Goal: Information Seeking & Learning: Learn about a topic

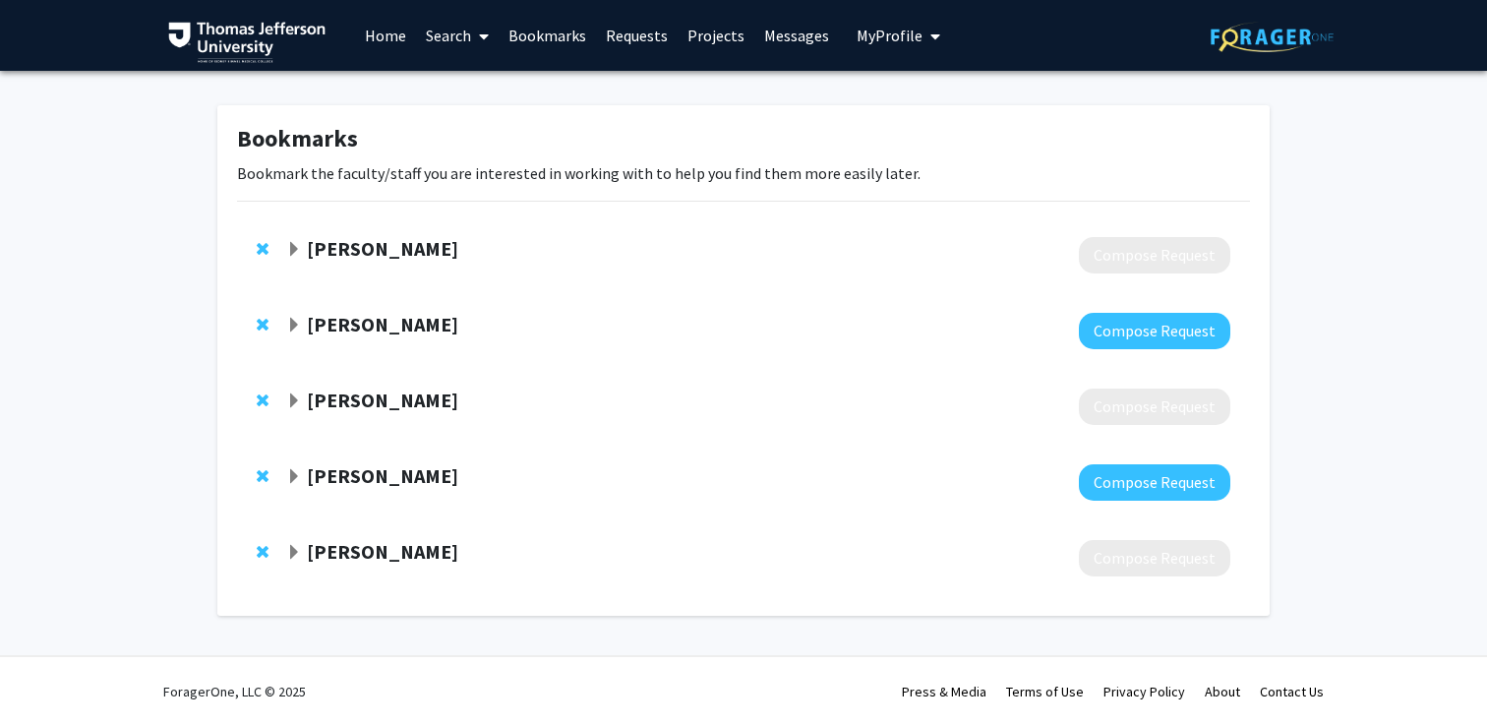
click at [445, 40] on link "Search" at bounding box center [457, 35] width 83 height 69
click at [484, 93] on span "Faculty/Staff" at bounding box center [488, 90] width 145 height 39
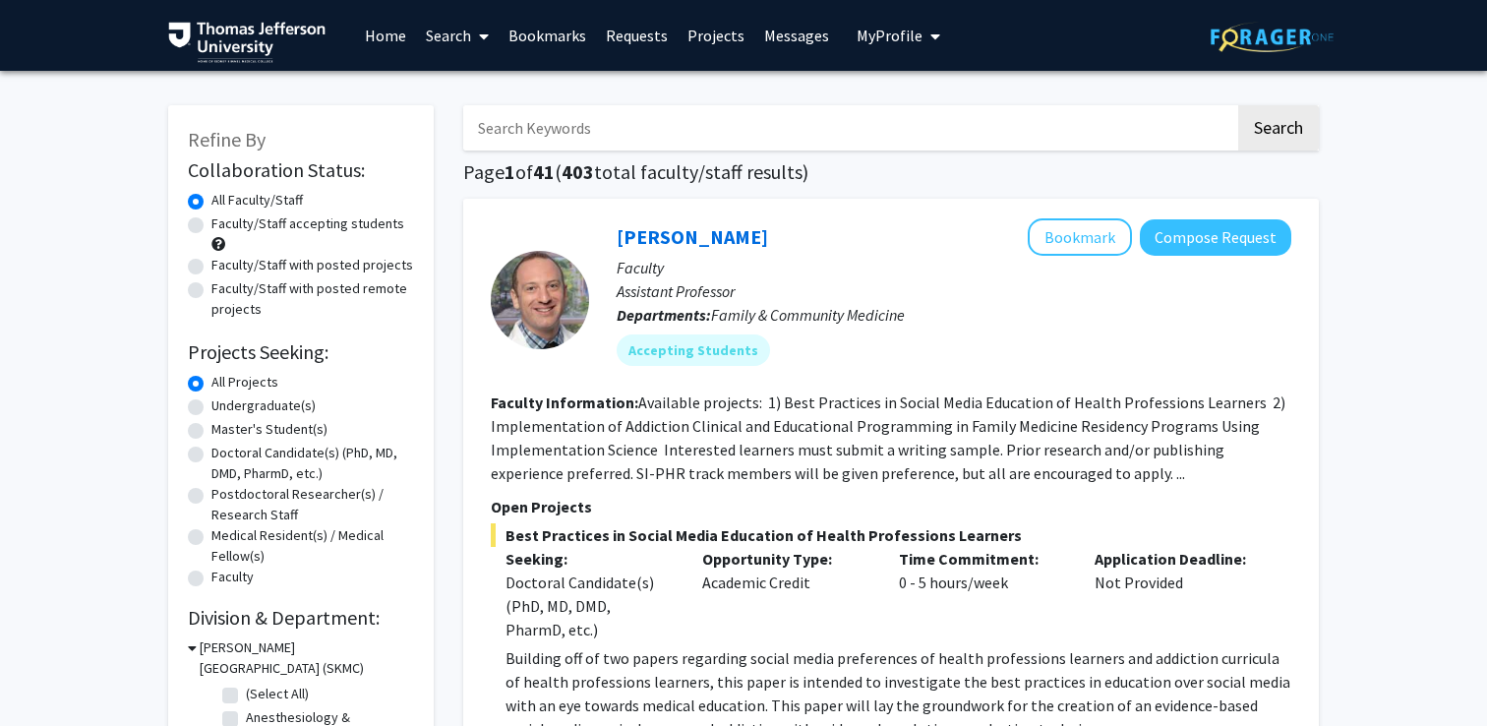
click at [606, 125] on input "Search Keywords" at bounding box center [849, 127] width 772 height 45
type input "addiction"
click at [1238, 105] on button "Search" at bounding box center [1278, 127] width 81 height 45
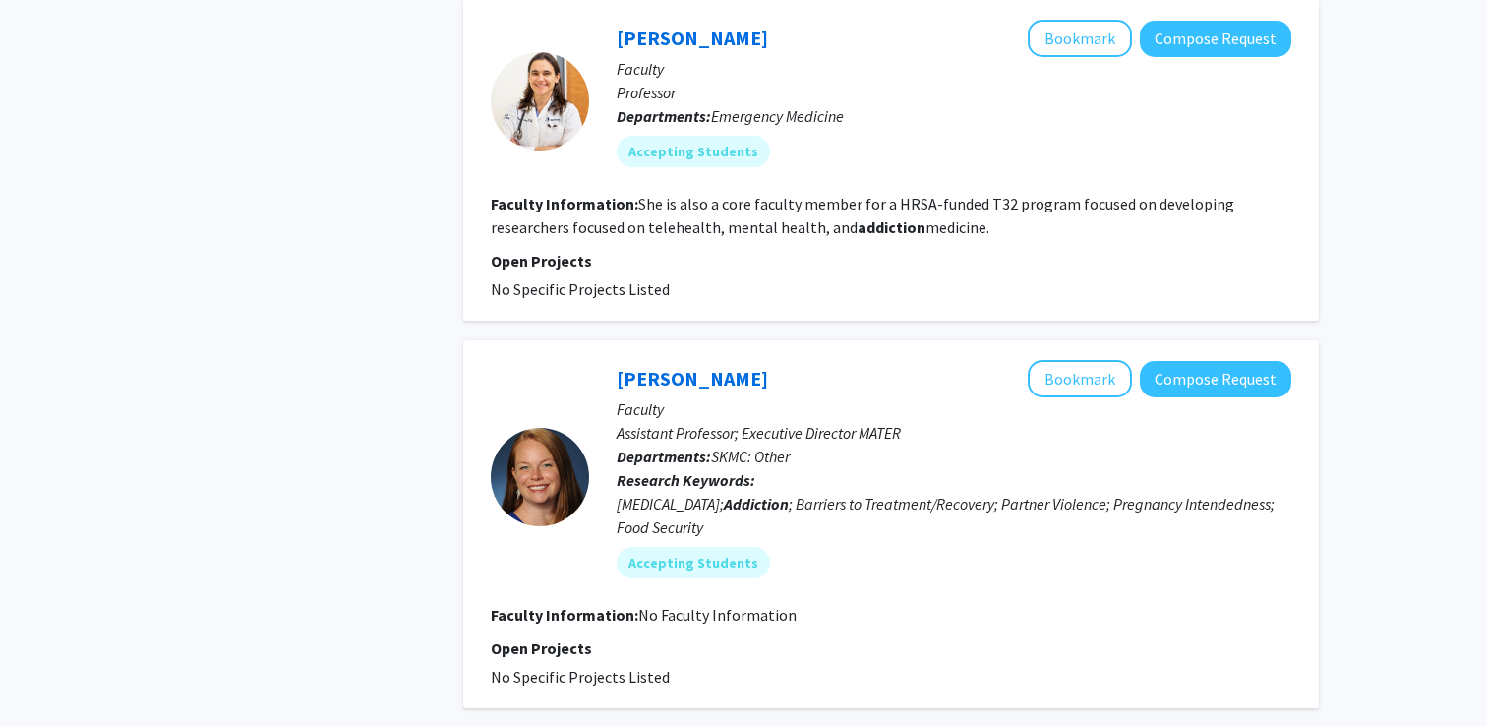
scroll to position [2947, 0]
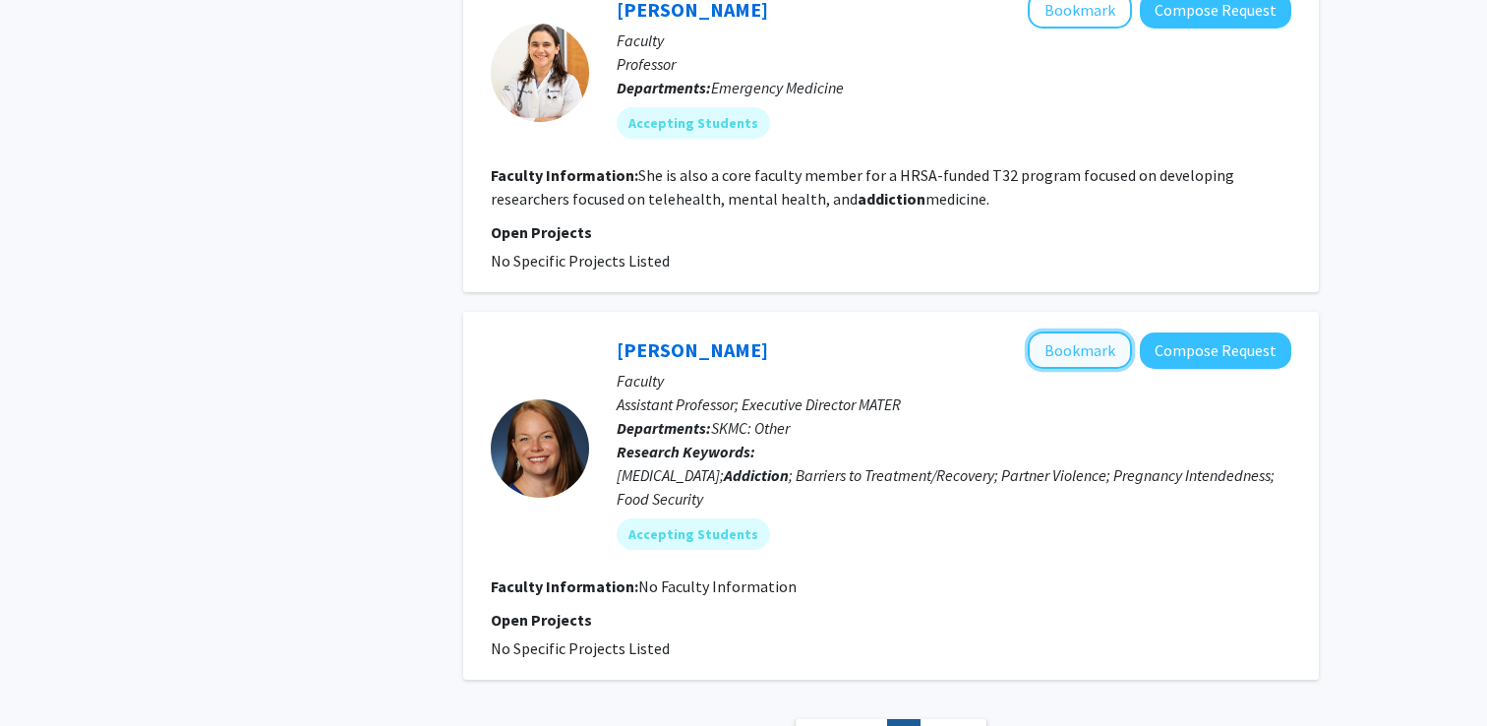
click at [1092, 331] on button "Bookmark" at bounding box center [1080, 349] width 104 height 37
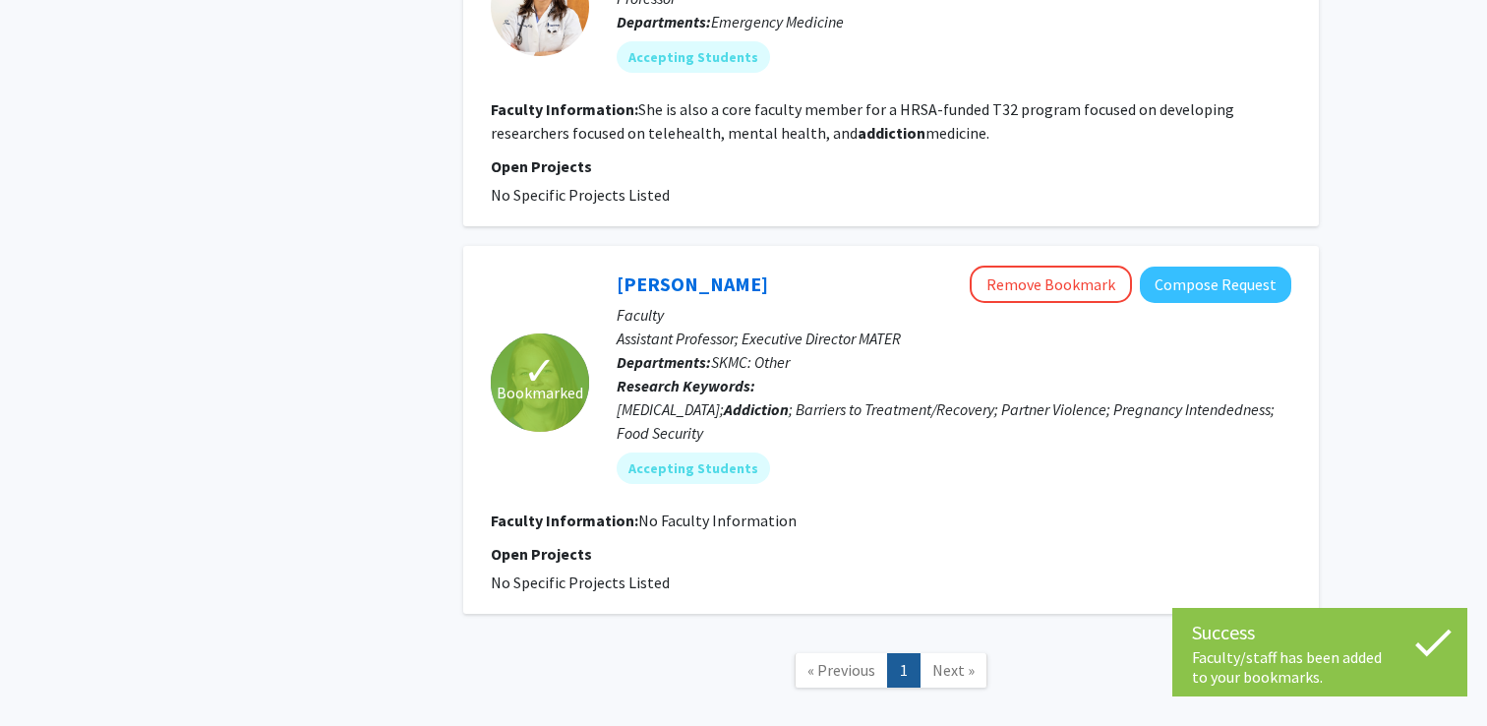
scroll to position [3026, 0]
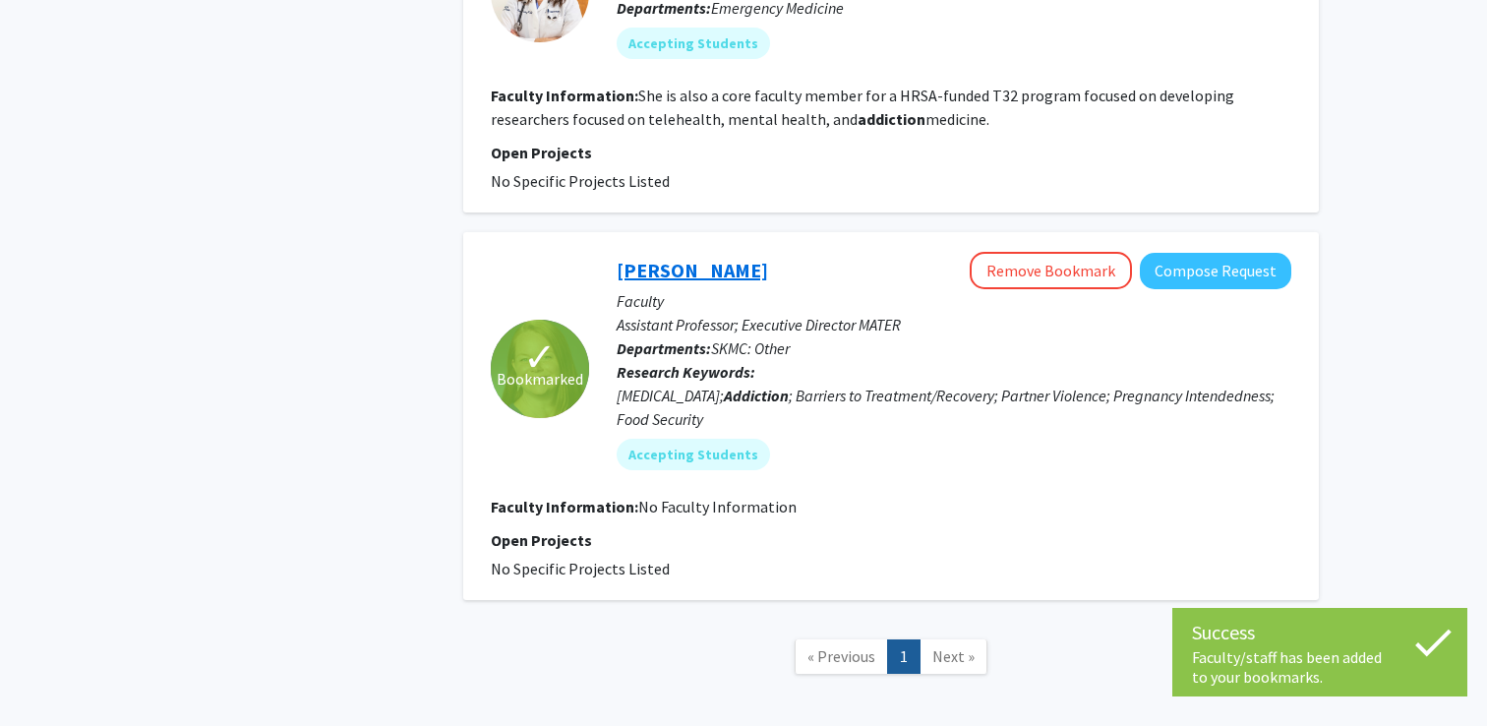
click at [668, 258] on link "Kimberly McLaughlin" at bounding box center [692, 270] width 151 height 25
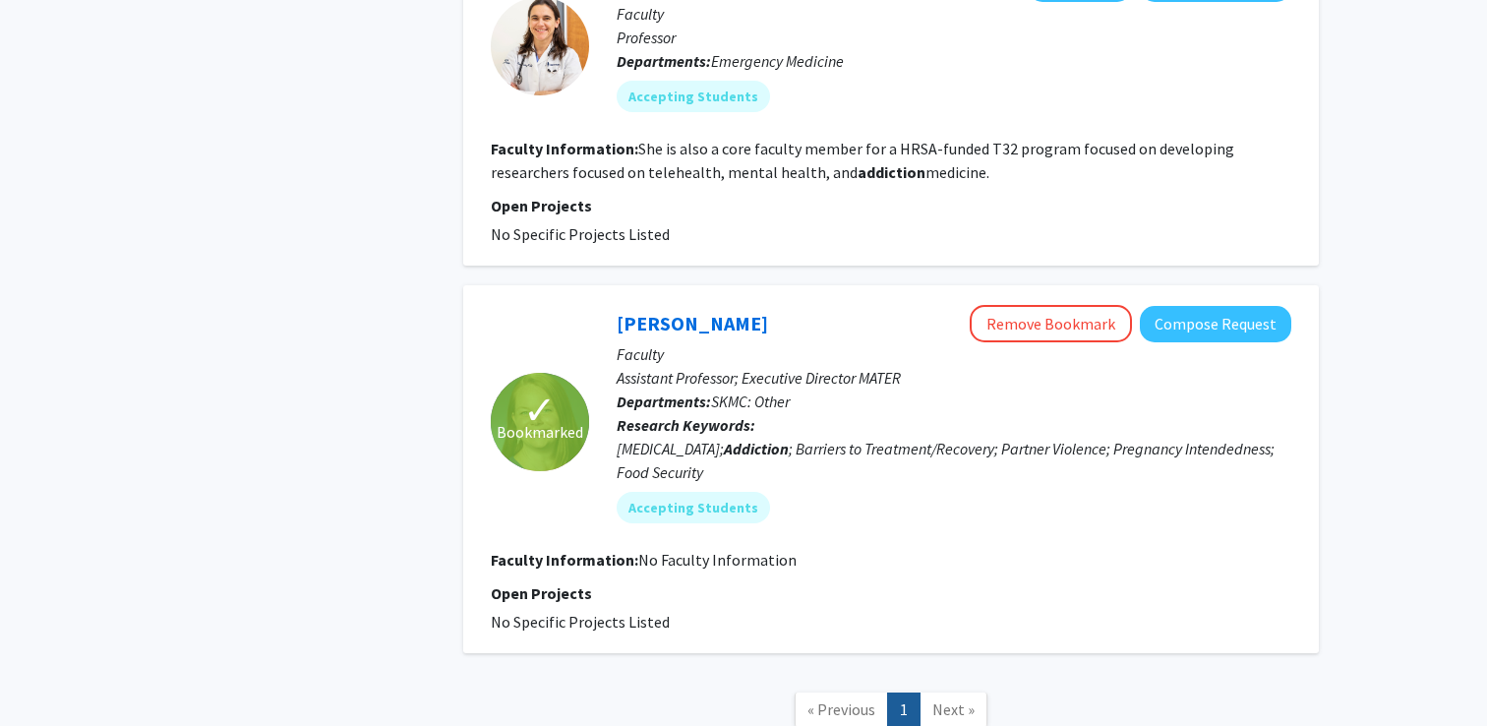
scroll to position [3094, 0]
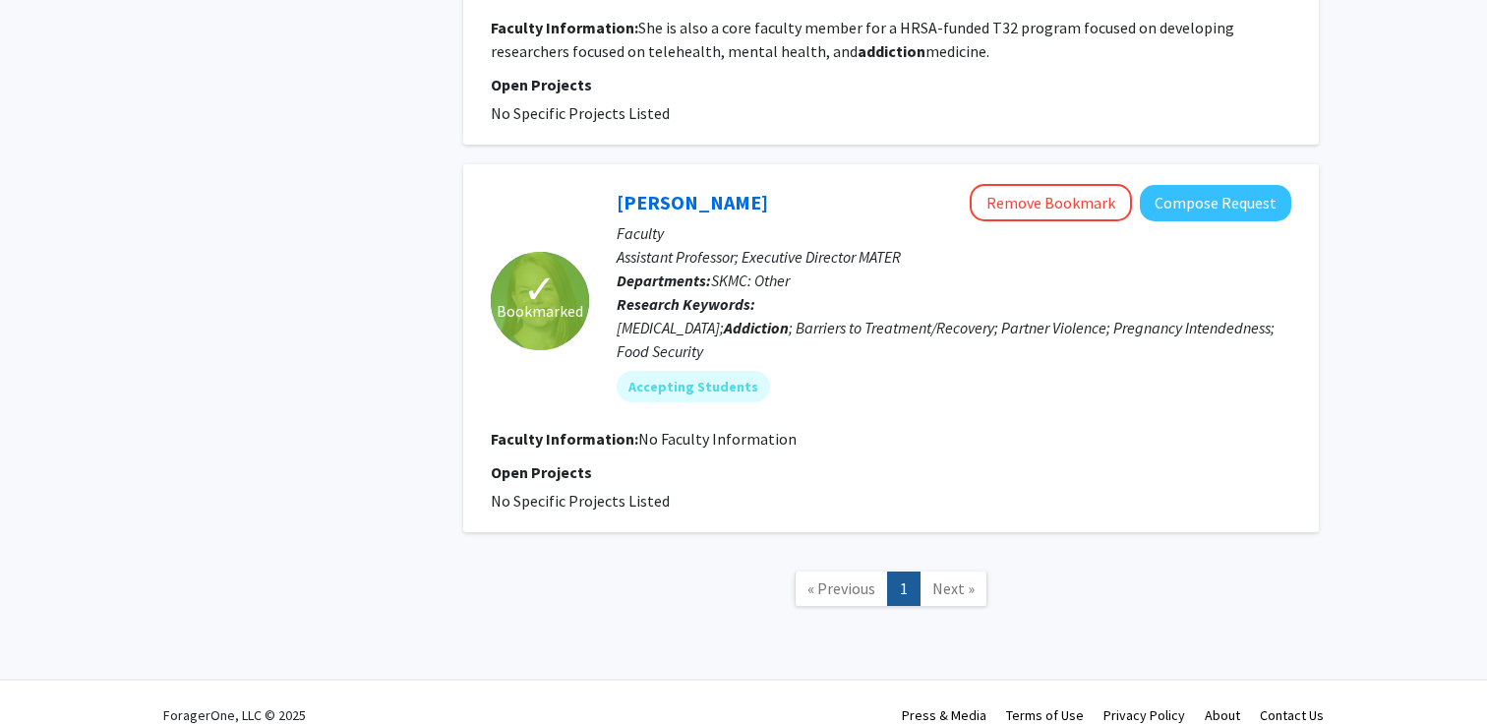
click at [961, 578] on span "Next »" at bounding box center [953, 588] width 42 height 20
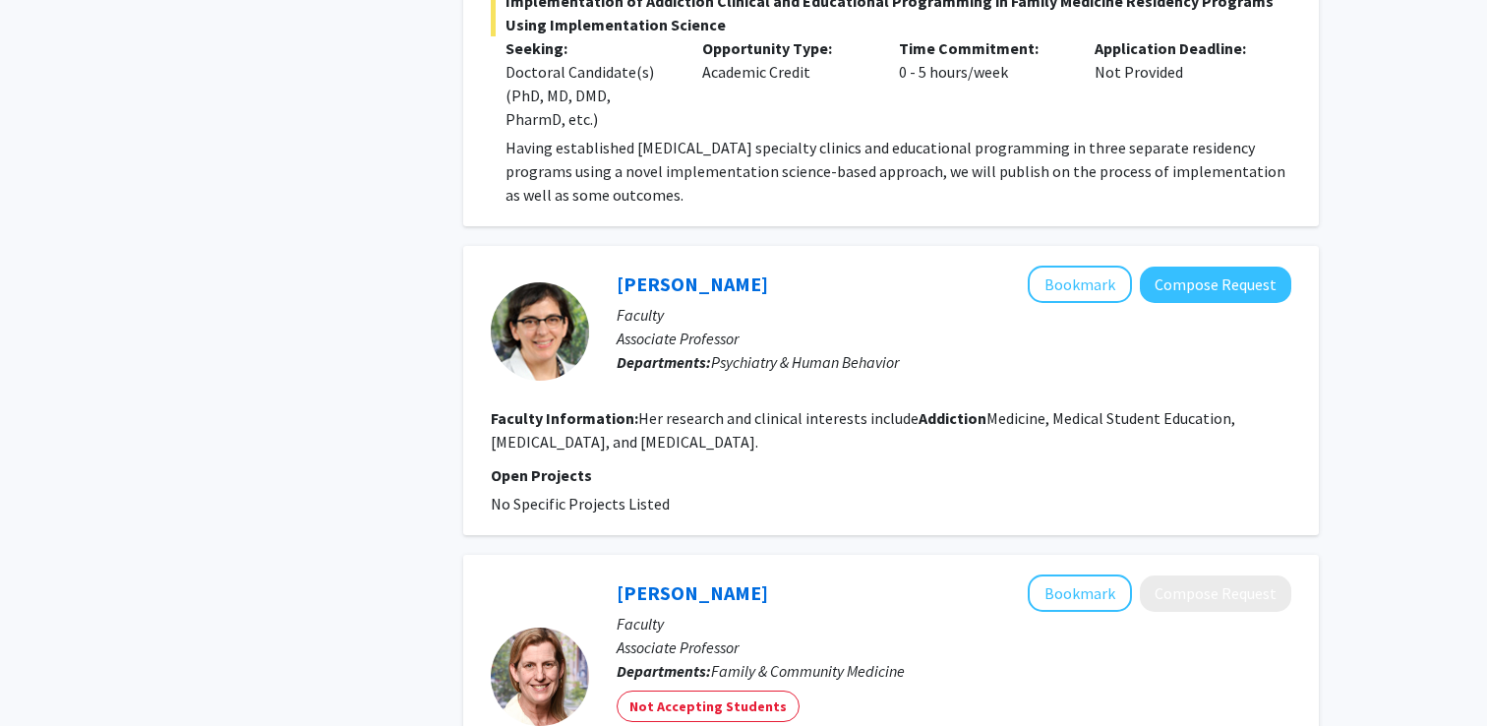
scroll to position [0, 0]
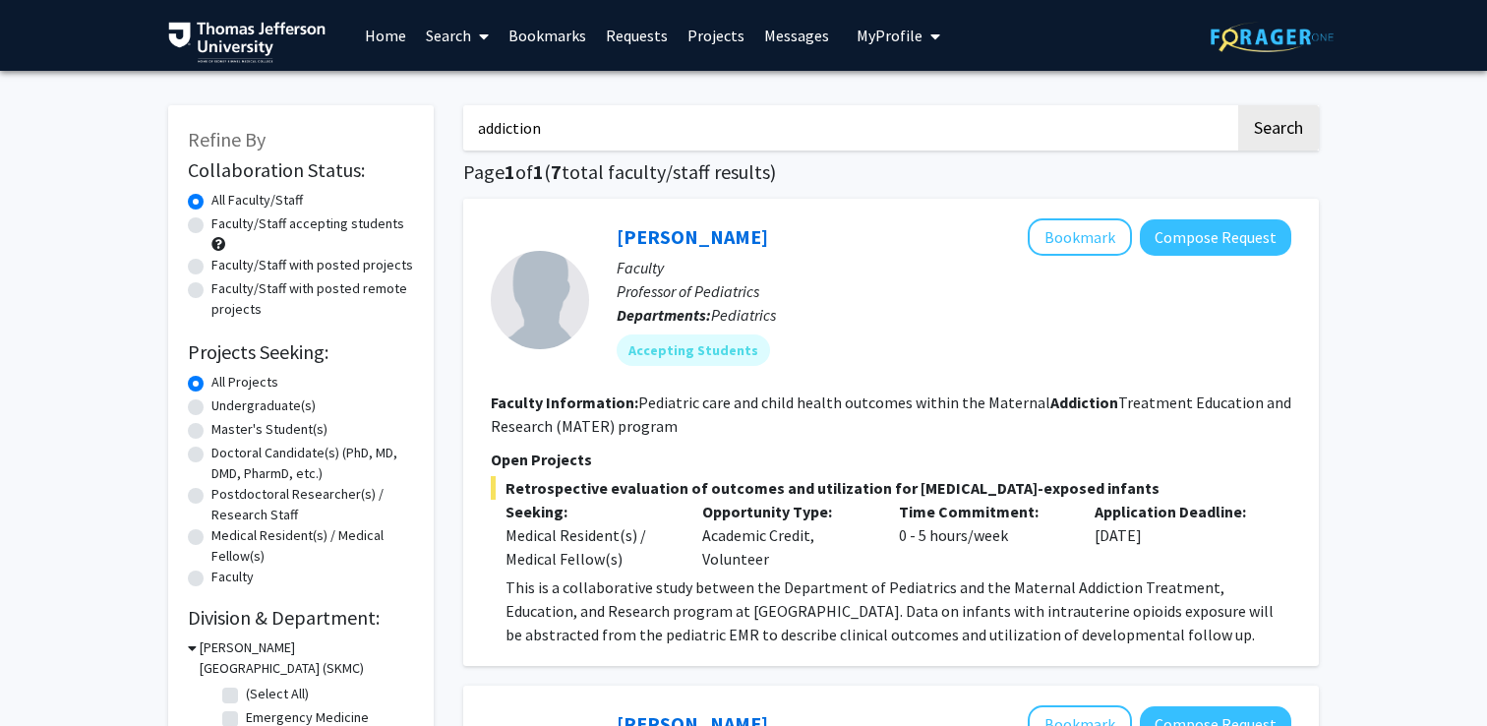
drag, startPoint x: 547, startPoint y: 126, endPoint x: 428, endPoint y: 120, distance: 119.2
type input "disorder"
click at [1238, 105] on button "Search" at bounding box center [1278, 127] width 81 height 45
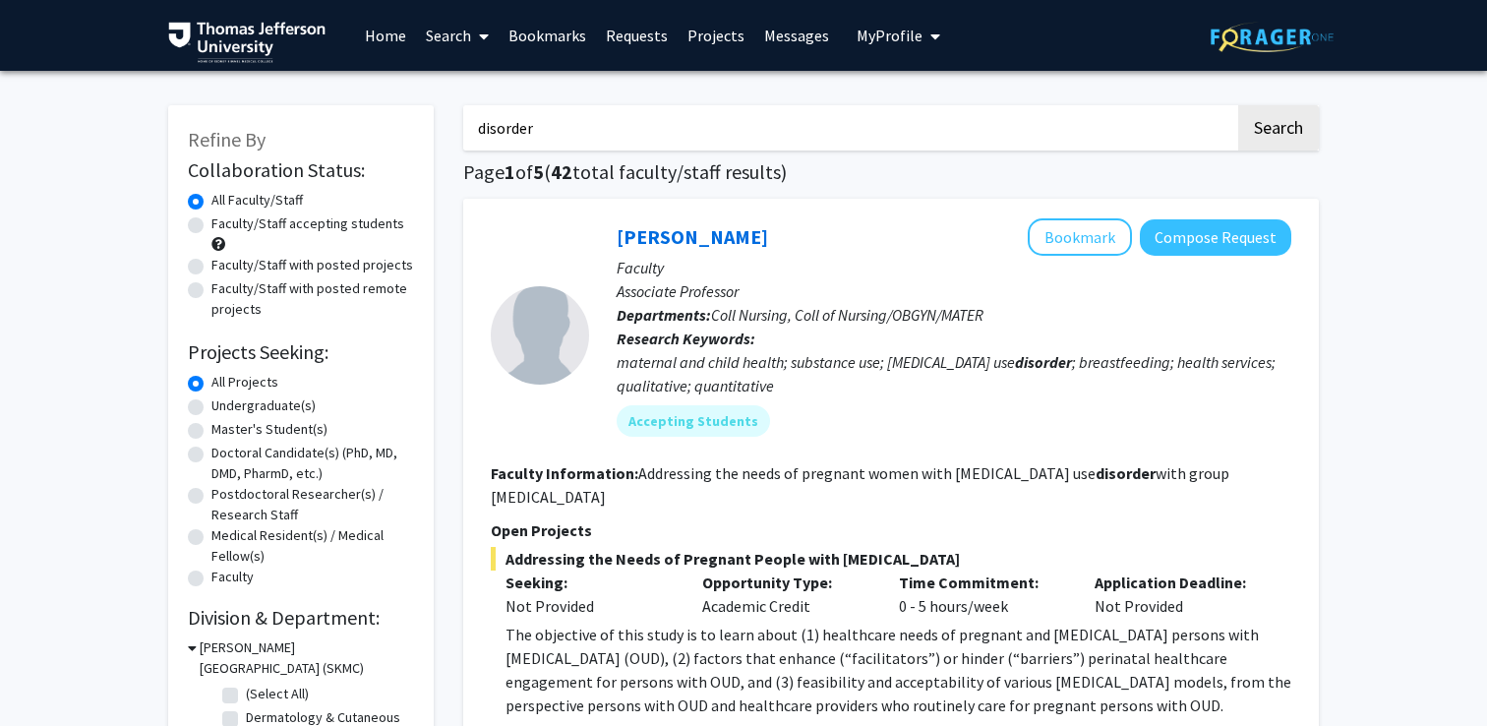
click at [537, 37] on link "Bookmarks" at bounding box center [547, 35] width 97 height 69
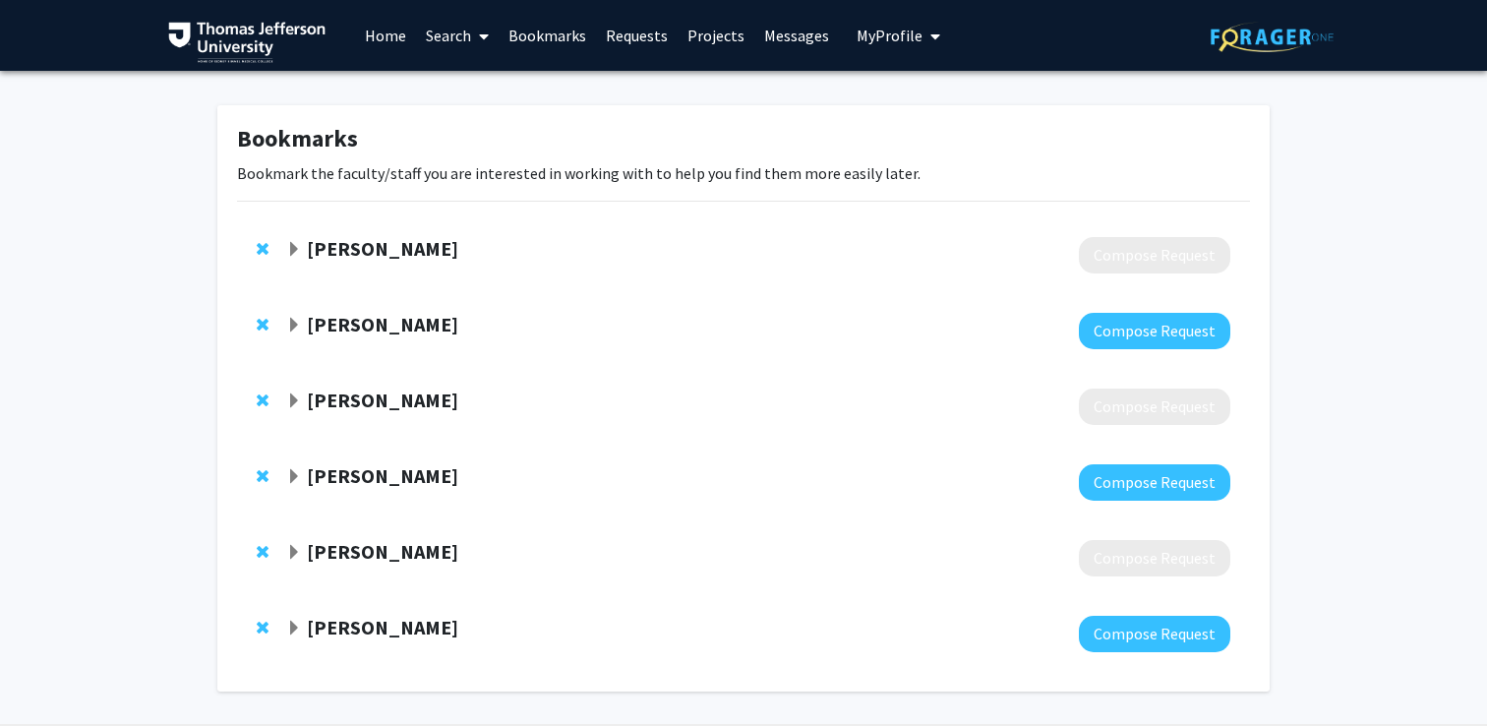
click at [381, 474] on strong "Zhikui Wei" at bounding box center [382, 475] width 151 height 25
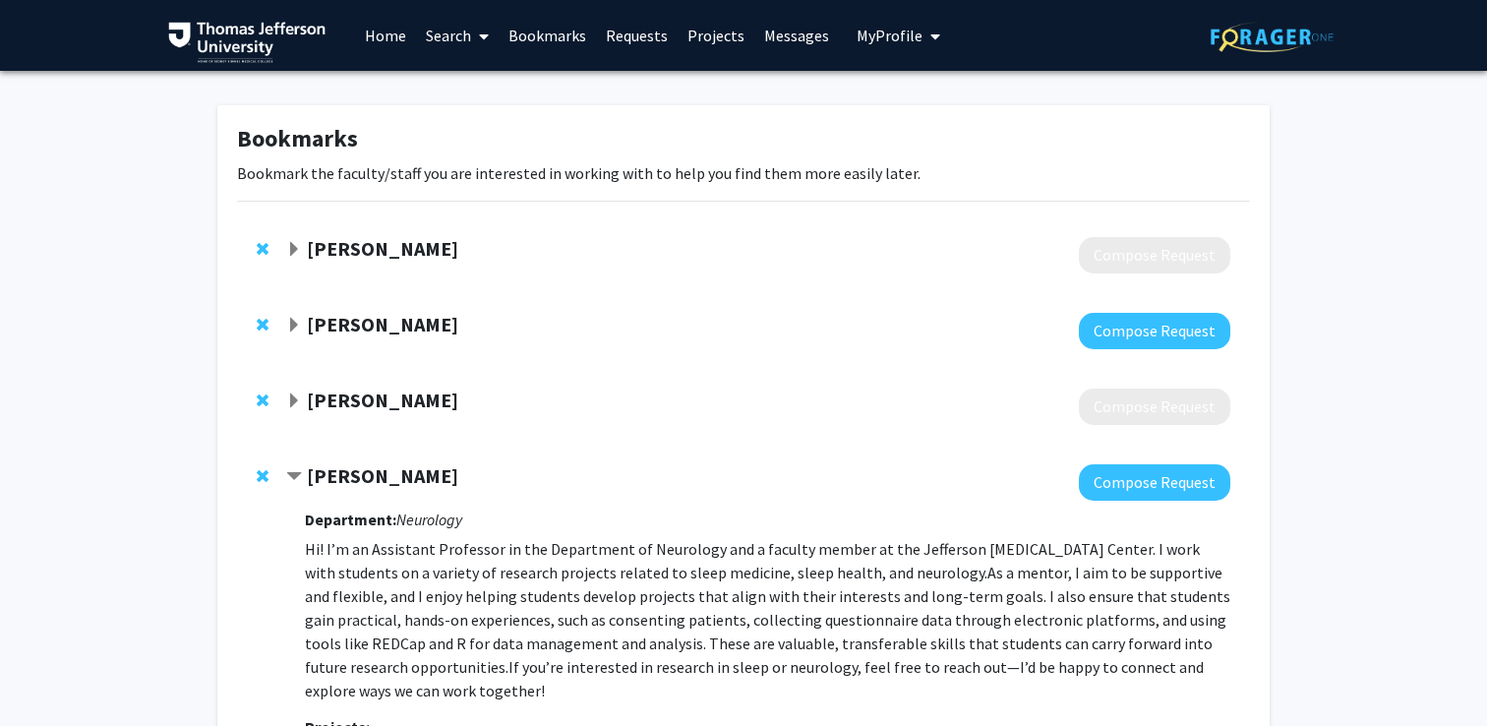
click at [377, 328] on strong "Jennie Ryan" at bounding box center [382, 324] width 151 height 25
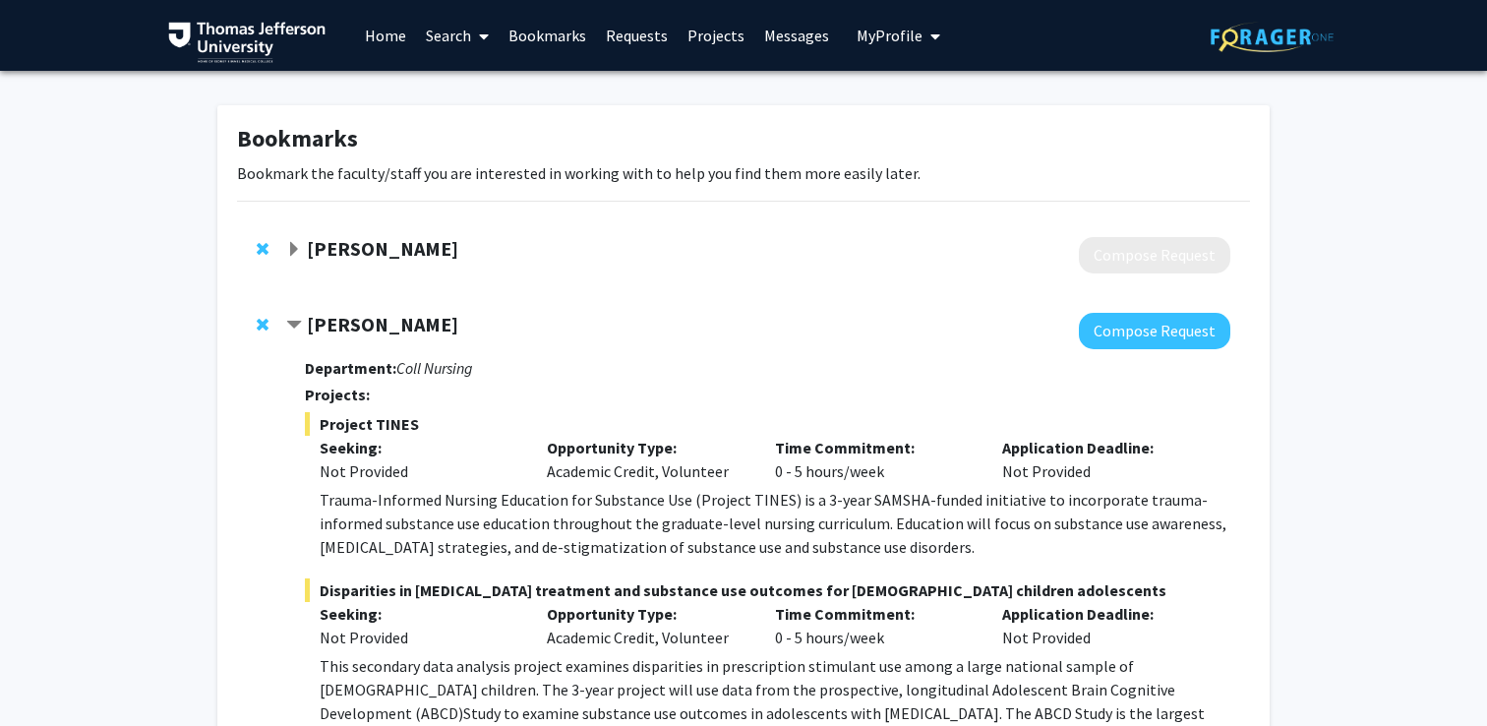
click at [377, 328] on strong "Jennie Ryan" at bounding box center [382, 324] width 151 height 25
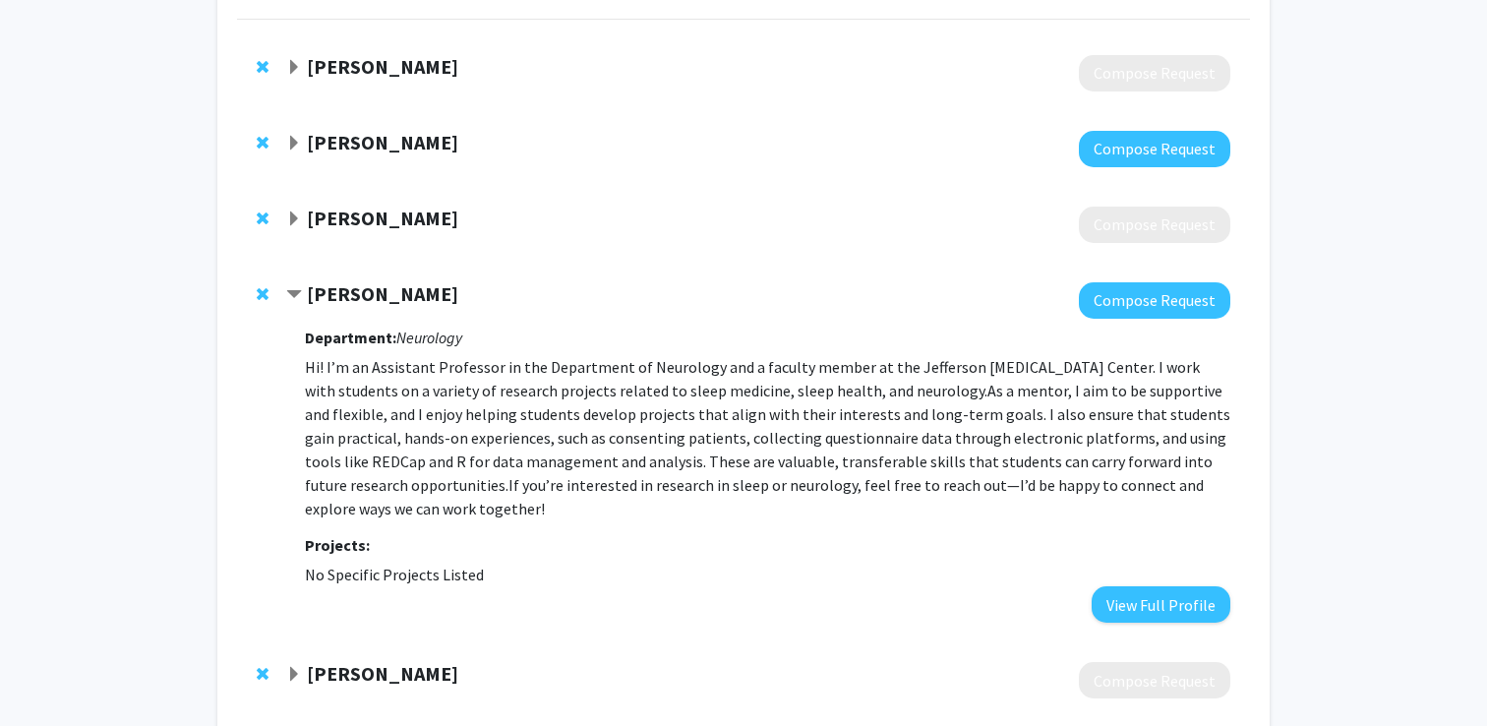
scroll to position [190, 0]
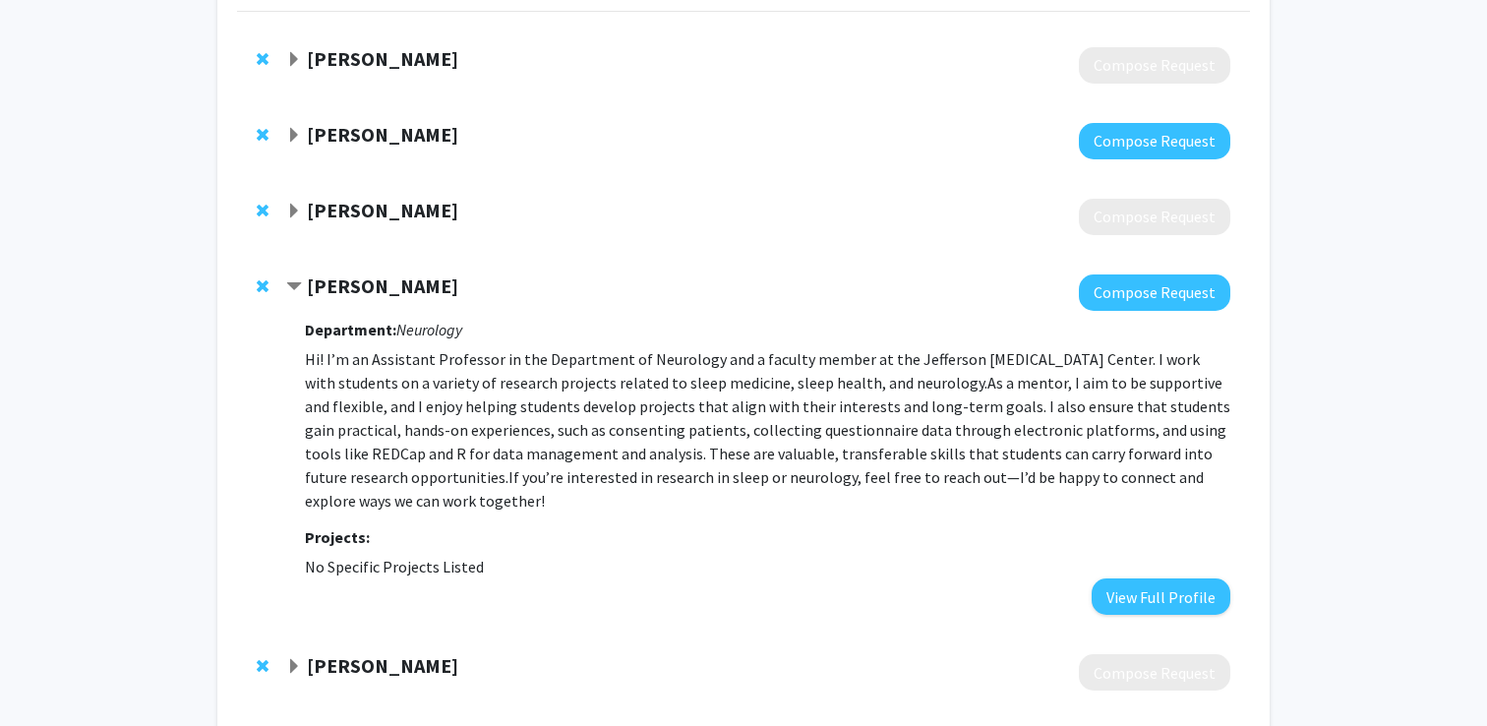
click at [354, 259] on div "Zhikui Wei Compose Request Department: Neurology Hi! I’m an Assistant Professor…" at bounding box center [743, 445] width 1013 height 380
click at [362, 289] on strong "Zhikui Wei" at bounding box center [382, 285] width 151 height 25
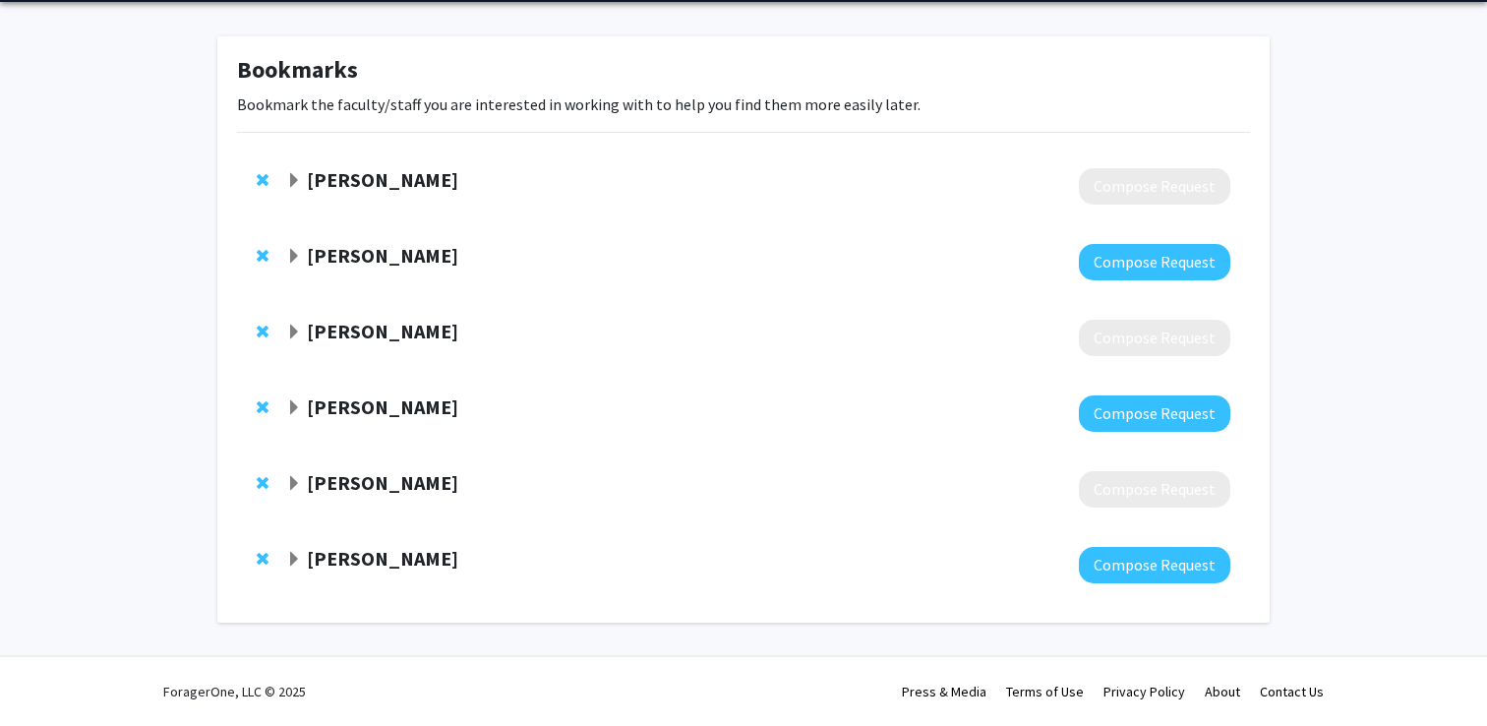
click at [386, 552] on strong "Kimberly McLaughlin" at bounding box center [382, 558] width 151 height 25
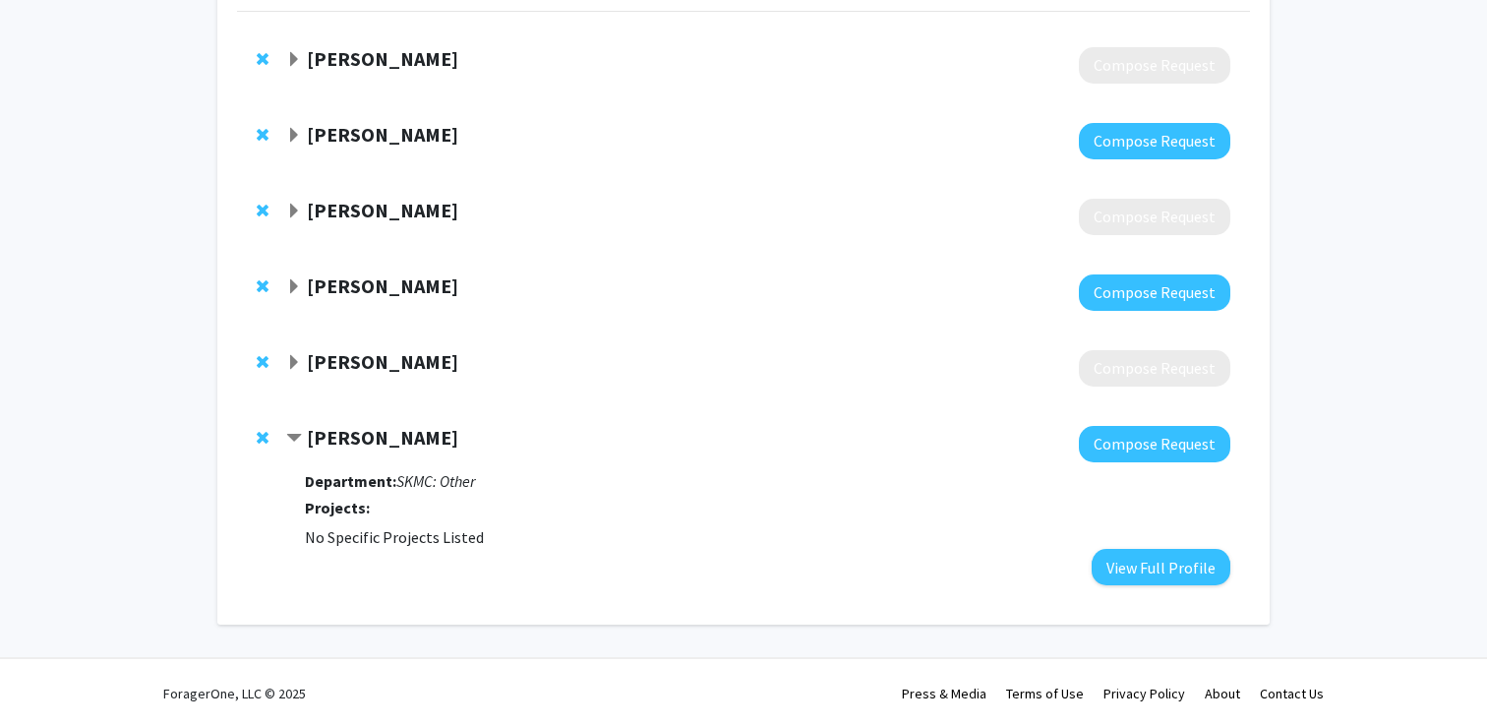
scroll to position [192, 0]
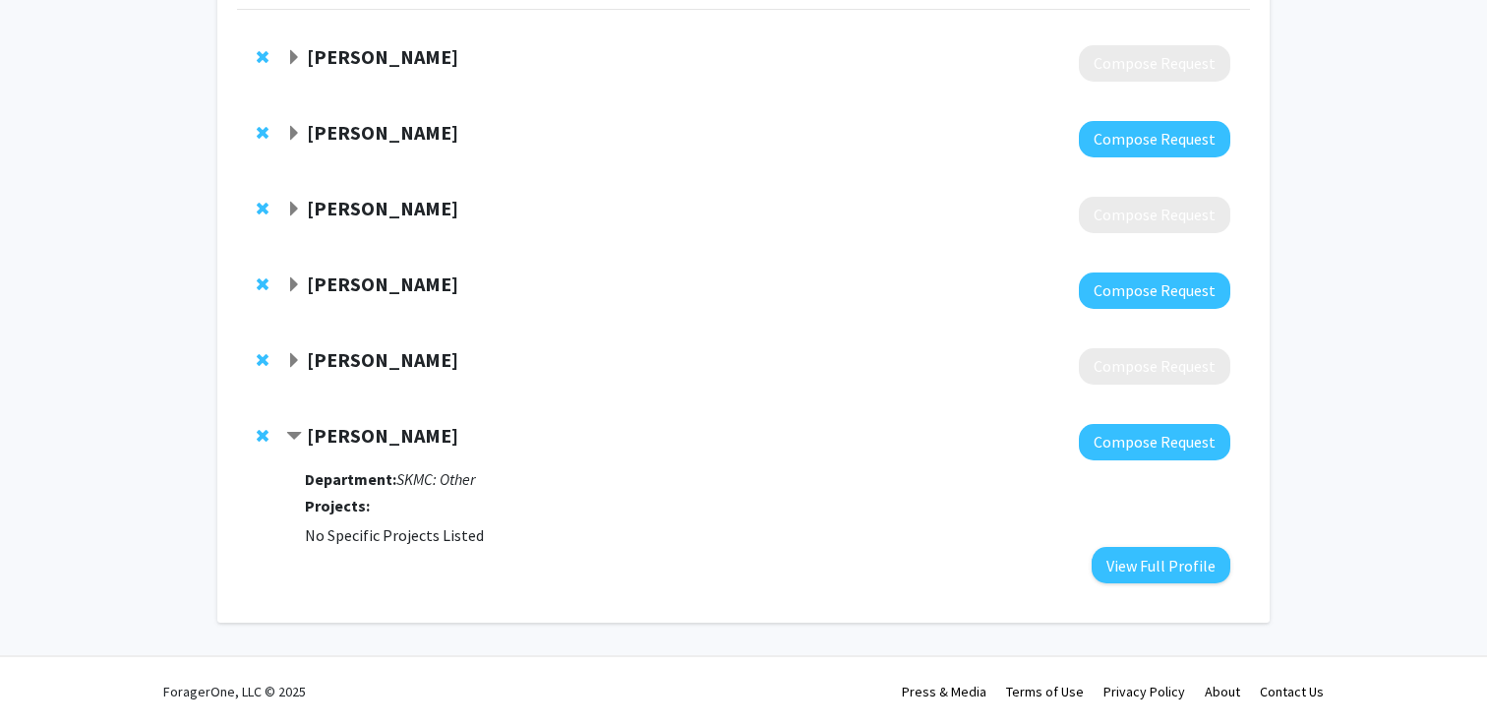
click at [387, 416] on div "Kimberly McLaughlin Compose Request Department: SKMC: Other Projects: No Specif…" at bounding box center [743, 503] width 1013 height 199
click at [393, 434] on strong "Kimberly McLaughlin" at bounding box center [382, 435] width 151 height 25
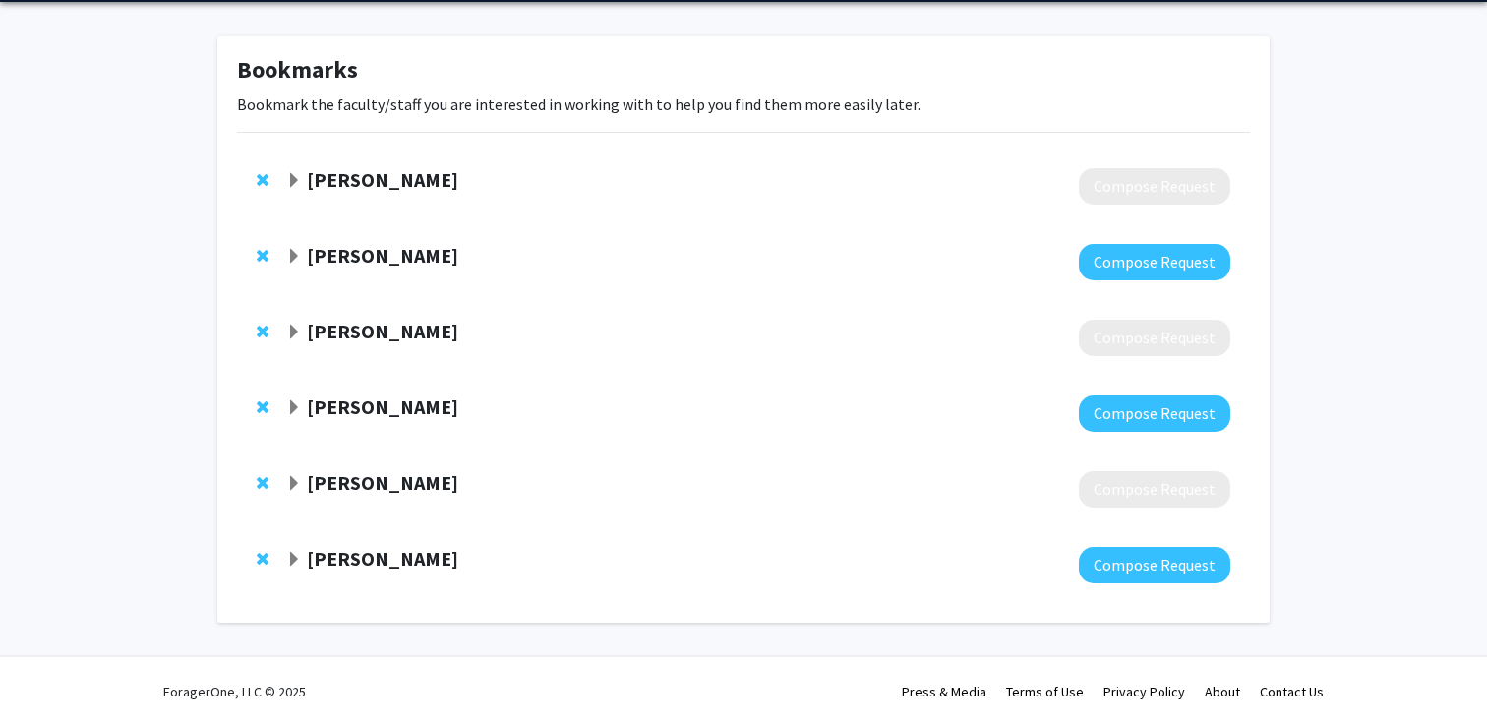
click at [354, 184] on strong "Megan Reed" at bounding box center [382, 179] width 151 height 25
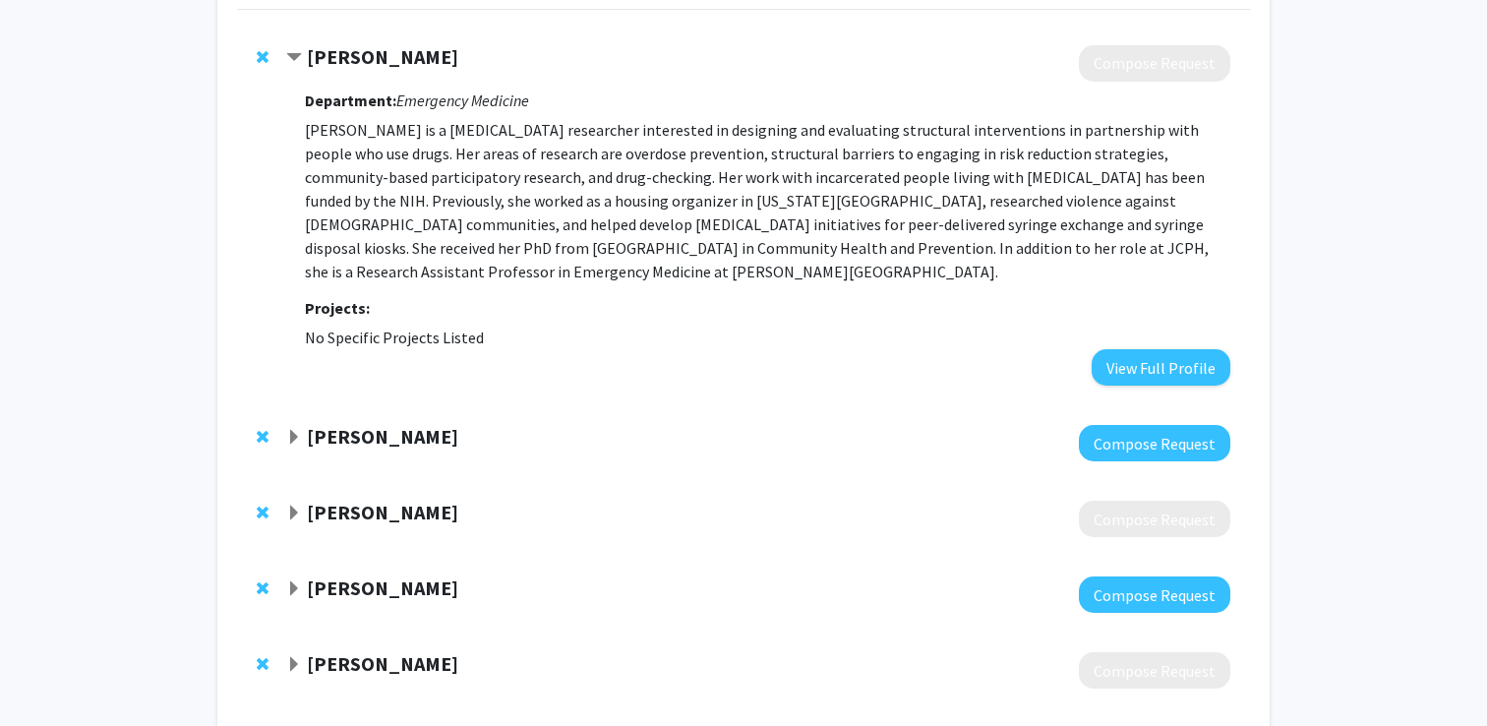
click at [350, 55] on strong "Megan Reed" at bounding box center [382, 56] width 151 height 25
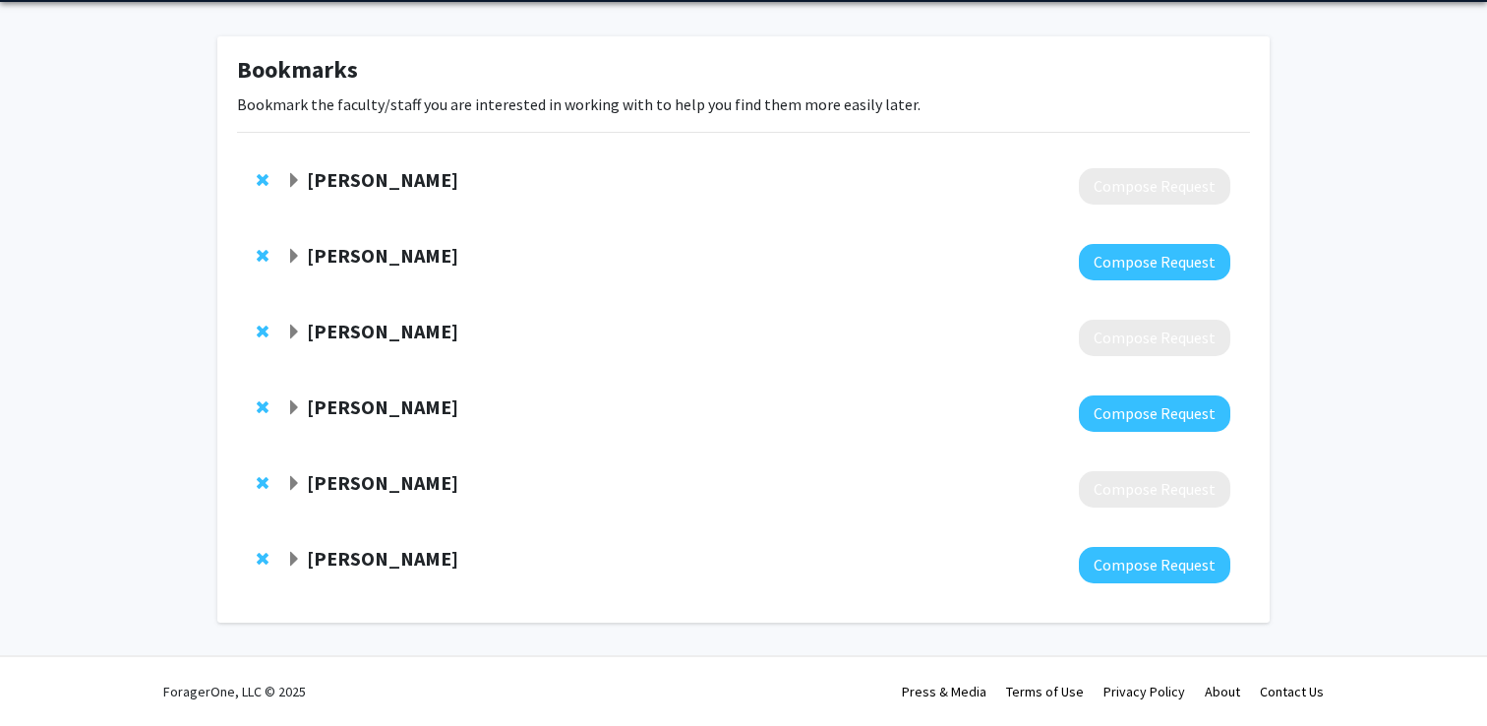
click at [355, 176] on strong "Megan Reed" at bounding box center [382, 179] width 151 height 25
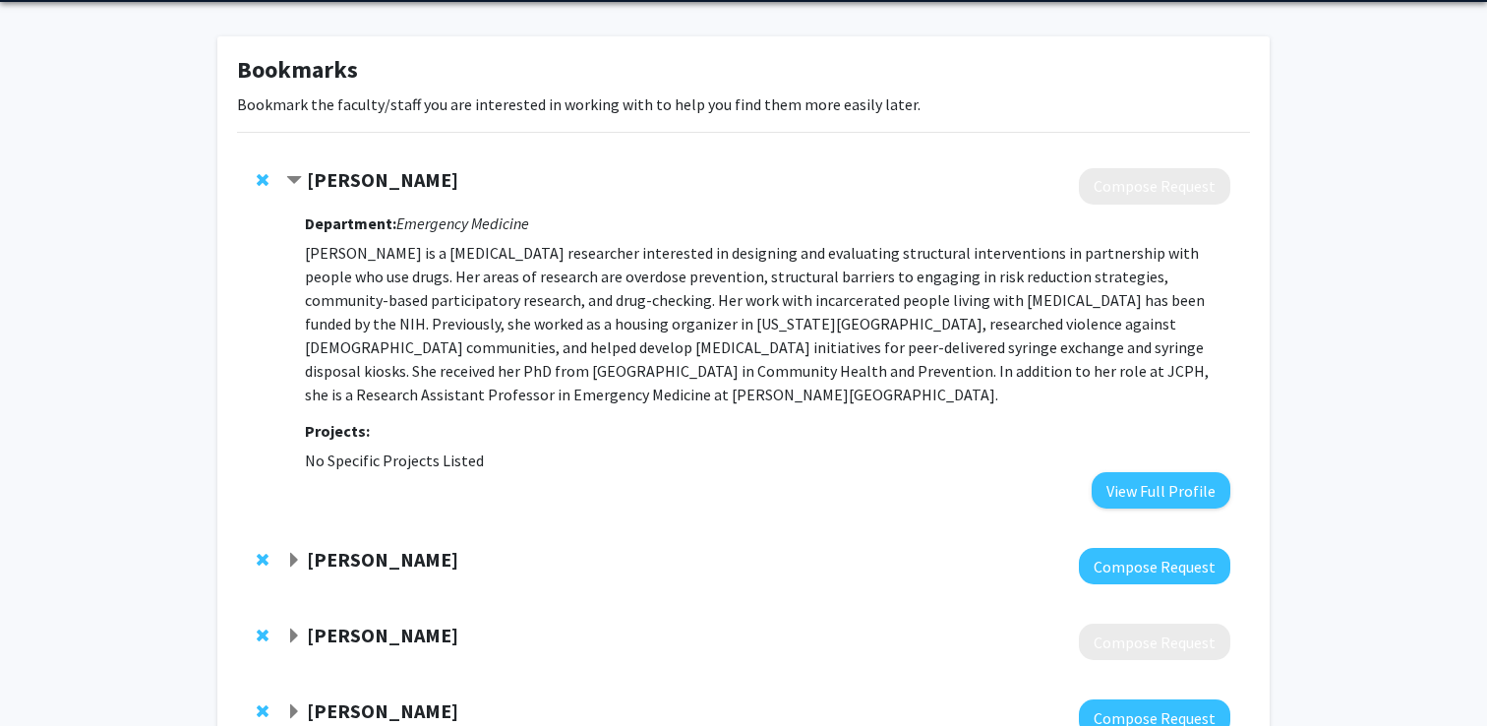
scroll to position [192, 0]
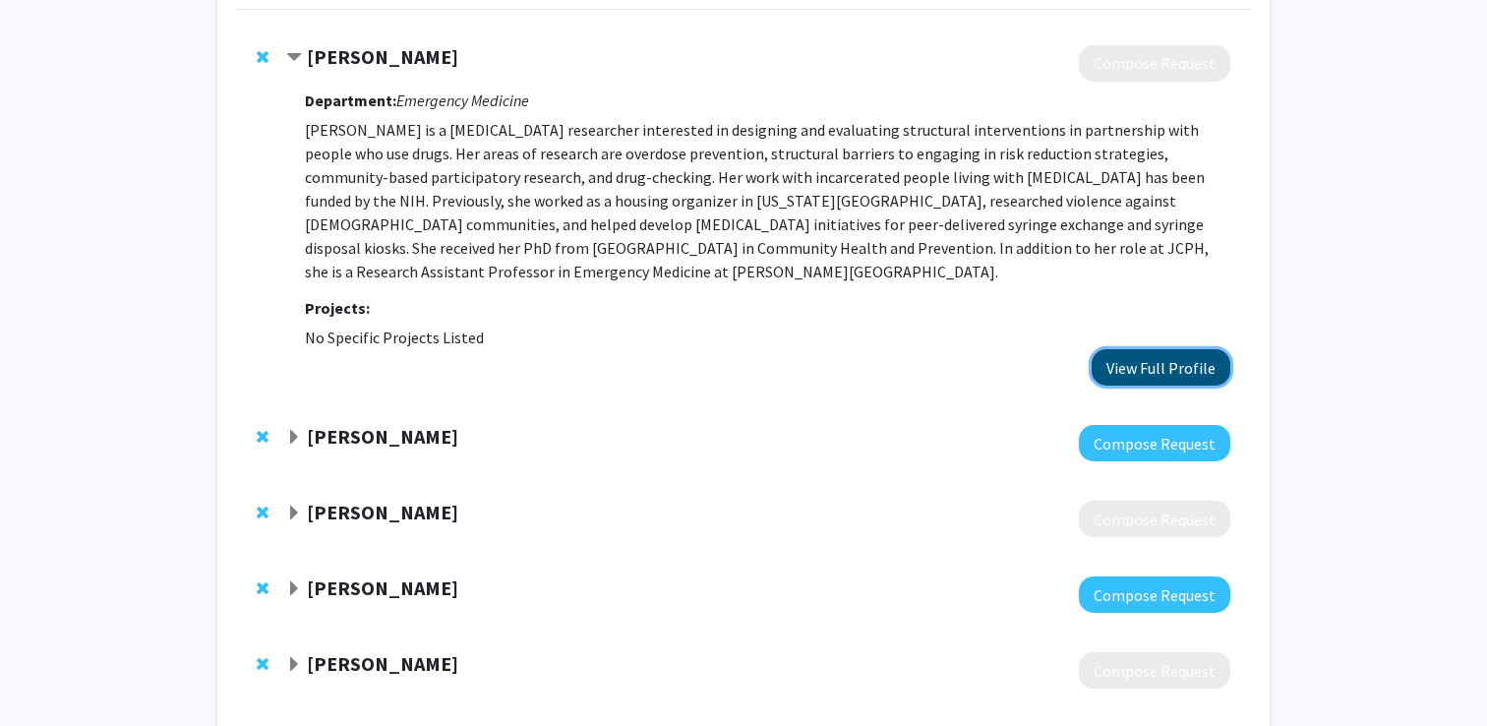
click at [1130, 349] on button "View Full Profile" at bounding box center [1161, 367] width 139 height 36
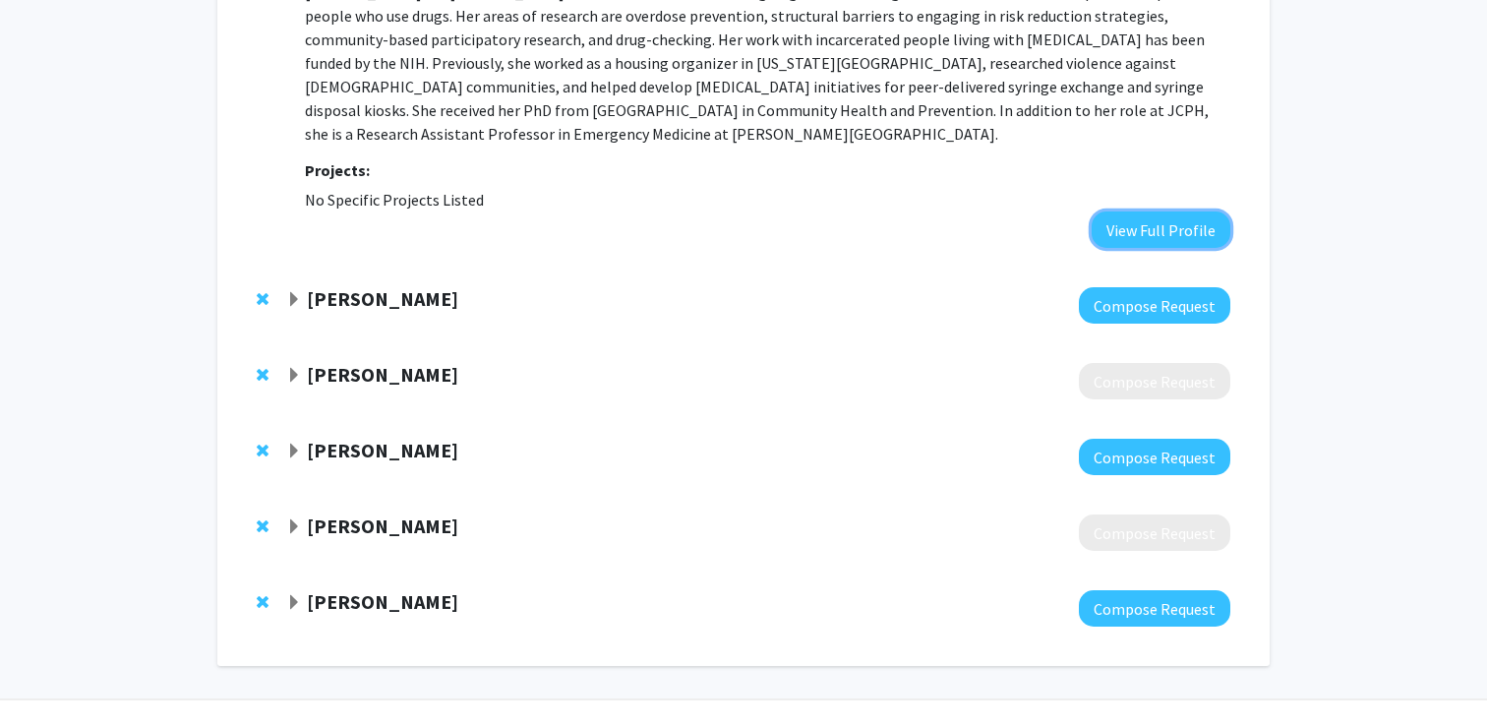
scroll to position [339, 0]
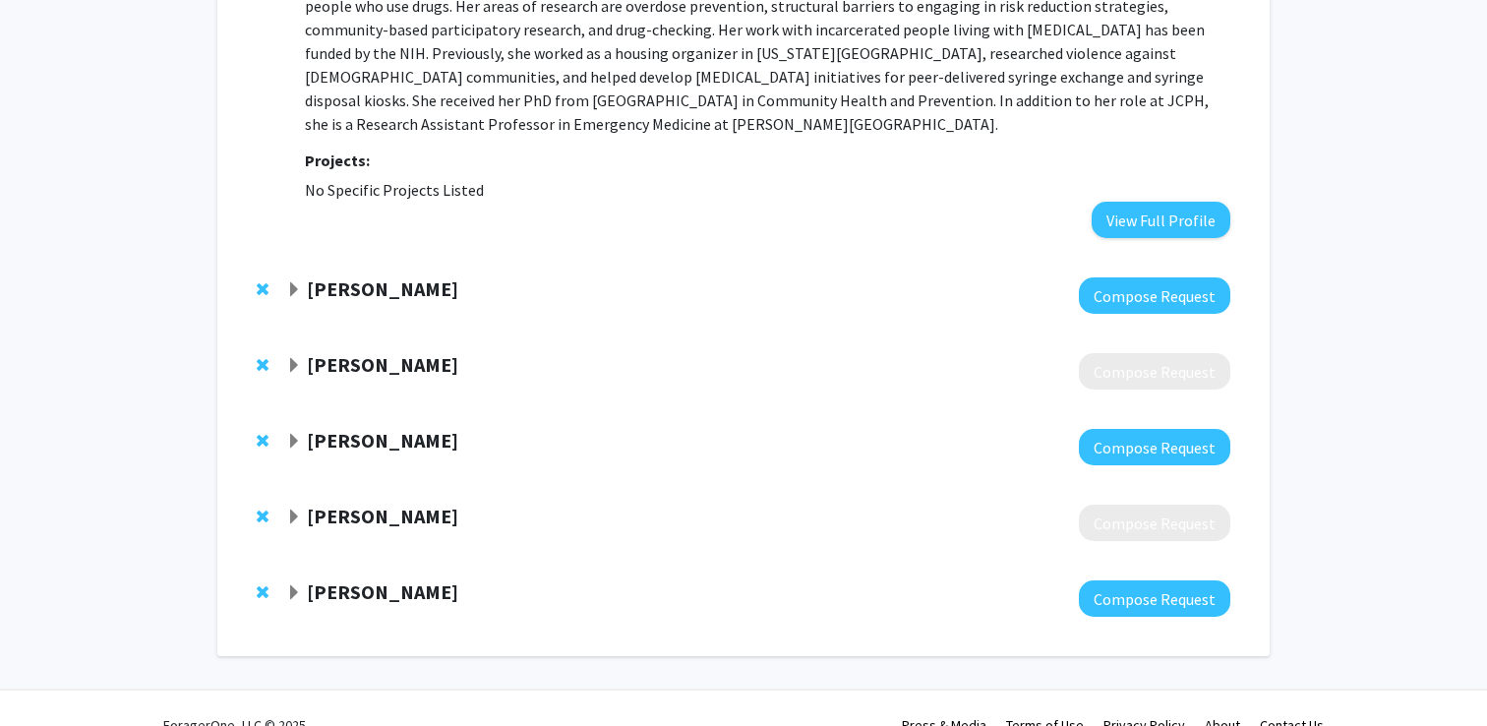
click at [382, 352] on strong "Karin Borgmann-Winter" at bounding box center [382, 364] width 151 height 25
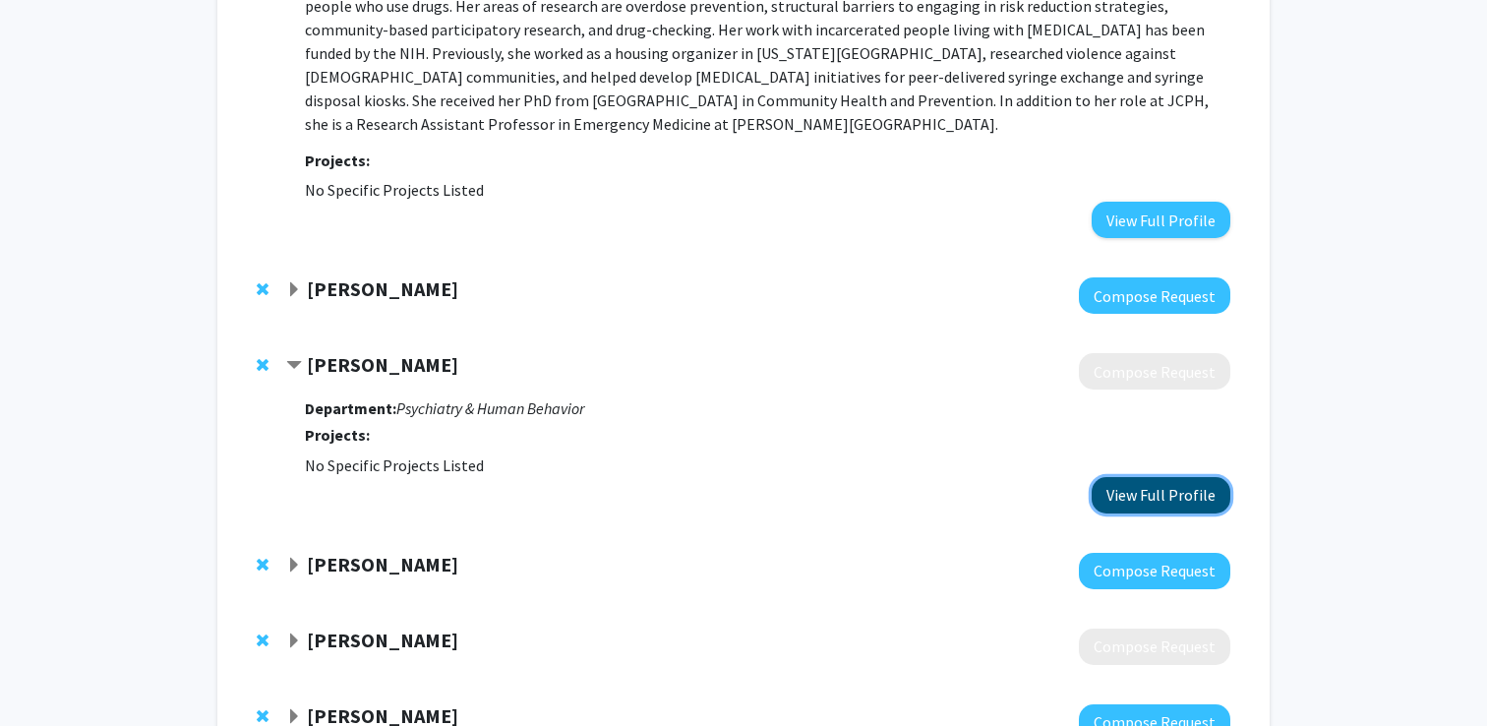
click at [1200, 477] on button "View Full Profile" at bounding box center [1161, 495] width 139 height 36
click at [371, 552] on strong "Zhikui Wei" at bounding box center [382, 564] width 151 height 25
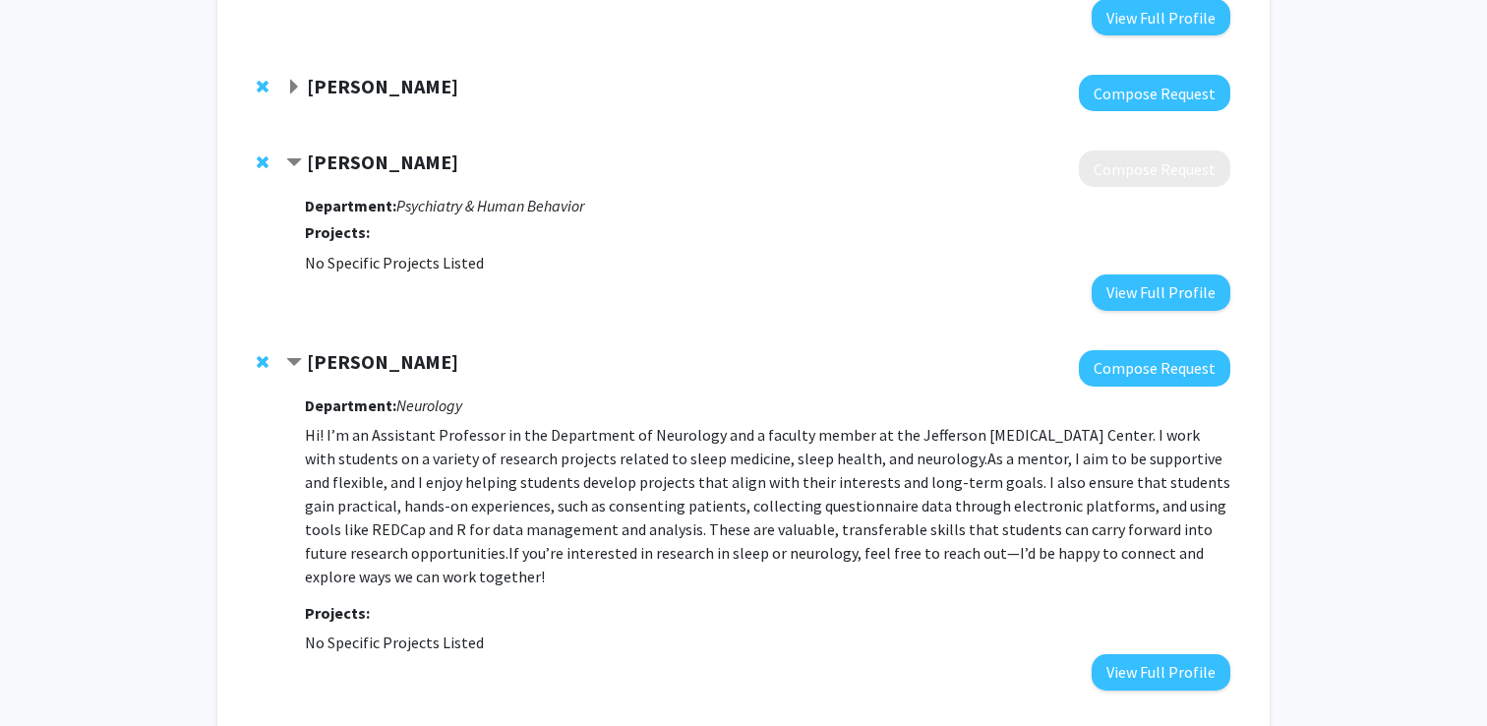
scroll to position [543, 0]
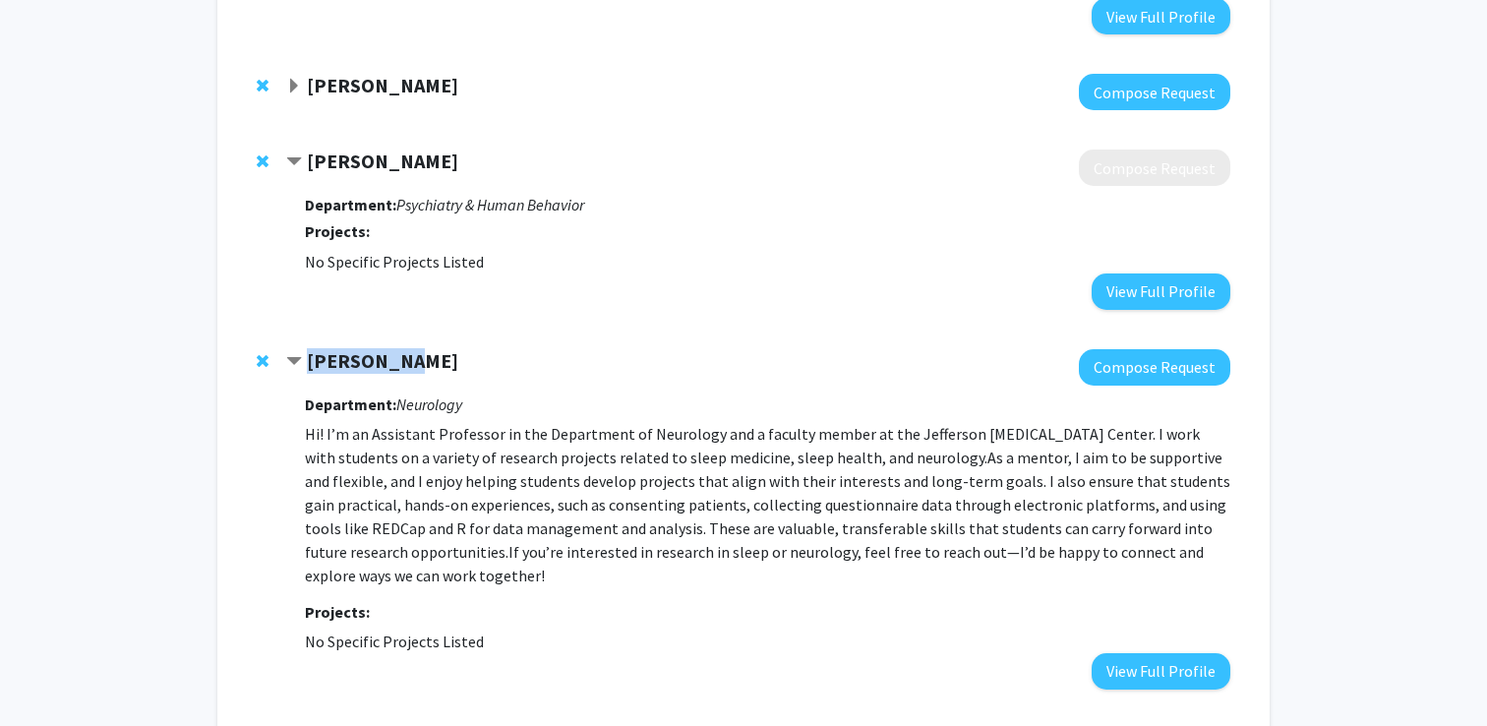
drag, startPoint x: 418, startPoint y: 335, endPoint x: 311, endPoint y: 330, distance: 107.3
click at [311, 349] on div "Zhikui Wei" at bounding box center [498, 361] width 425 height 25
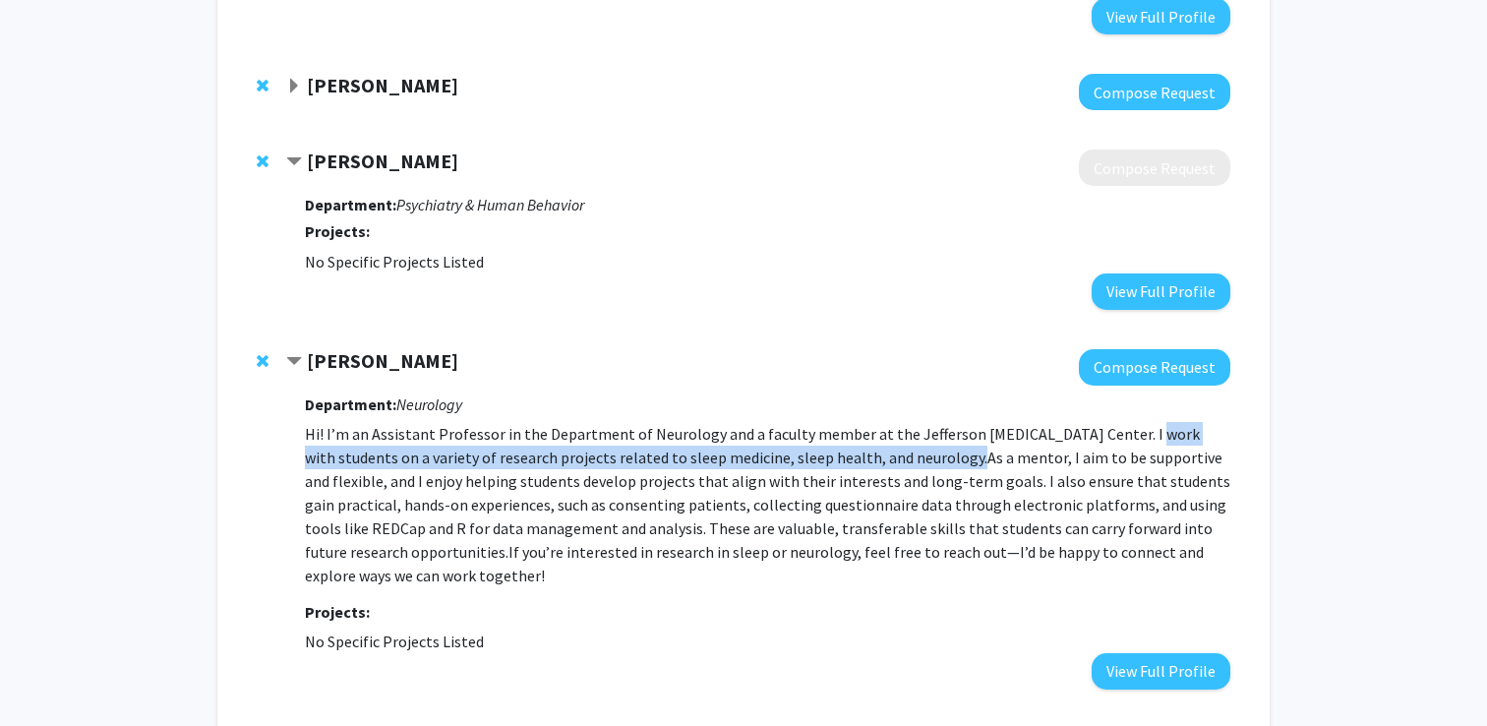
drag, startPoint x: 1121, startPoint y: 411, endPoint x: 929, endPoint y: 436, distance: 193.4
click at [929, 436] on p "Hi! I’m an Assistant Professor in the Department of Neurology and a faculty mem…" at bounding box center [768, 504] width 926 height 165
copy p "work with students on a variety of research projects related to sleep medicine,…"
click at [1199, 349] on button "Compose Request" at bounding box center [1154, 367] width 151 height 36
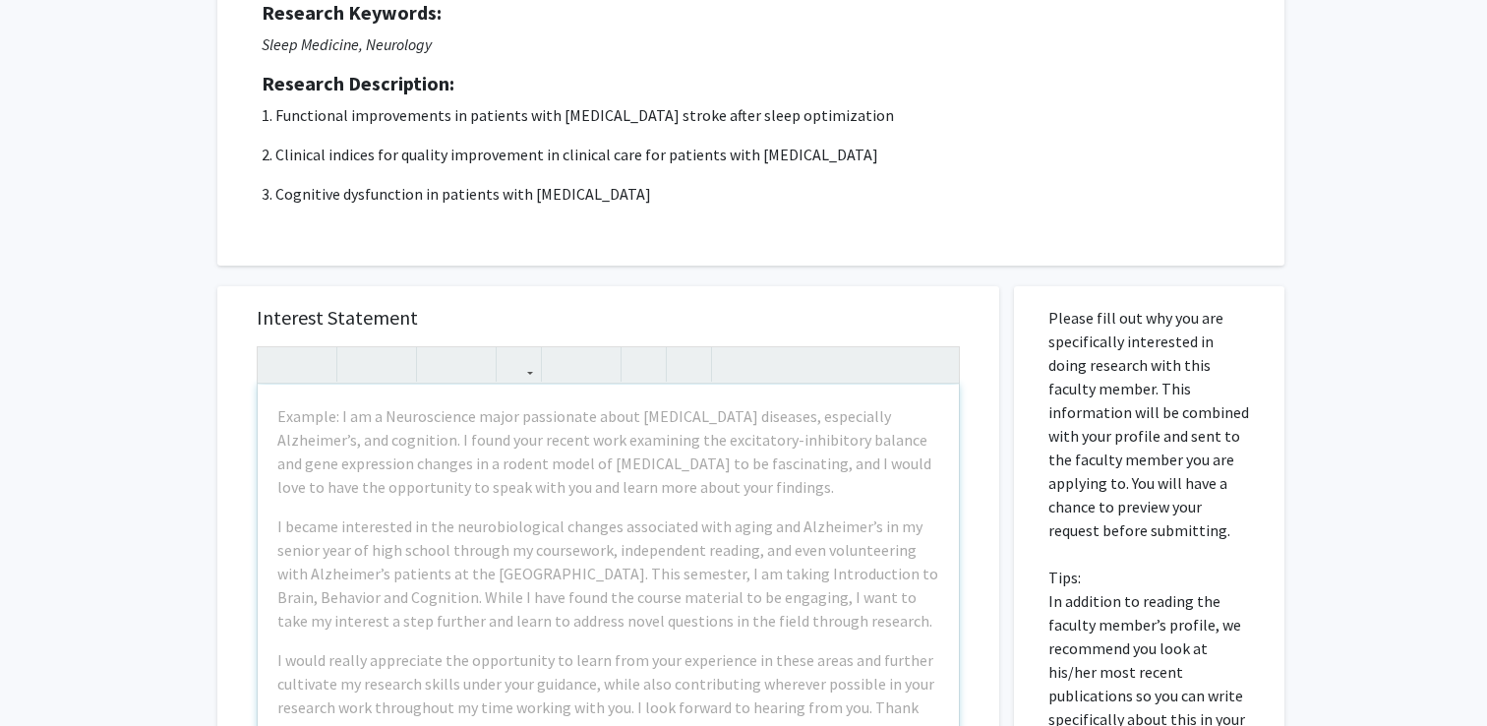
scroll to position [313, 0]
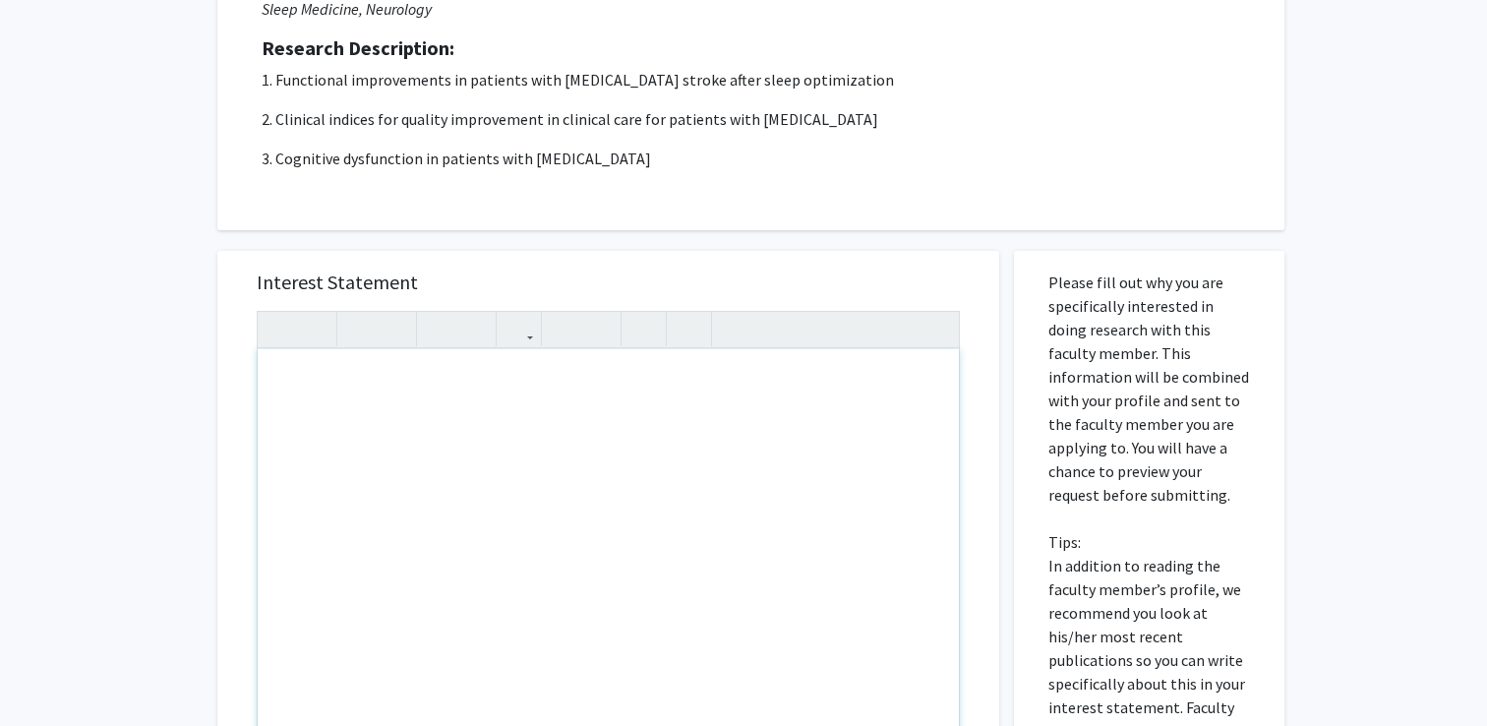
click at [1075, 494] on p "Please fill out why you are specifically interested in doing research with this…" at bounding box center [1149, 565] width 202 height 590
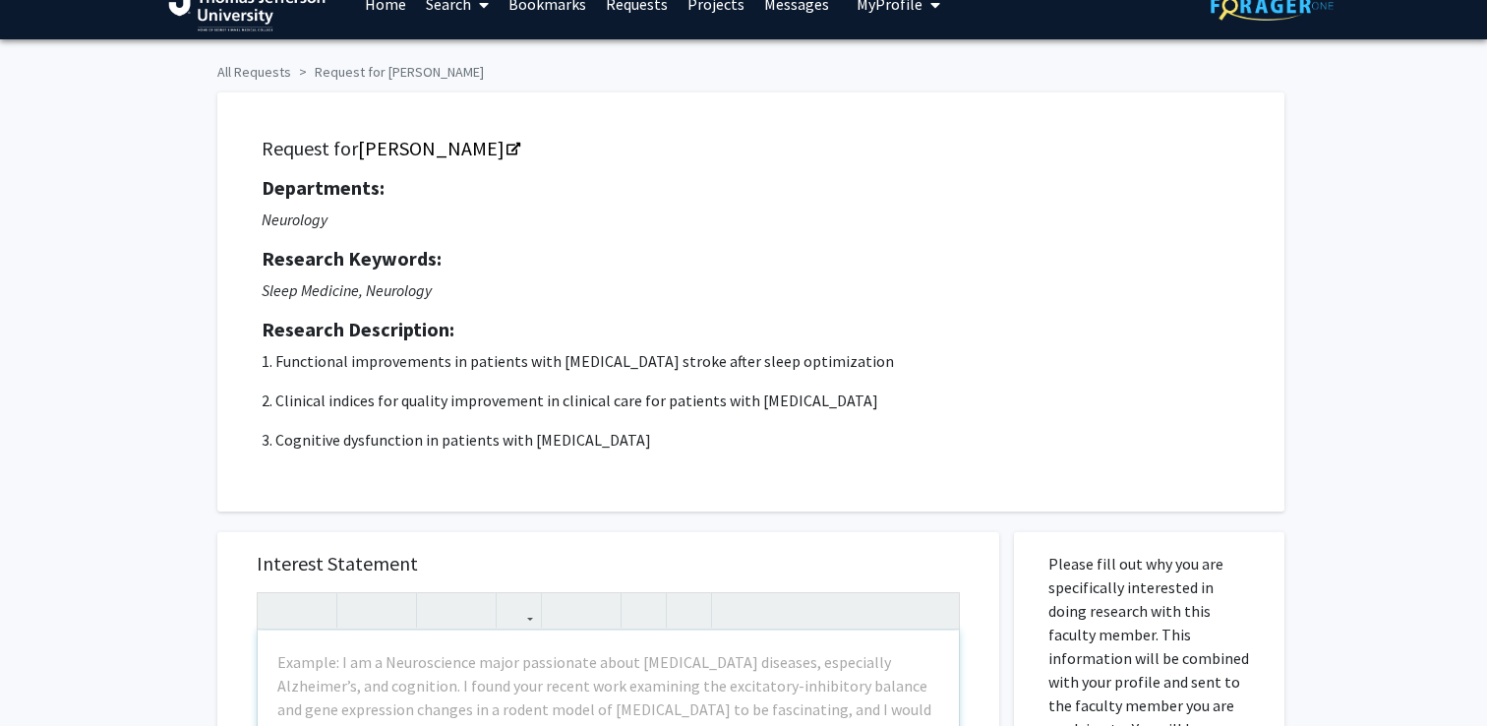
scroll to position [0, 0]
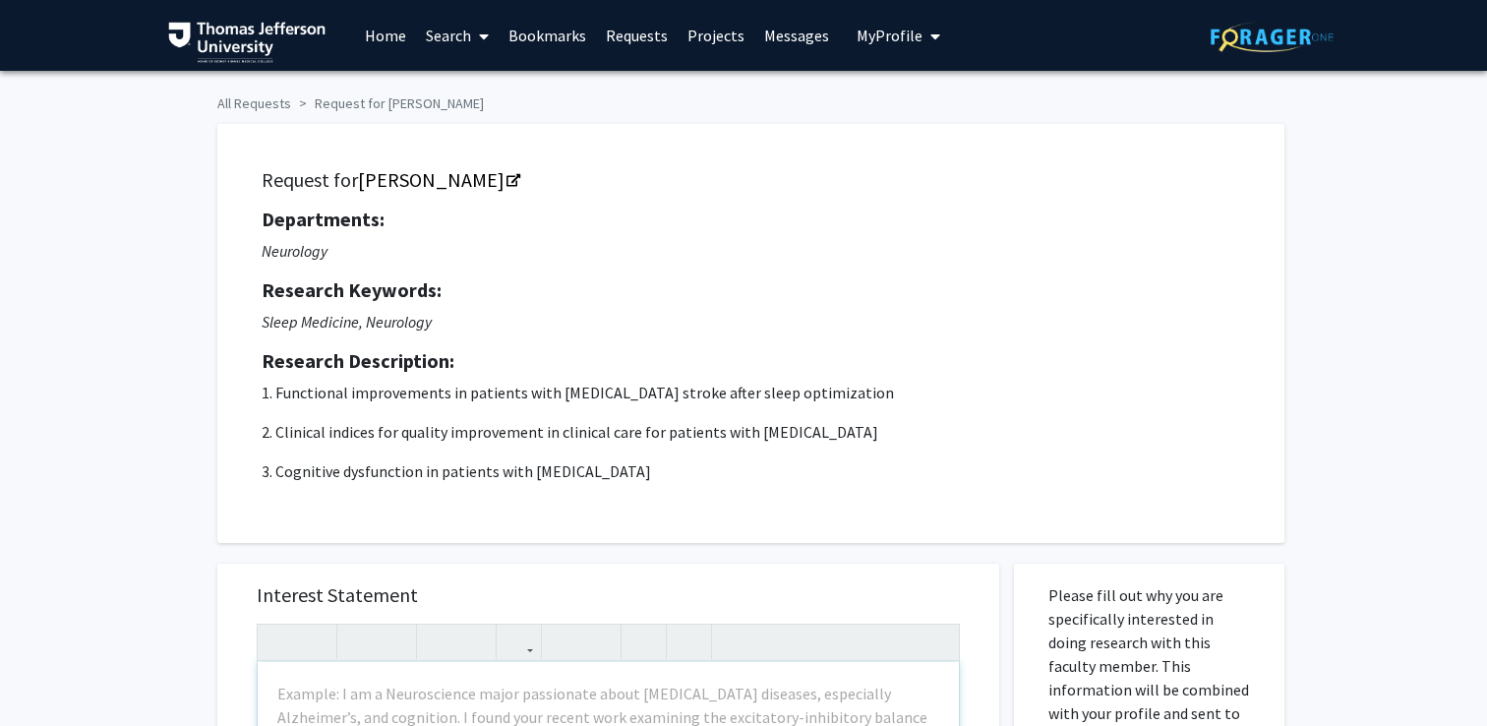
click at [903, 42] on span "My Profile" at bounding box center [890, 36] width 66 height 20
click at [920, 105] on span "View Profile" at bounding box center [979, 113] width 119 height 22
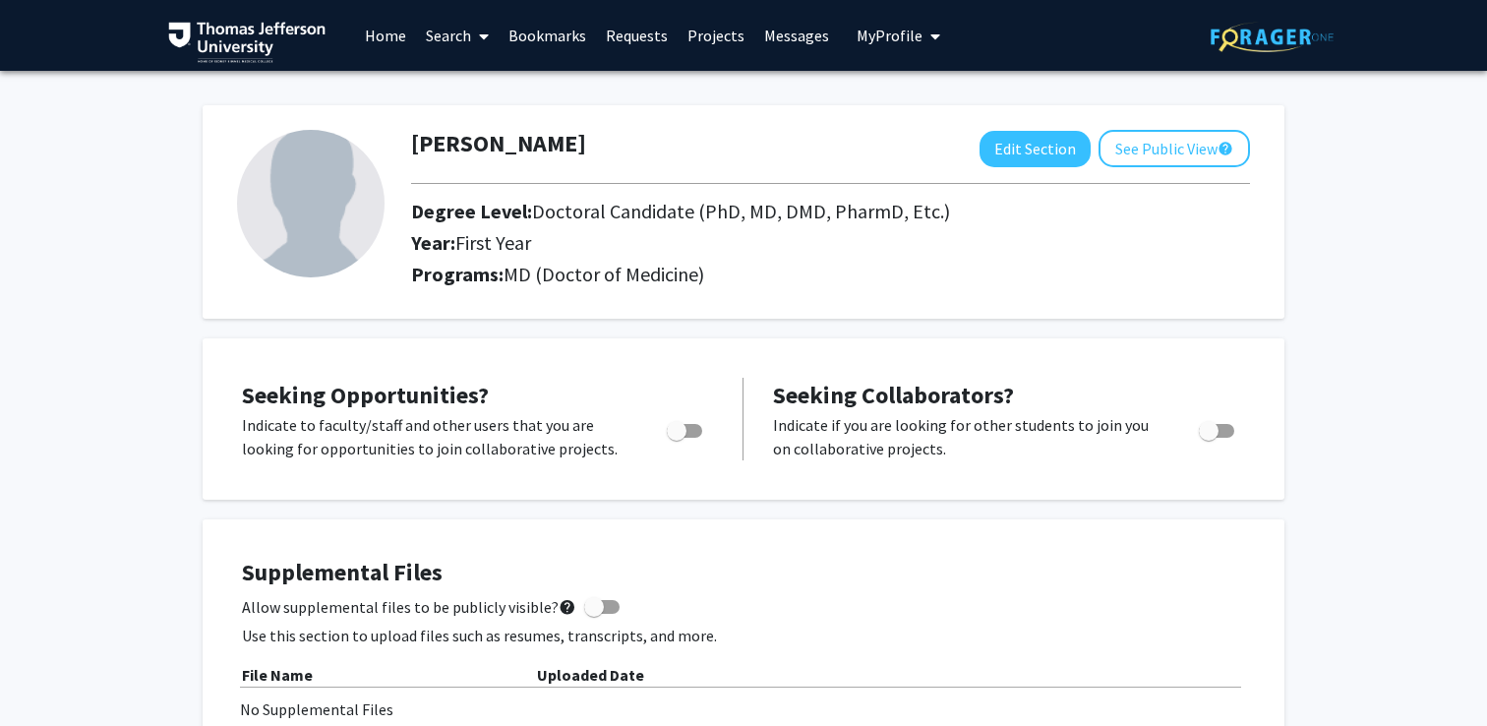
click at [292, 211] on img at bounding box center [311, 204] width 148 height 148
click at [1025, 160] on button "Edit Section" at bounding box center [1035, 149] width 111 height 36
select select "first_year"
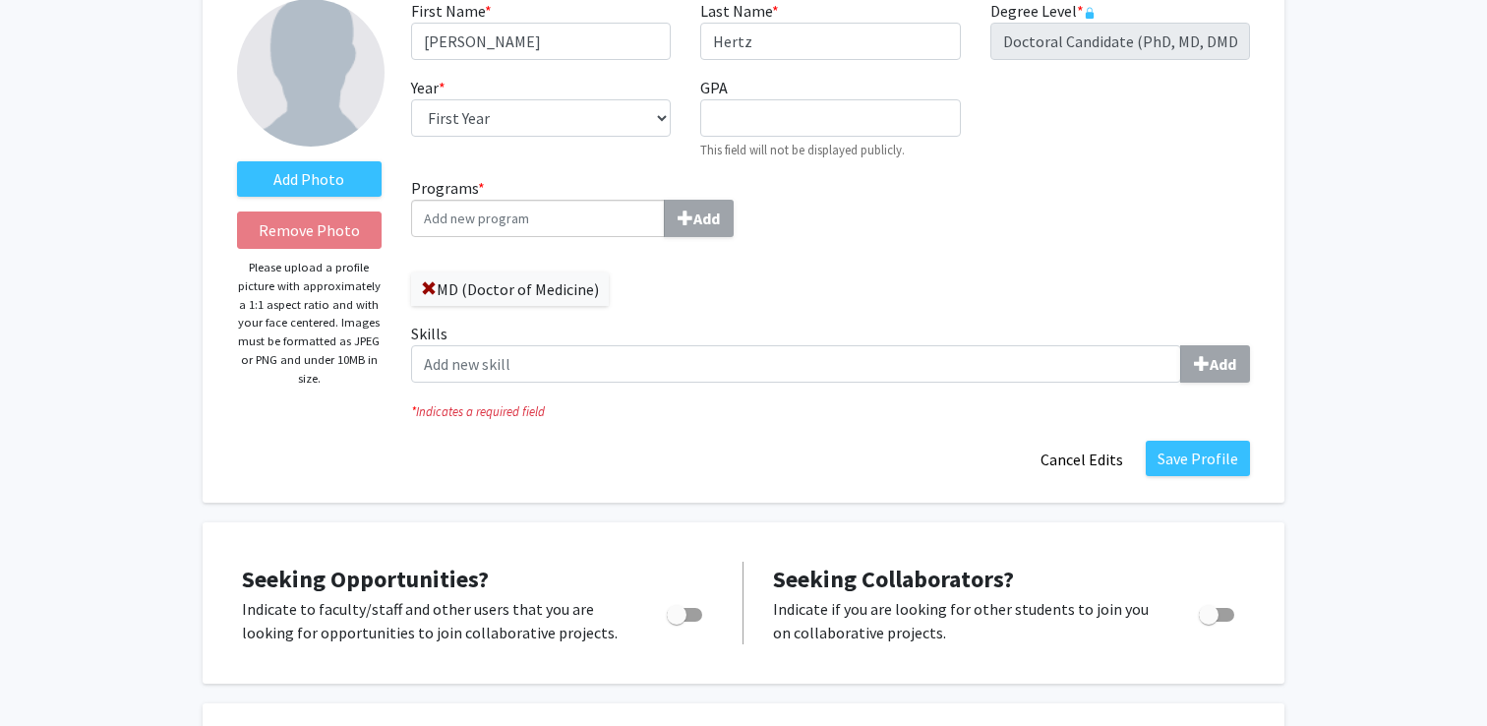
scroll to position [138, 0]
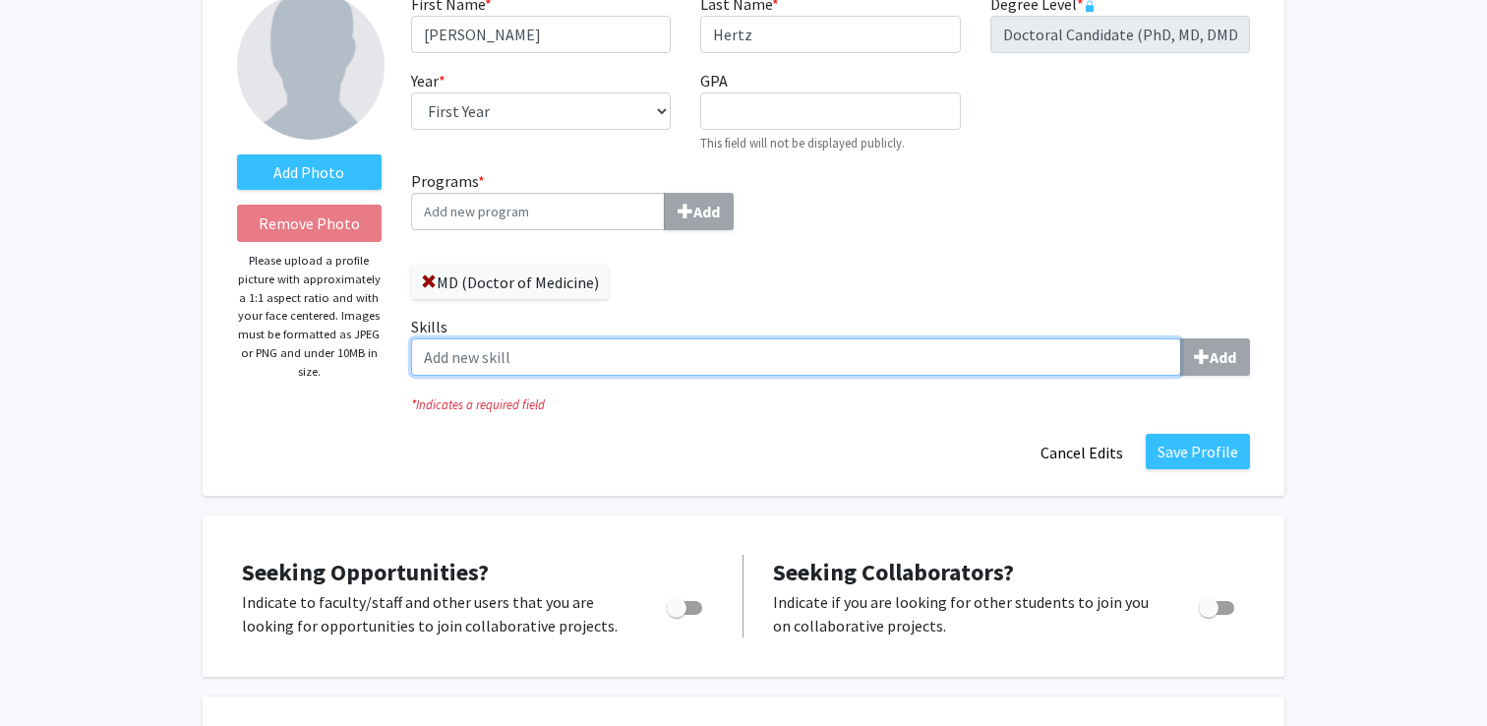
click at [523, 355] on input "Skills Add" at bounding box center [796, 356] width 770 height 37
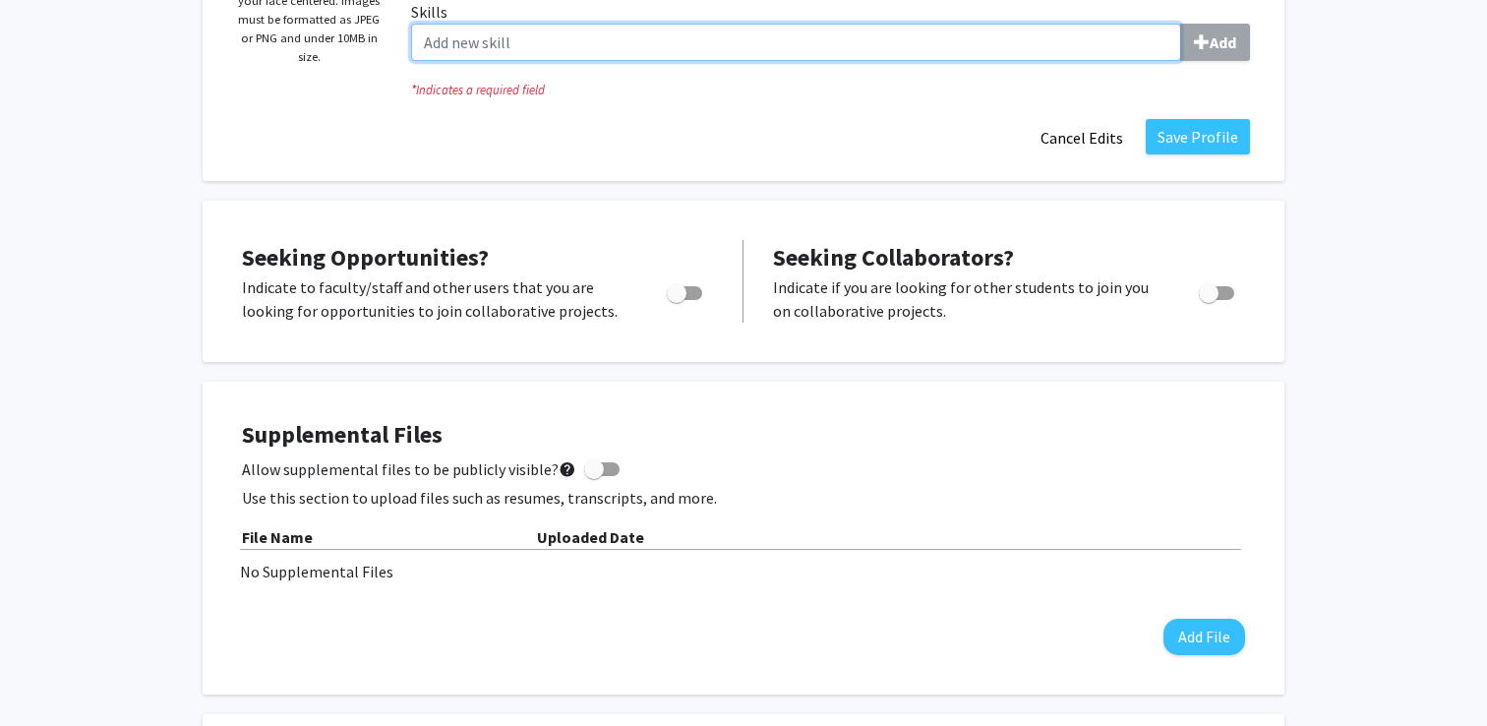
scroll to position [454, 0]
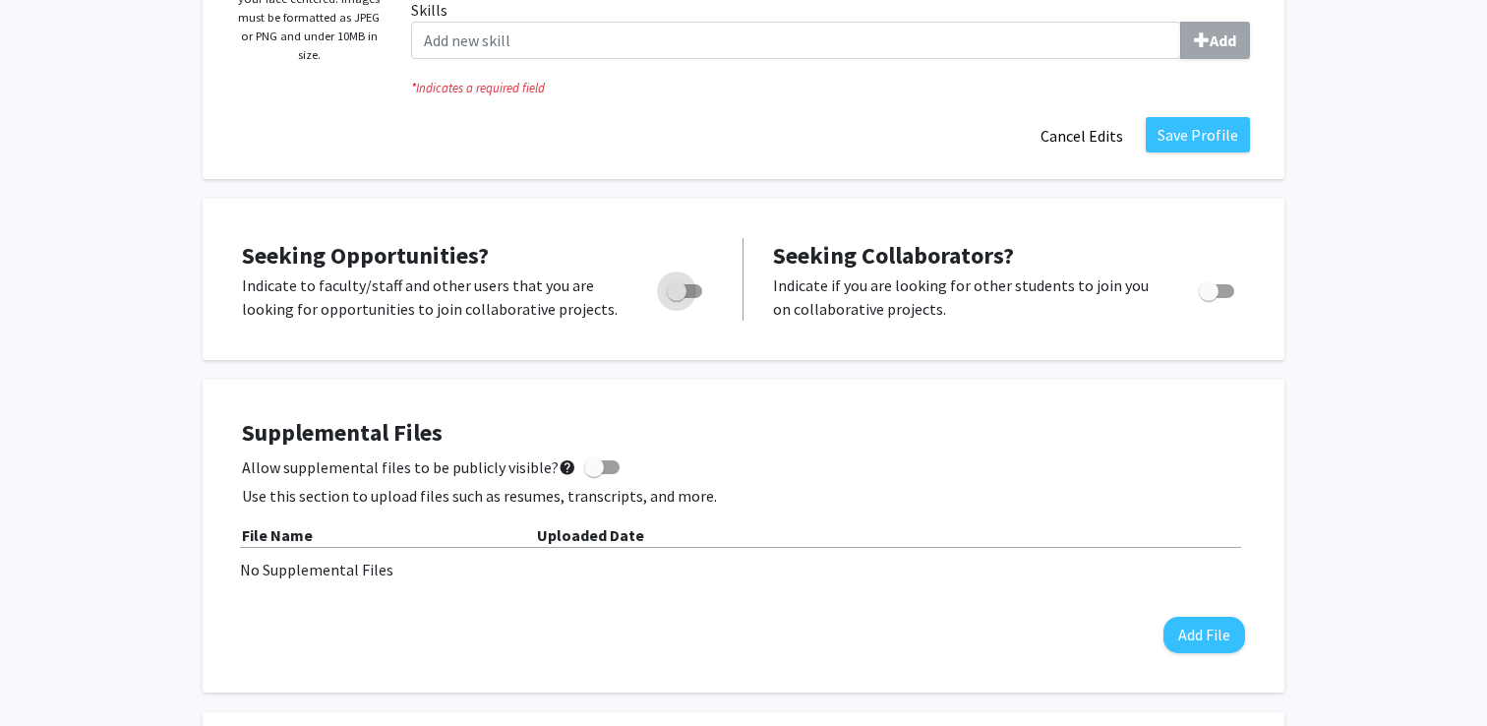
click at [686, 289] on span "Toggle" at bounding box center [677, 291] width 20 height 20
click at [677, 298] on input "Are you actively seeking opportunities?" at bounding box center [676, 298] width 1 height 1
checkbox input "true"
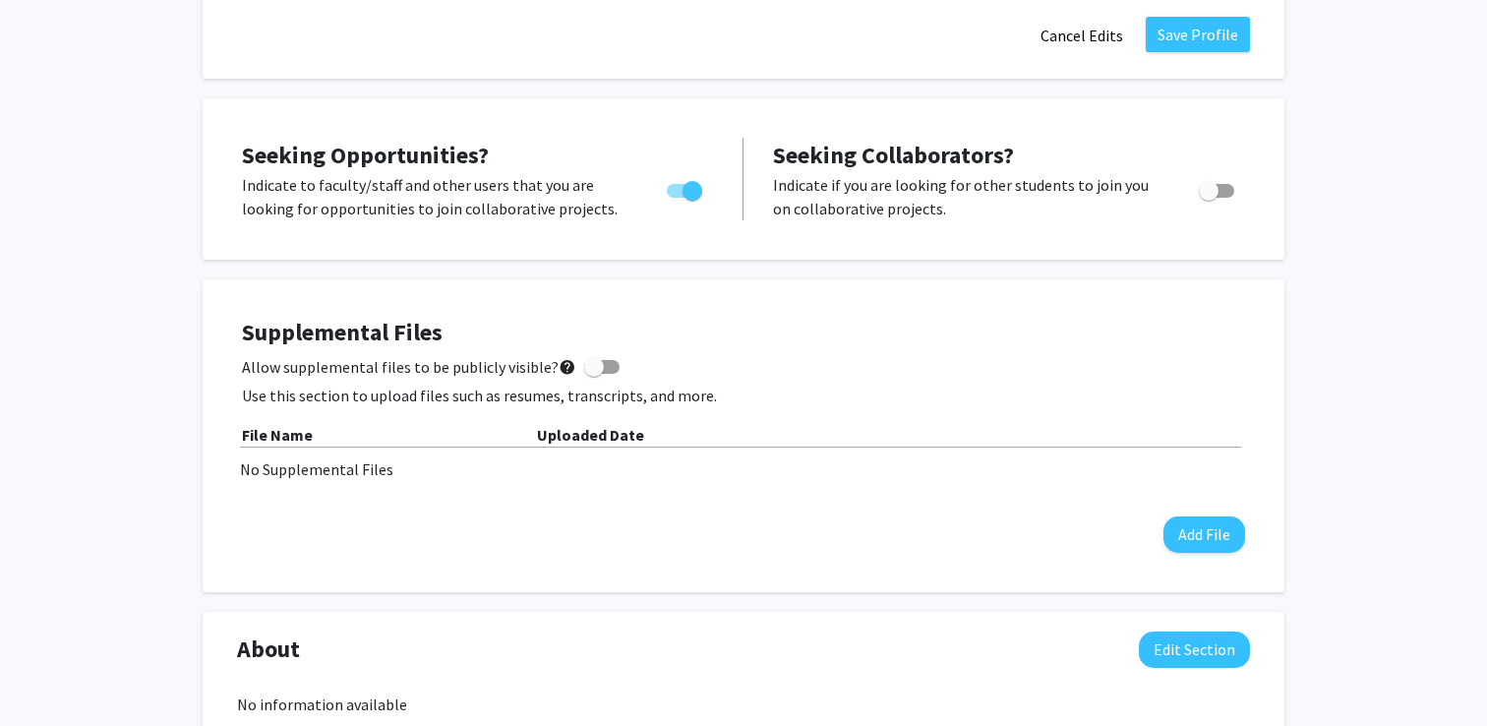
scroll to position [566, 0]
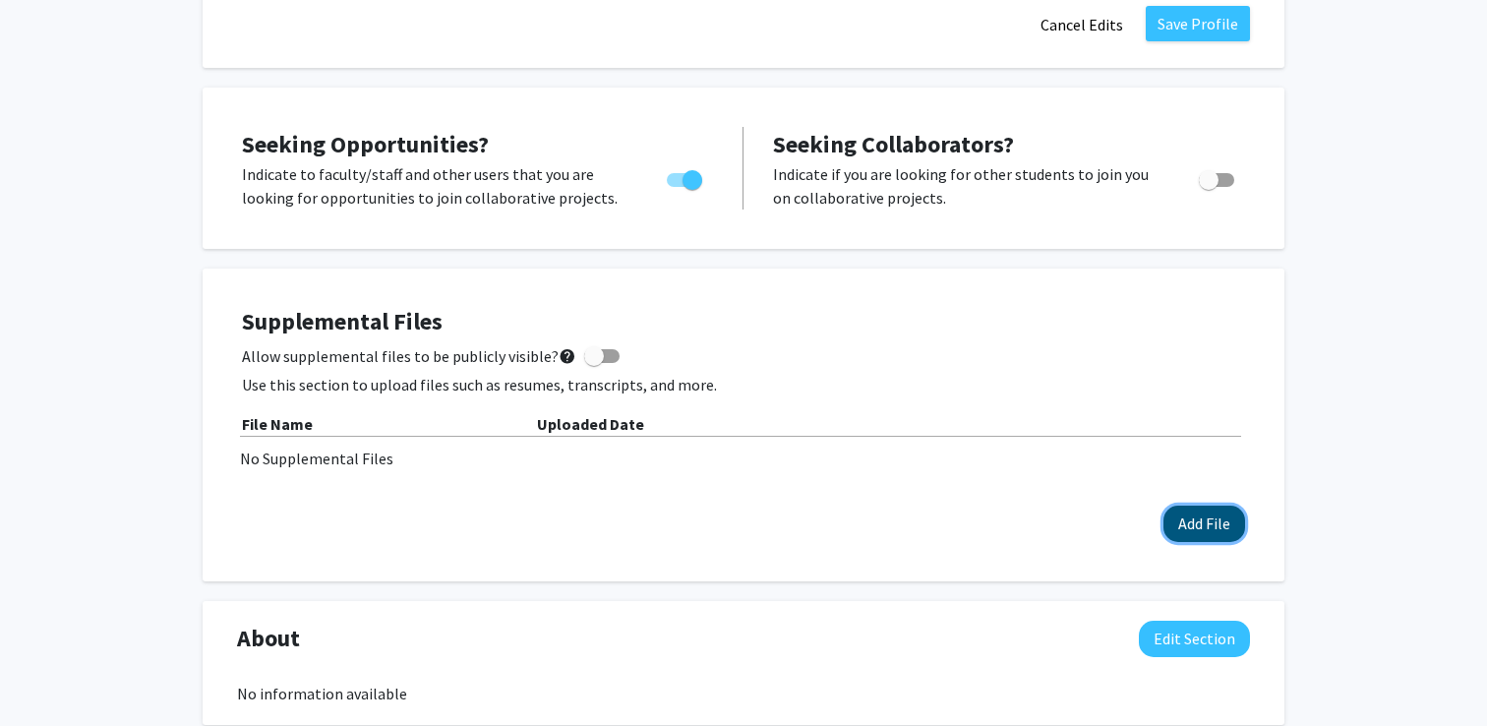
click at [1228, 529] on button "Add File" at bounding box center [1205, 524] width 82 height 36
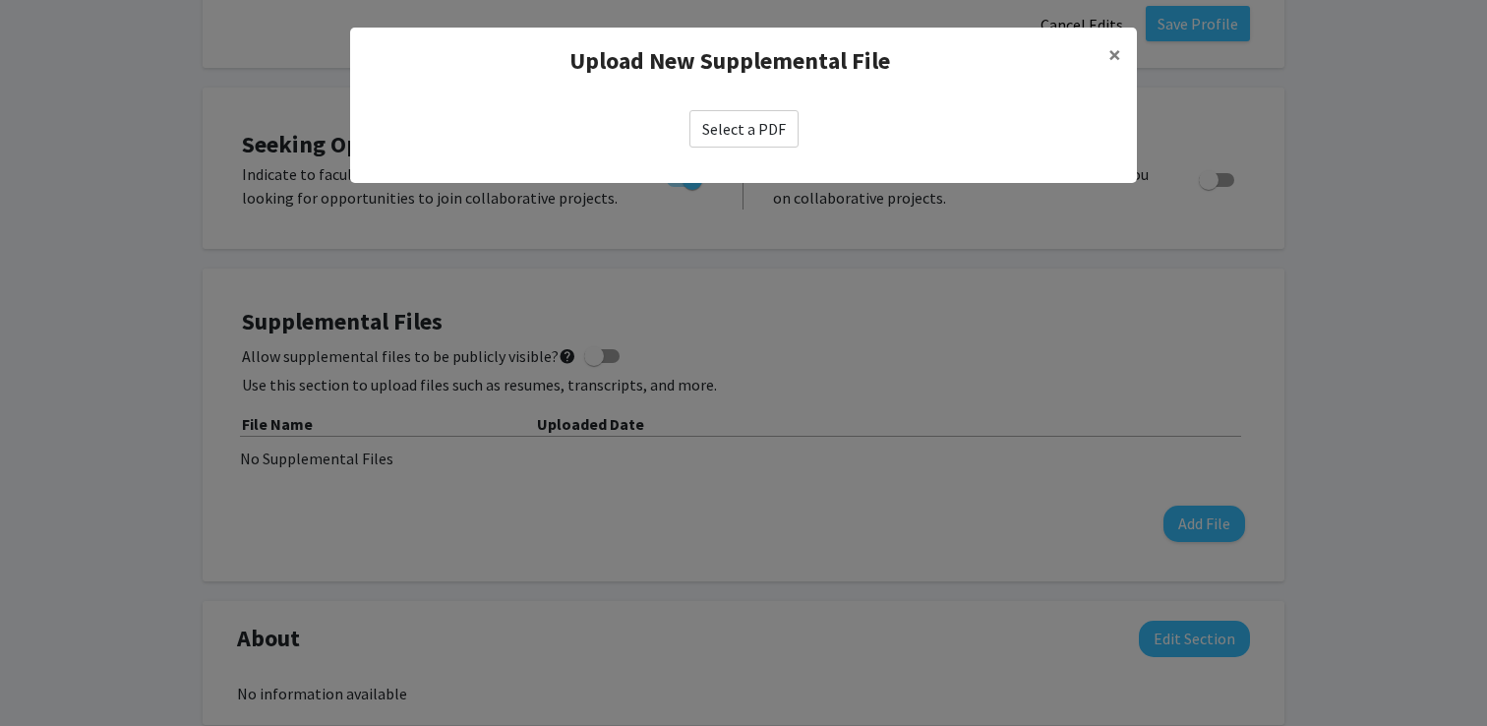
click at [750, 119] on label "Select a PDF" at bounding box center [743, 128] width 109 height 37
click at [0, 0] on input "Select a PDF" at bounding box center [0, 0] width 0 height 0
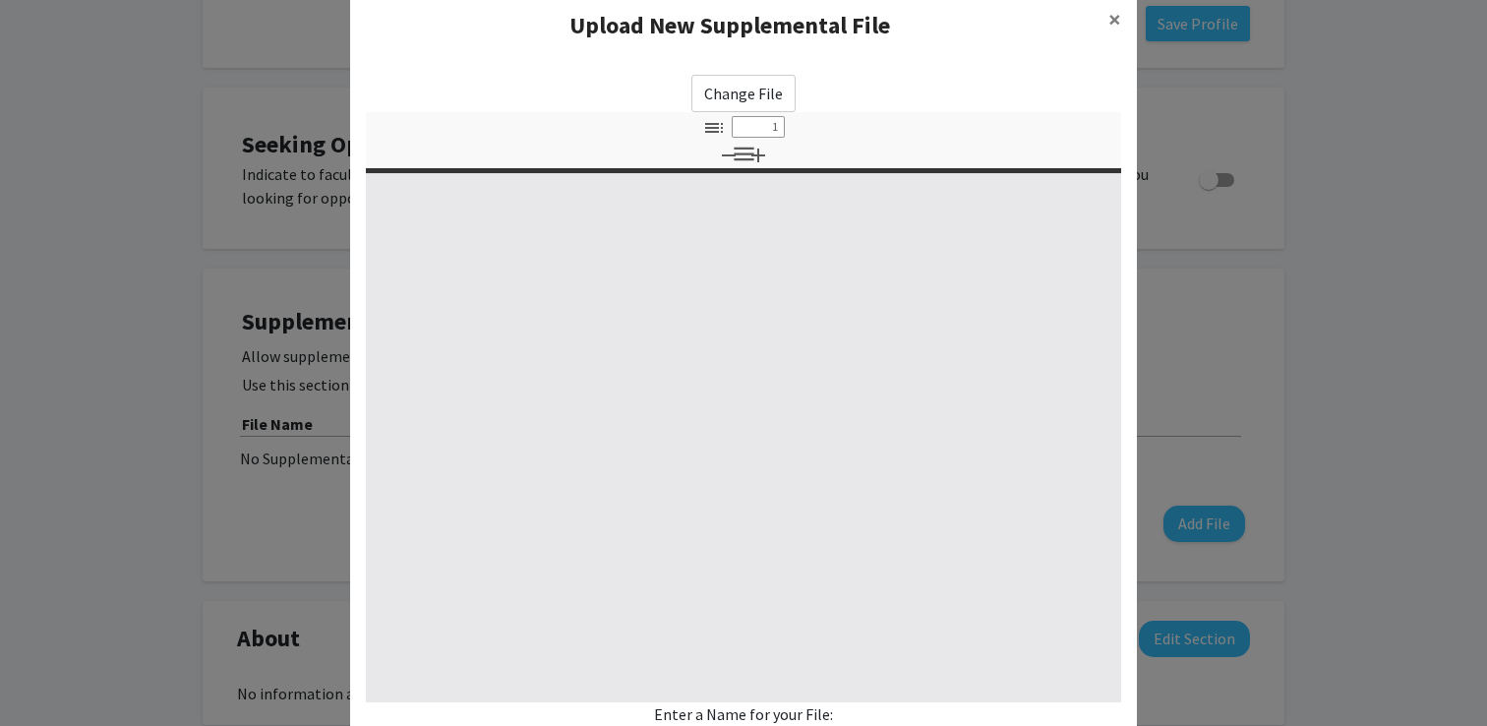
select select "custom"
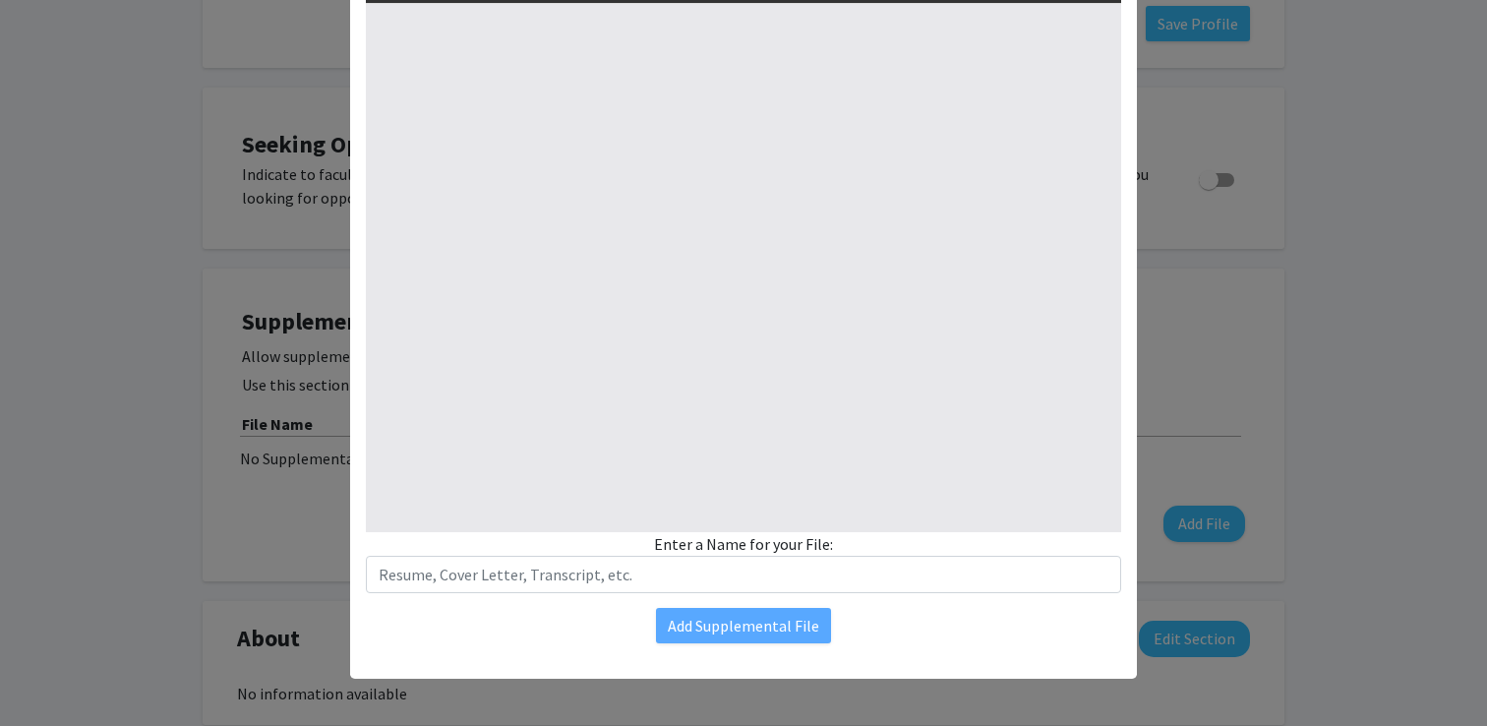
type input "0"
select select "custom"
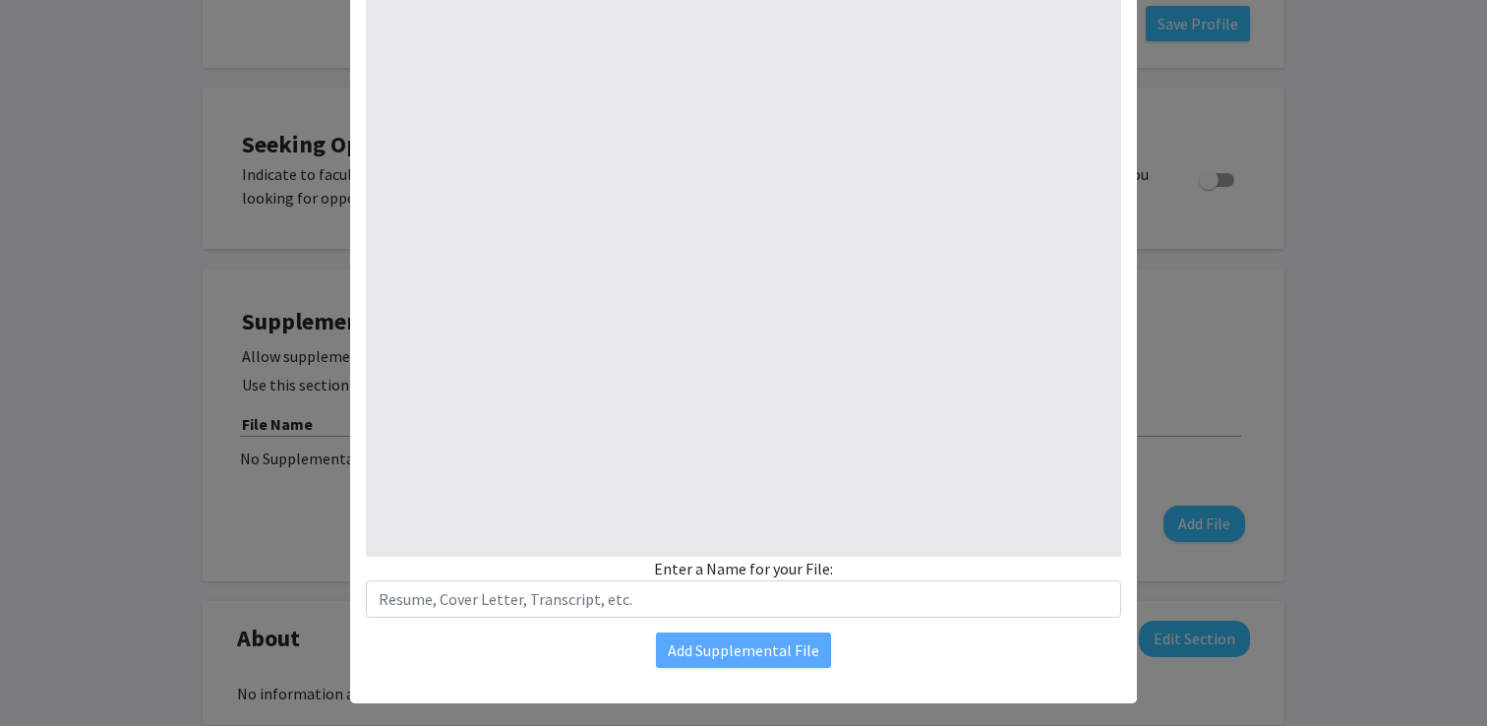
type input "1"
select select "auto"
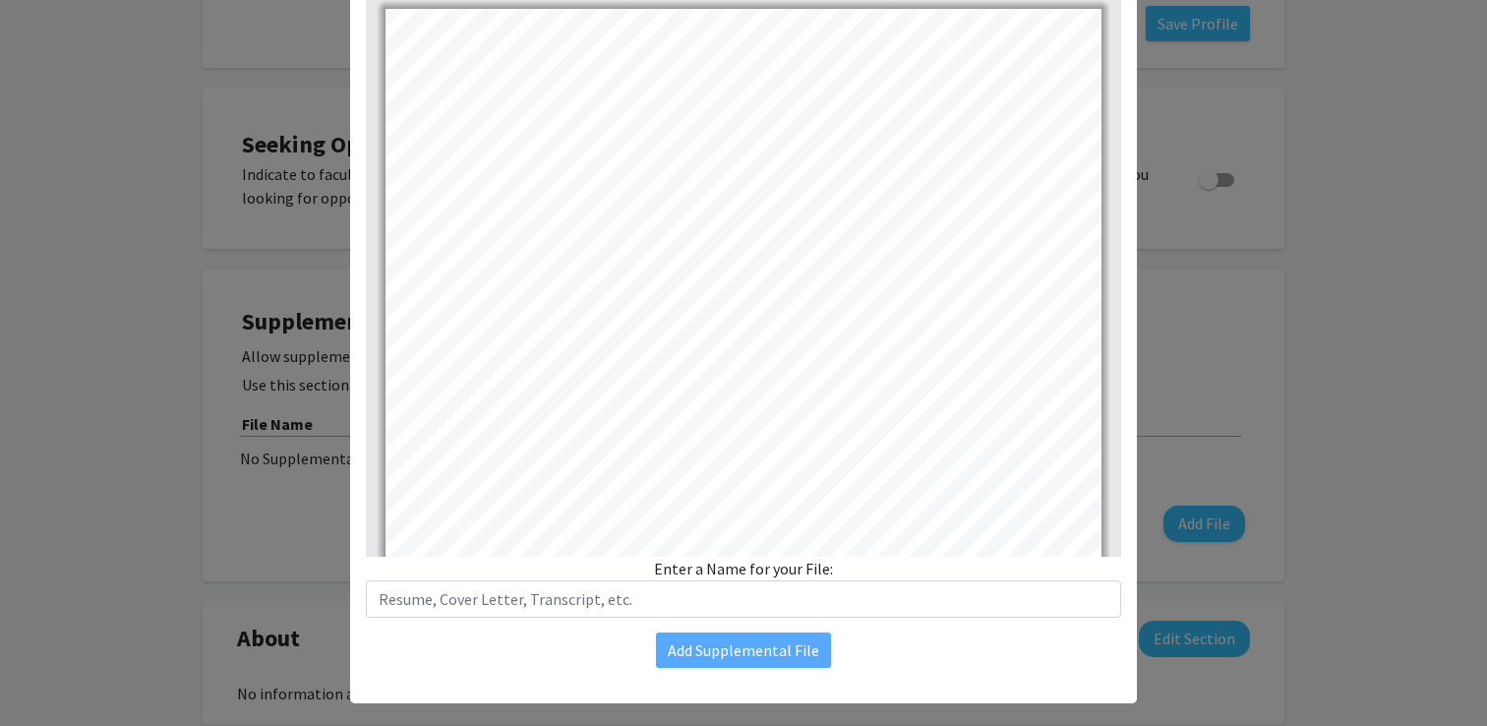
scroll to position [1, 0]
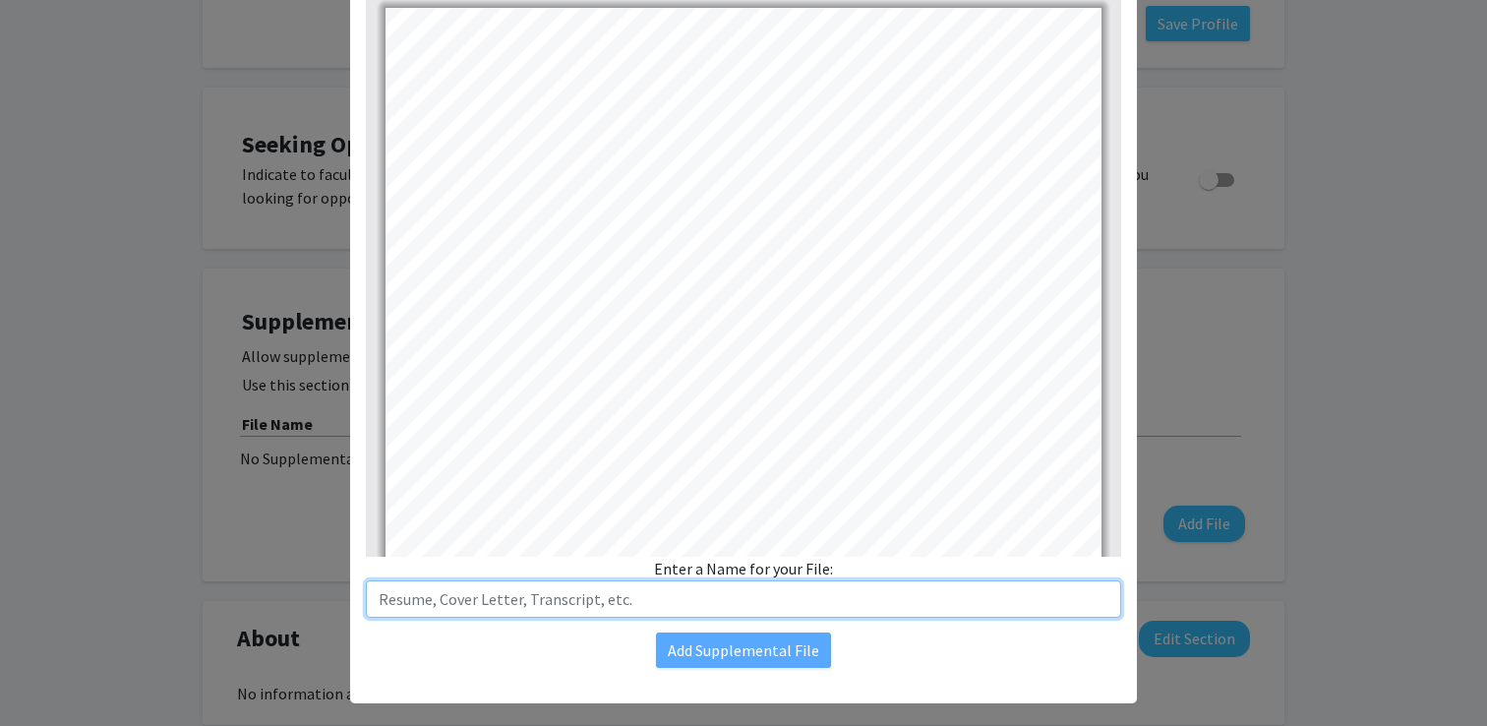
click at [677, 592] on input "text" at bounding box center [743, 598] width 755 height 37
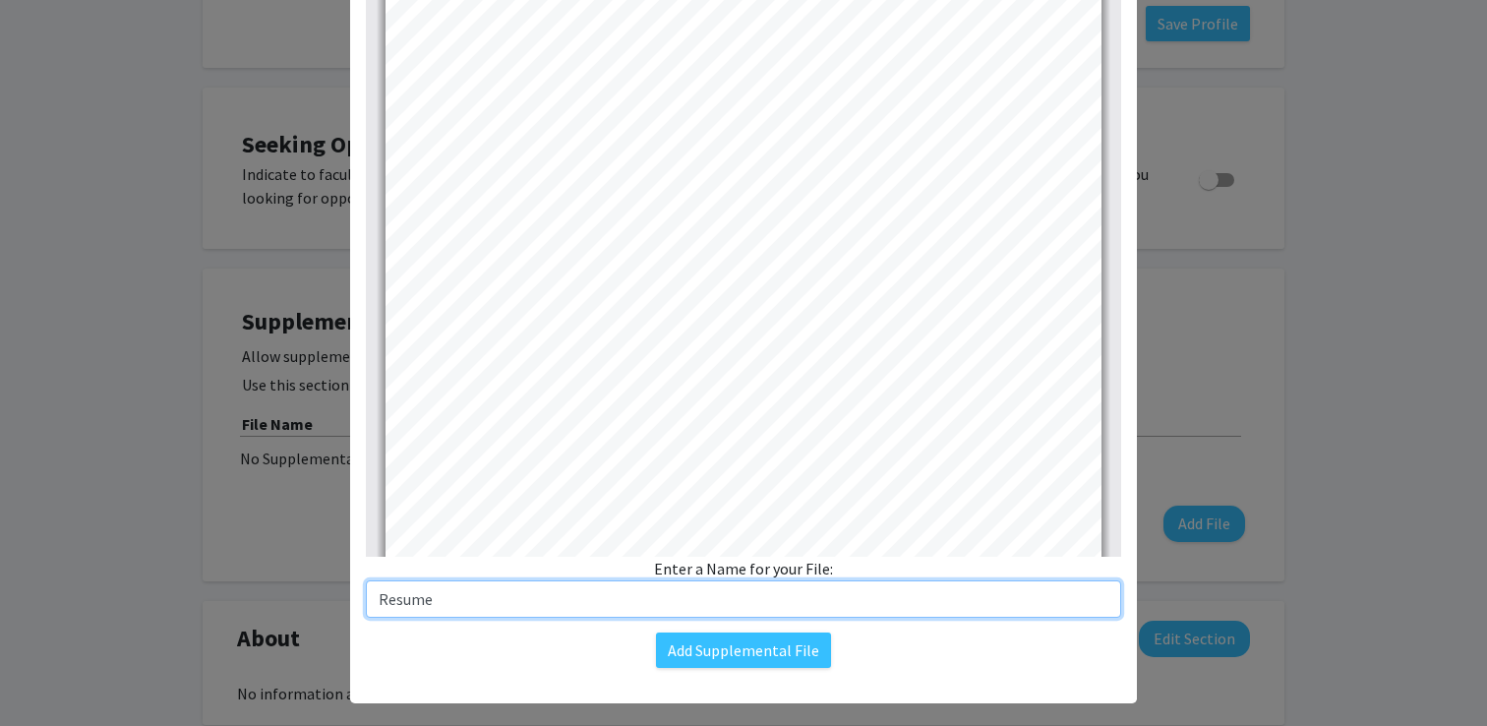
scroll to position [35, 0]
type input "Resume"
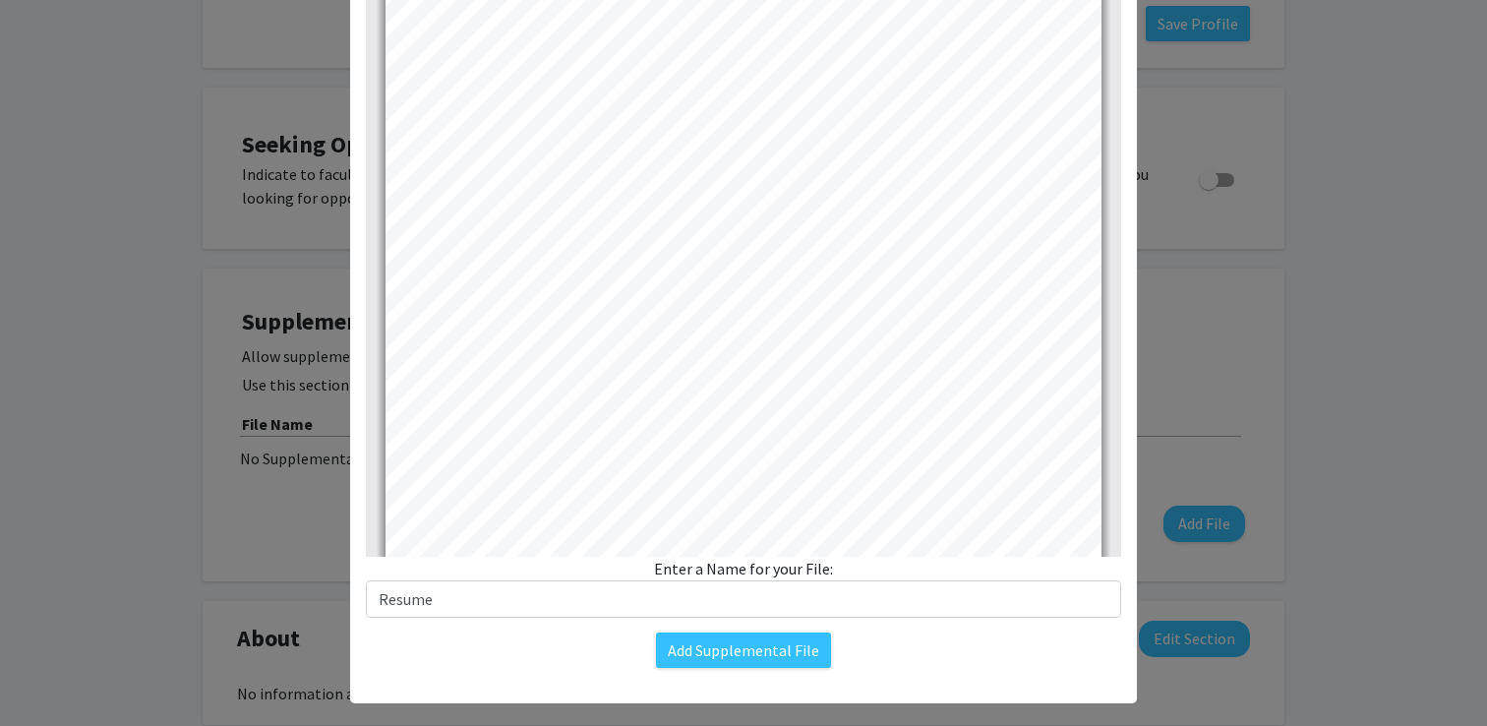
select select "page-width"
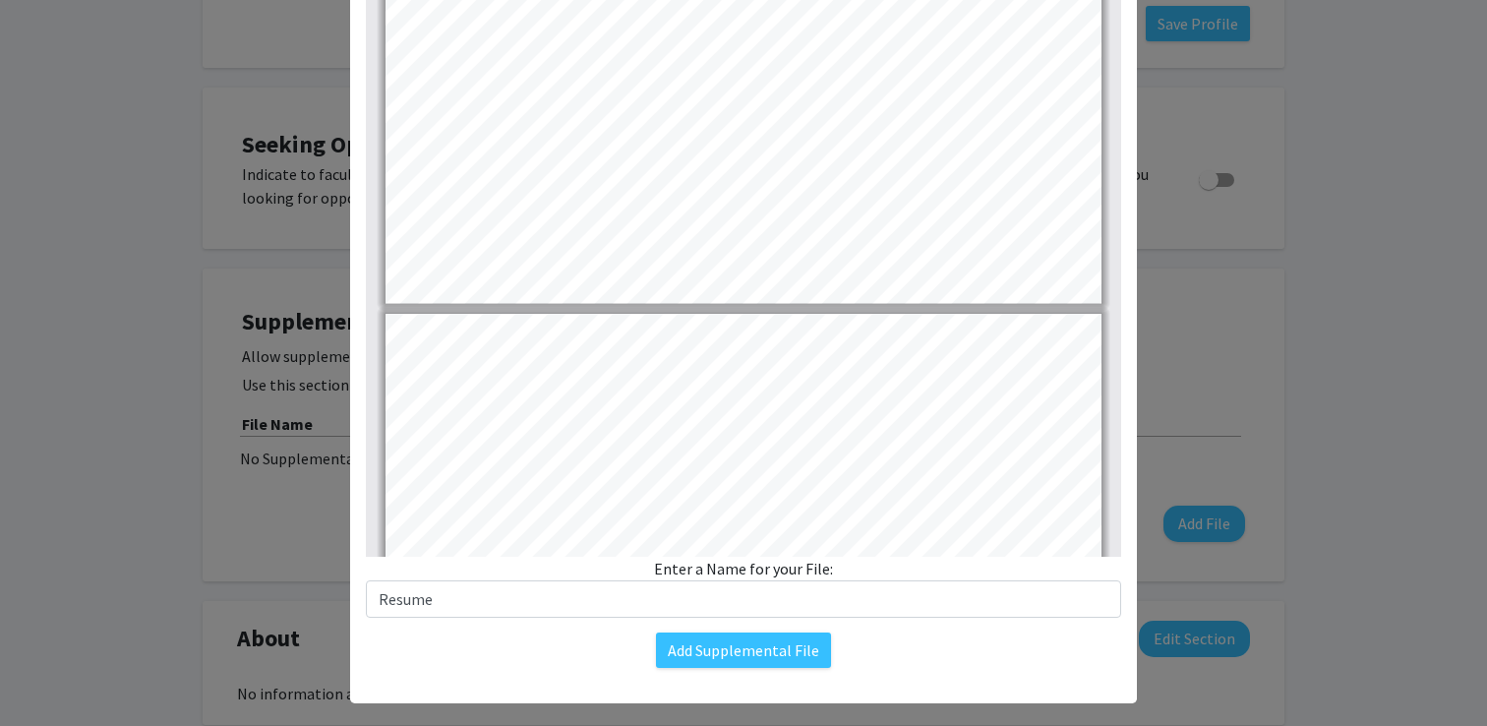
type input "2"
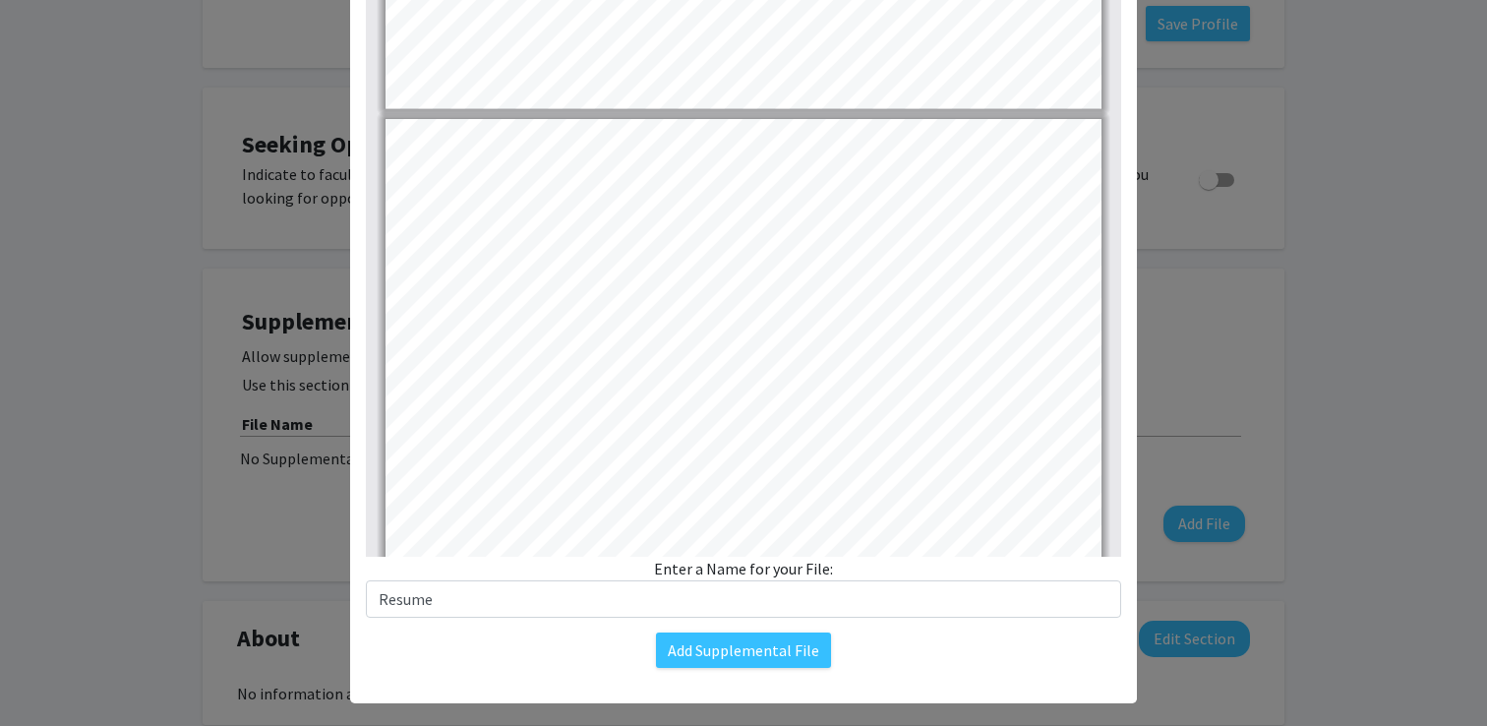
scroll to position [828, 0]
click at [736, 645] on button "Add Supplemental File" at bounding box center [743, 649] width 175 height 35
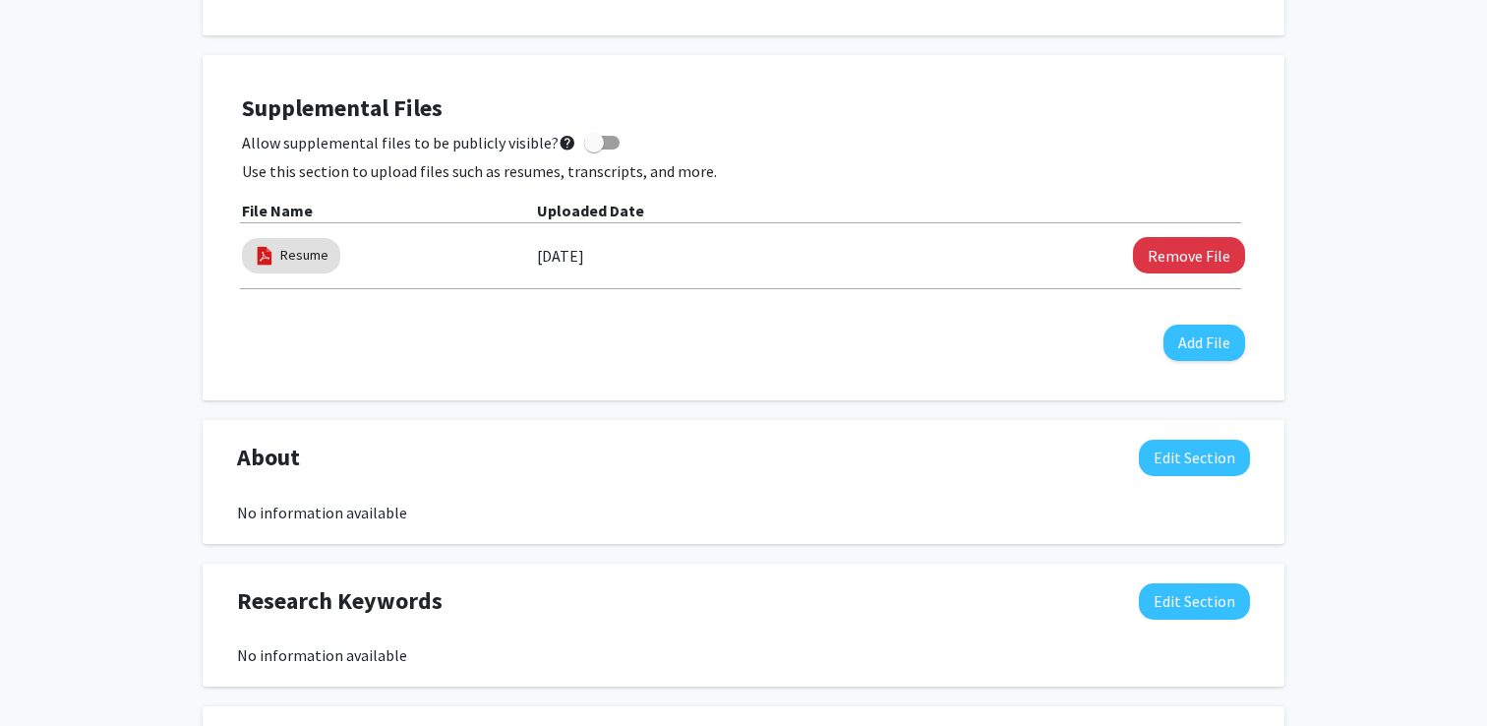
scroll to position [782, 0]
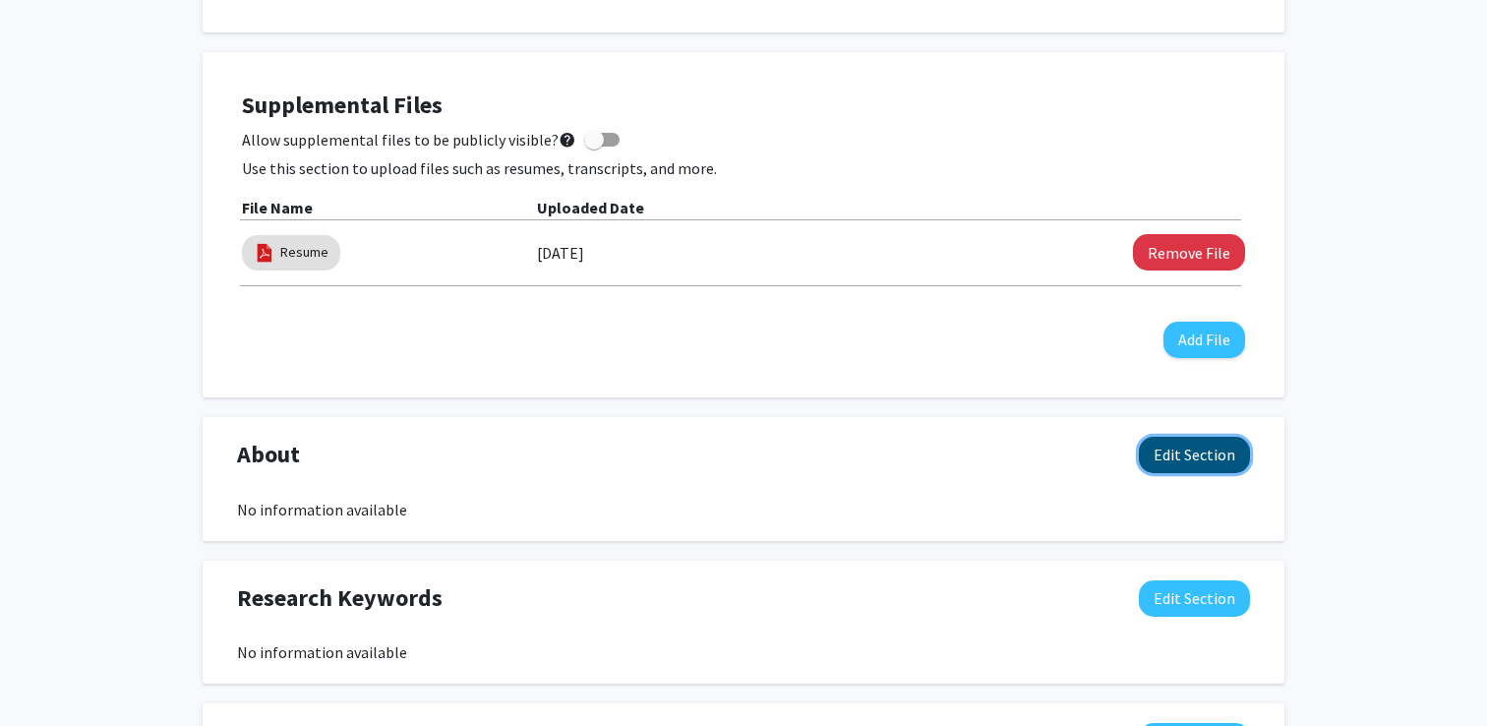
click at [1174, 449] on button "Edit Section" at bounding box center [1194, 455] width 111 height 36
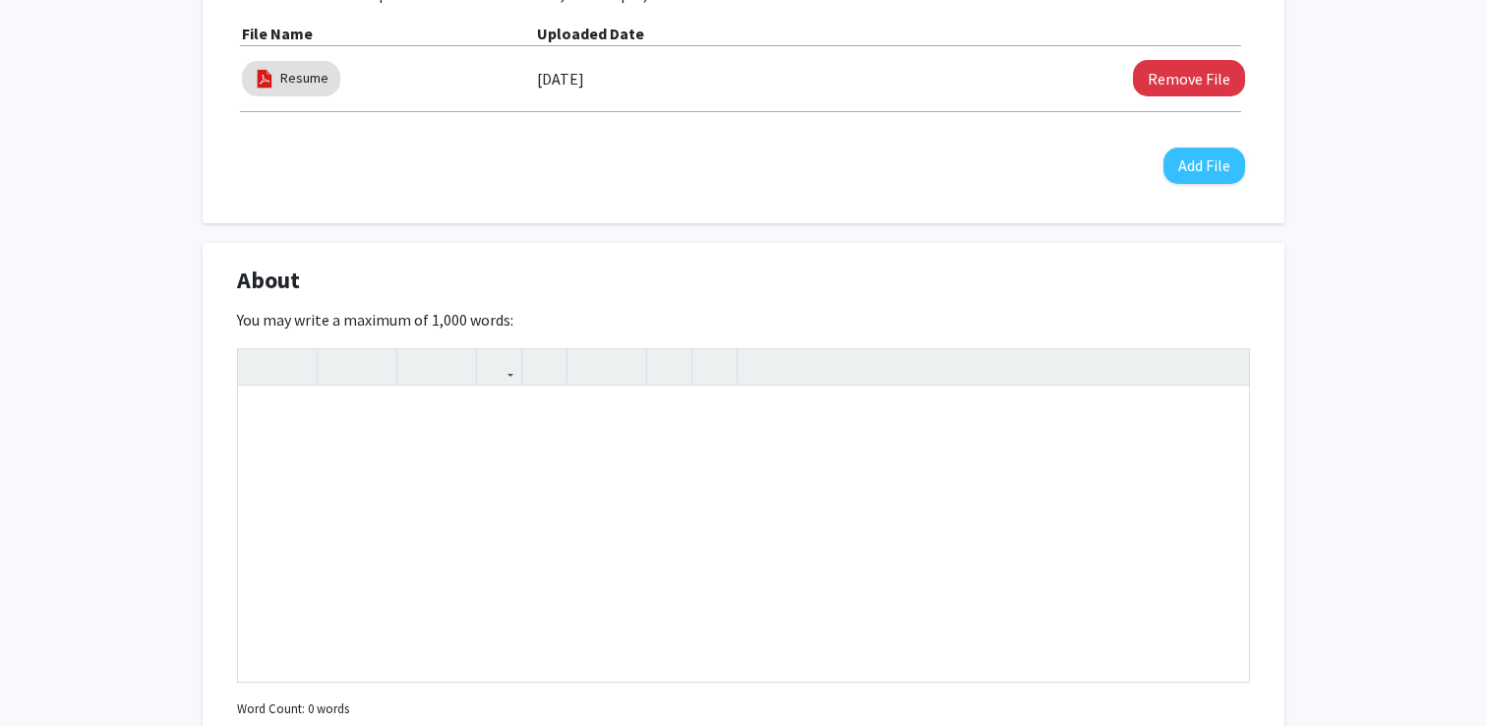
scroll to position [965, 0]
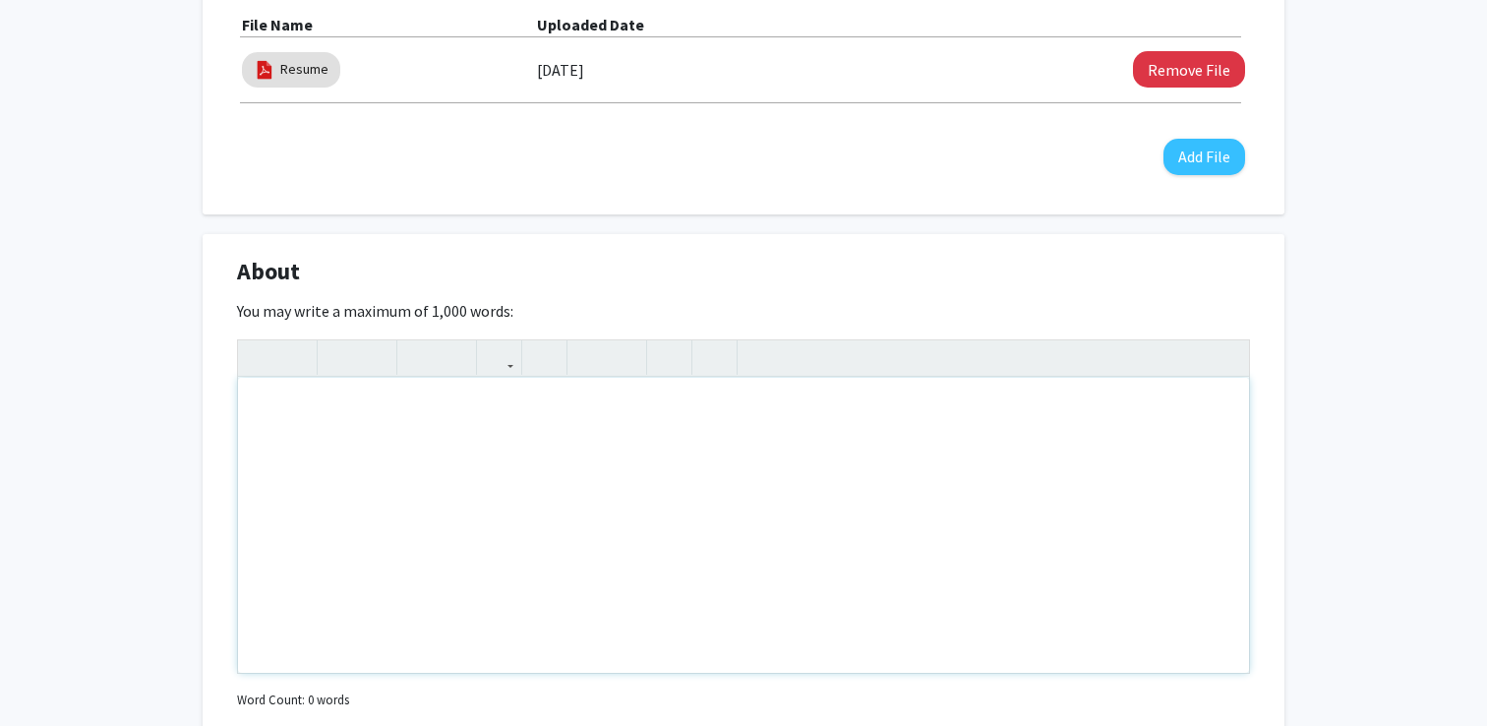
click at [575, 495] on div "Note to users with screen readers: Please deactivate our accessibility plugin f…" at bounding box center [743, 525] width 1011 height 295
click at [1240, 315] on div "You may write a maximum of 1,000 words: Insert link Remove link Word Count: 0 w…" at bounding box center [743, 506] width 1013 height 415
click at [687, 439] on div "Note to users with screen readers: Please deactivate our accessibility plugin f…" at bounding box center [743, 525] width 1011 height 295
paste div "Note to users with screen readers: Please deactivate our accessibility plugin f…"
type textarea "<p>I am a motivated undergraduate/medical student with a strong interest in ped…"
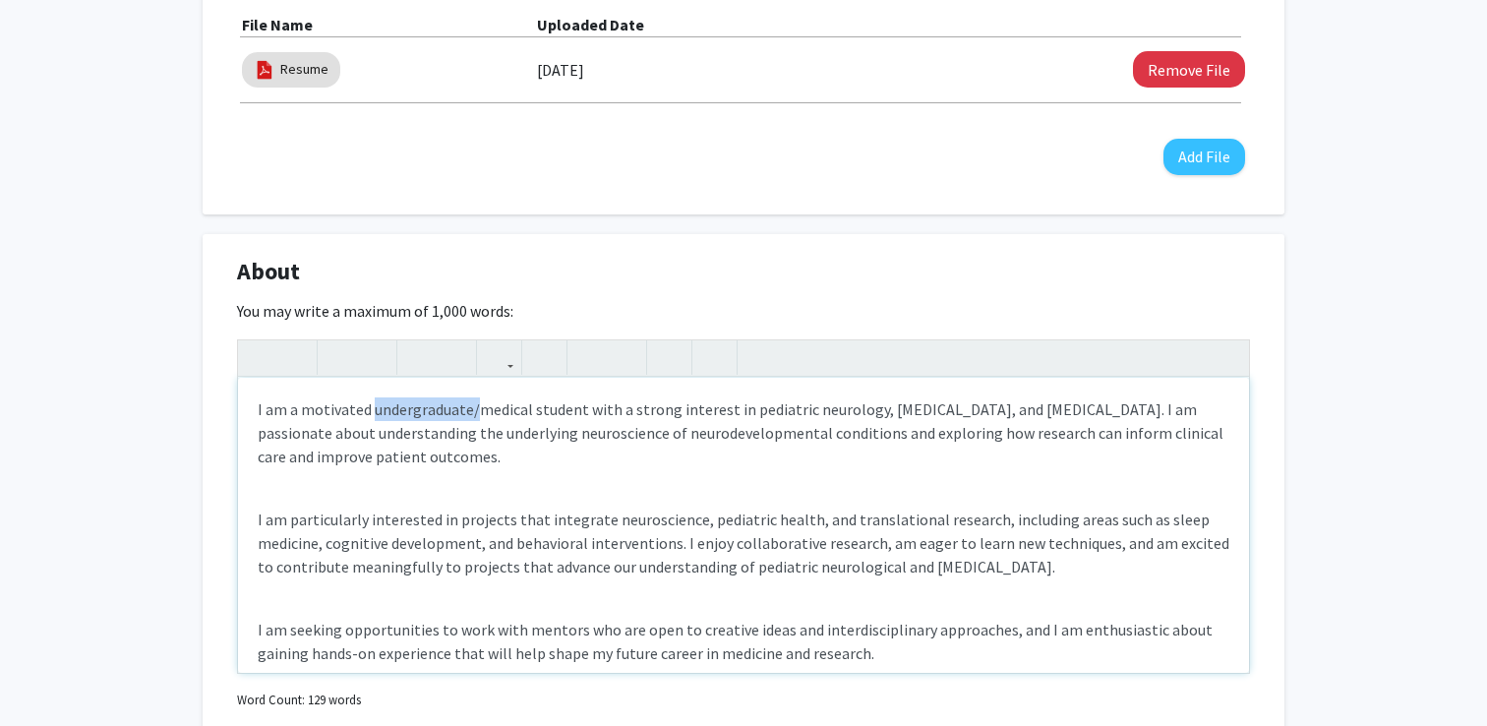
drag, startPoint x: 369, startPoint y: 406, endPoint x: 473, endPoint y: 405, distance: 104.3
click at [473, 405] on p "I am a motivated undergraduate/medical student with a strong interest in pediat…" at bounding box center [744, 432] width 972 height 71
click at [536, 408] on p "I am a motivated first yera medical student with a strong interest in pediatric…" at bounding box center [744, 432] width 972 height 71
drag, startPoint x: 1058, startPoint y: 404, endPoint x: 1106, endPoint y: 400, distance: 48.4
click at [1106, 400] on p "I am a motivated first yera medical student at Sidney Kimmel Medical College wi…" at bounding box center [744, 432] width 972 height 71
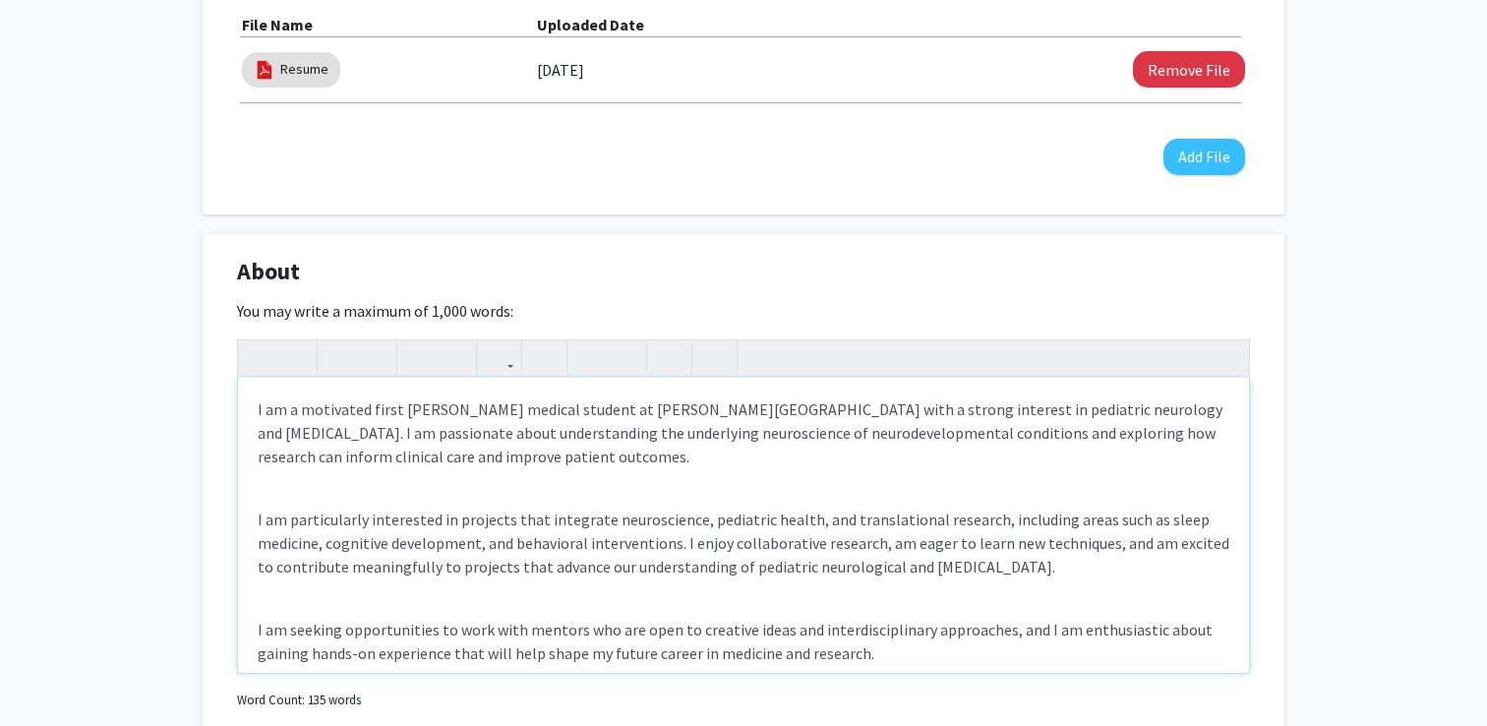
click at [831, 448] on p "I am a motivated first yera medical student at Sidney Kimmel Medical College wi…" at bounding box center [744, 432] width 972 height 71
click at [650, 455] on p "I am a motivated first yera medical student at Sidney Kimmel Medical College wi…" at bounding box center [744, 432] width 972 height 71
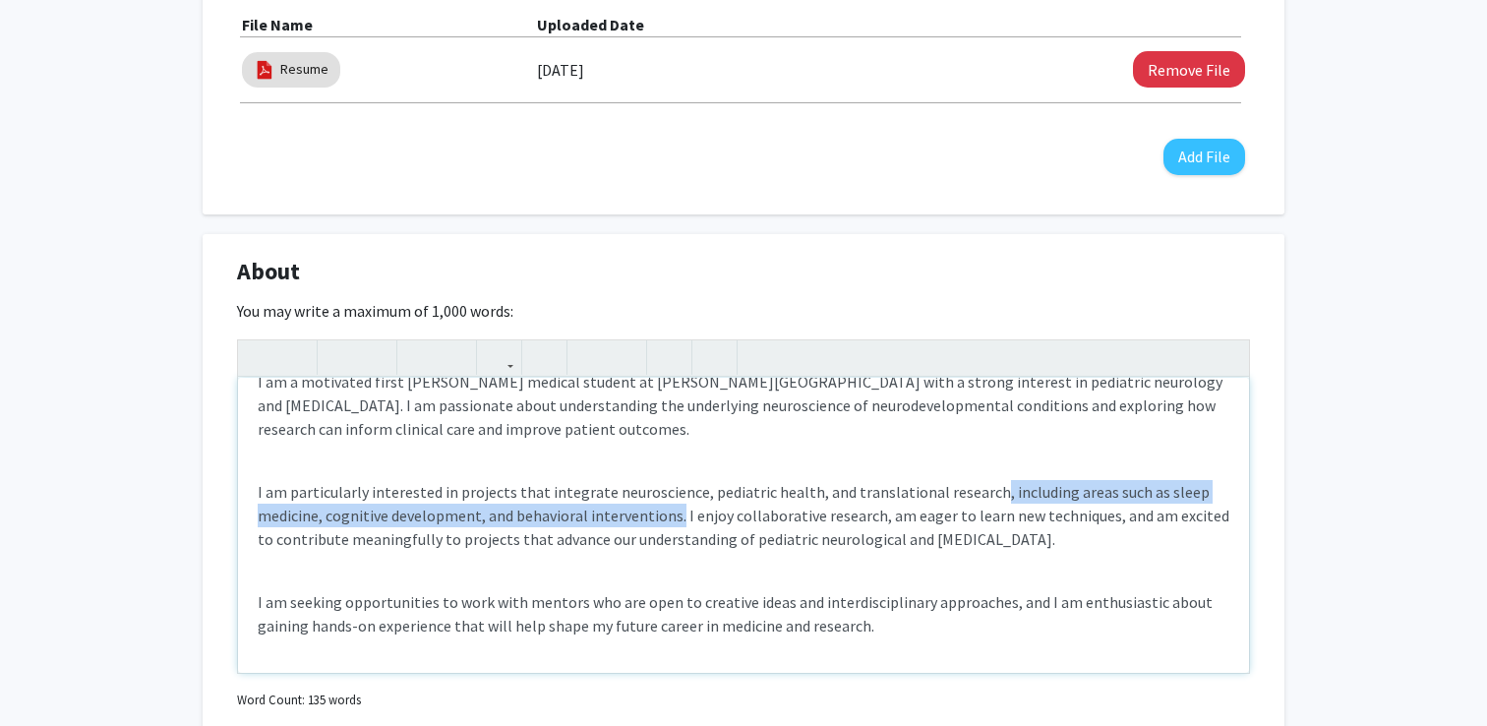
drag, startPoint x: 976, startPoint y: 484, endPoint x: 678, endPoint y: 511, distance: 299.3
click at [678, 512] on p "I am particularly interested in projects that integrate neuroscience, pediatric…" at bounding box center [744, 515] width 972 height 71
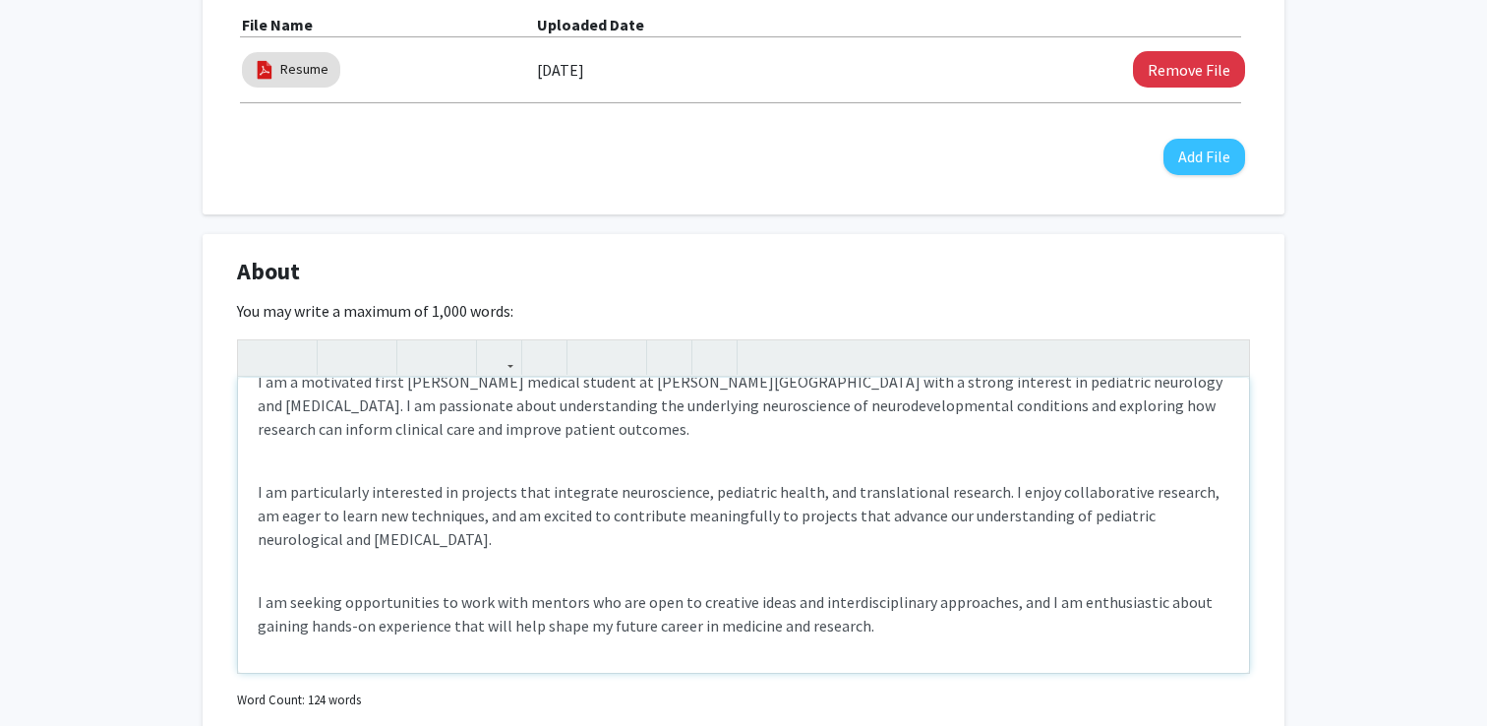
scroll to position [1004, 0]
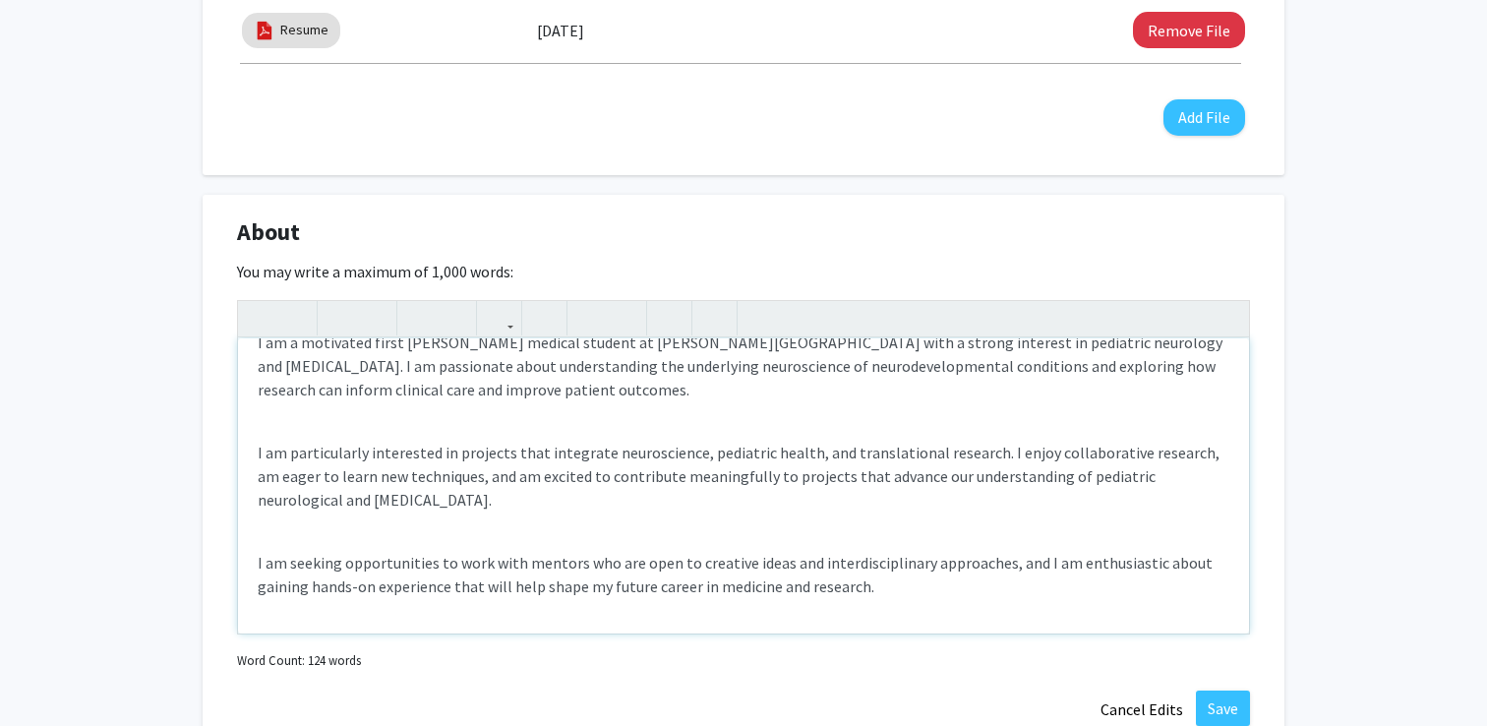
click at [919, 579] on p "I am seeking opportunities to work with mentors who are open to creative ideas …" at bounding box center [744, 574] width 972 height 47
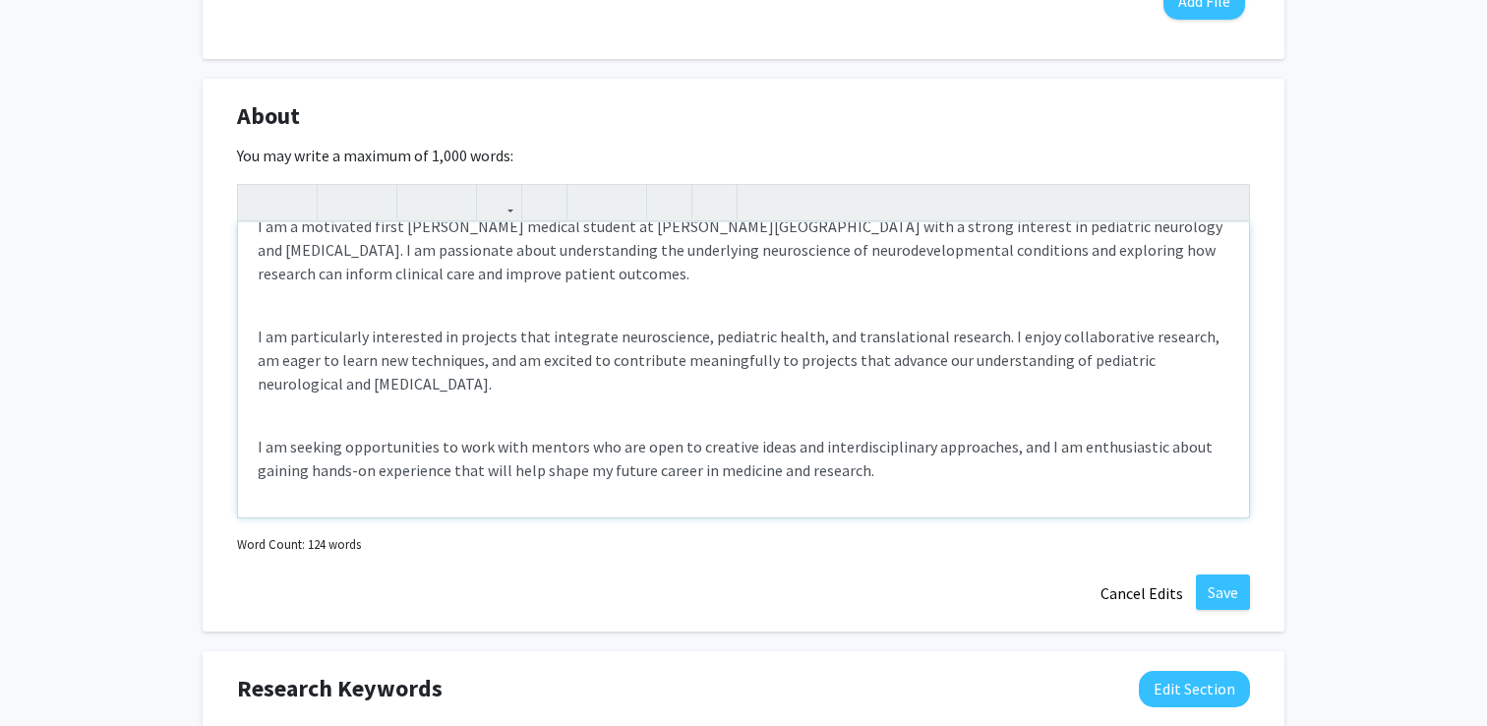
scroll to position [1150, 0]
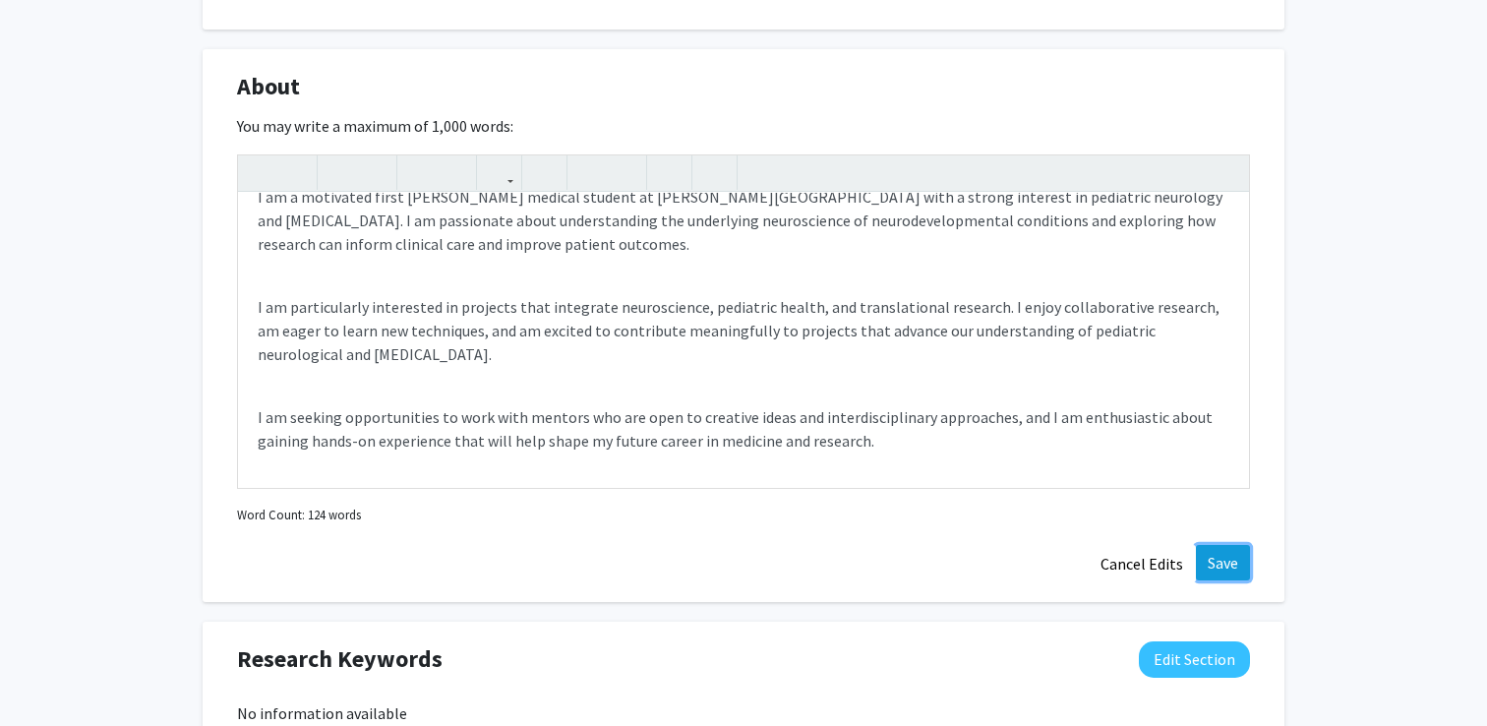
click at [1230, 562] on button "Save" at bounding box center [1223, 562] width 54 height 35
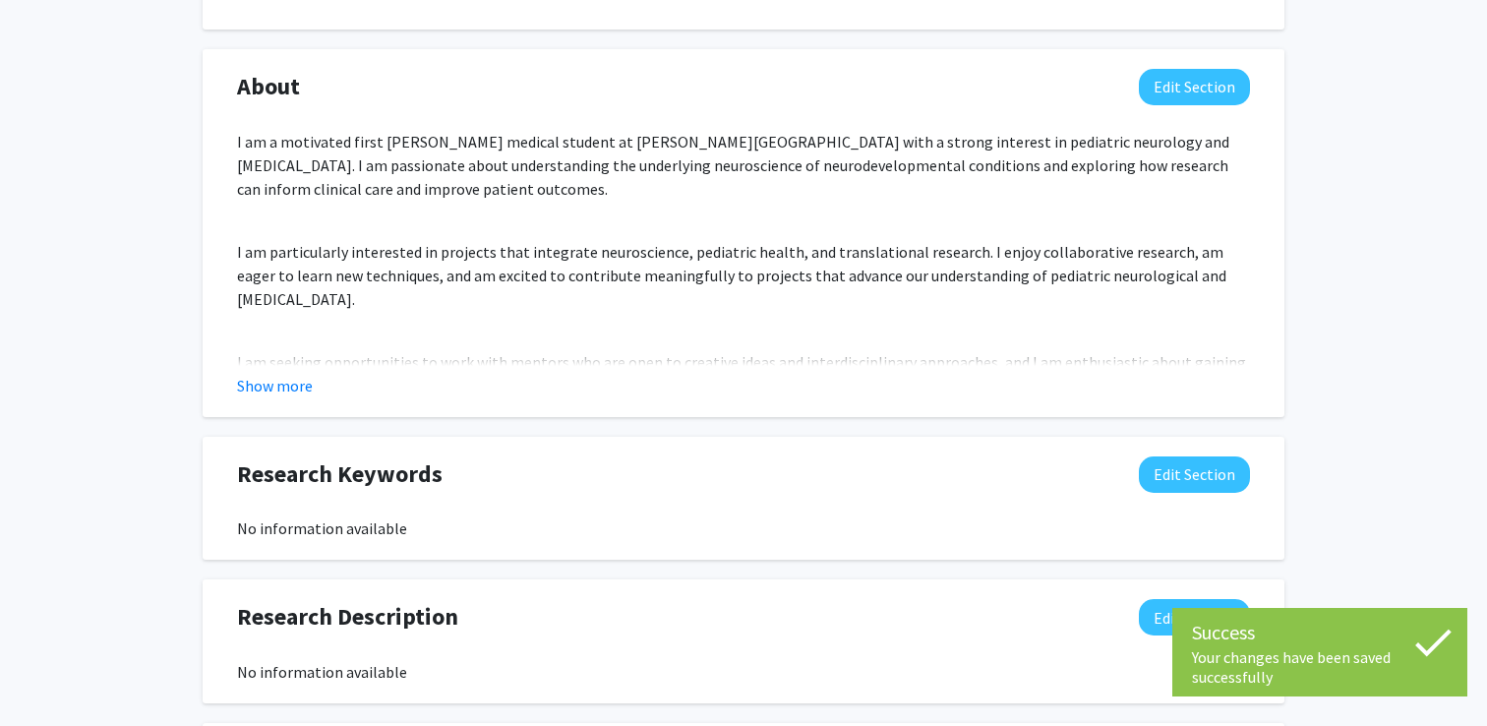
scroll to position [1164, 0]
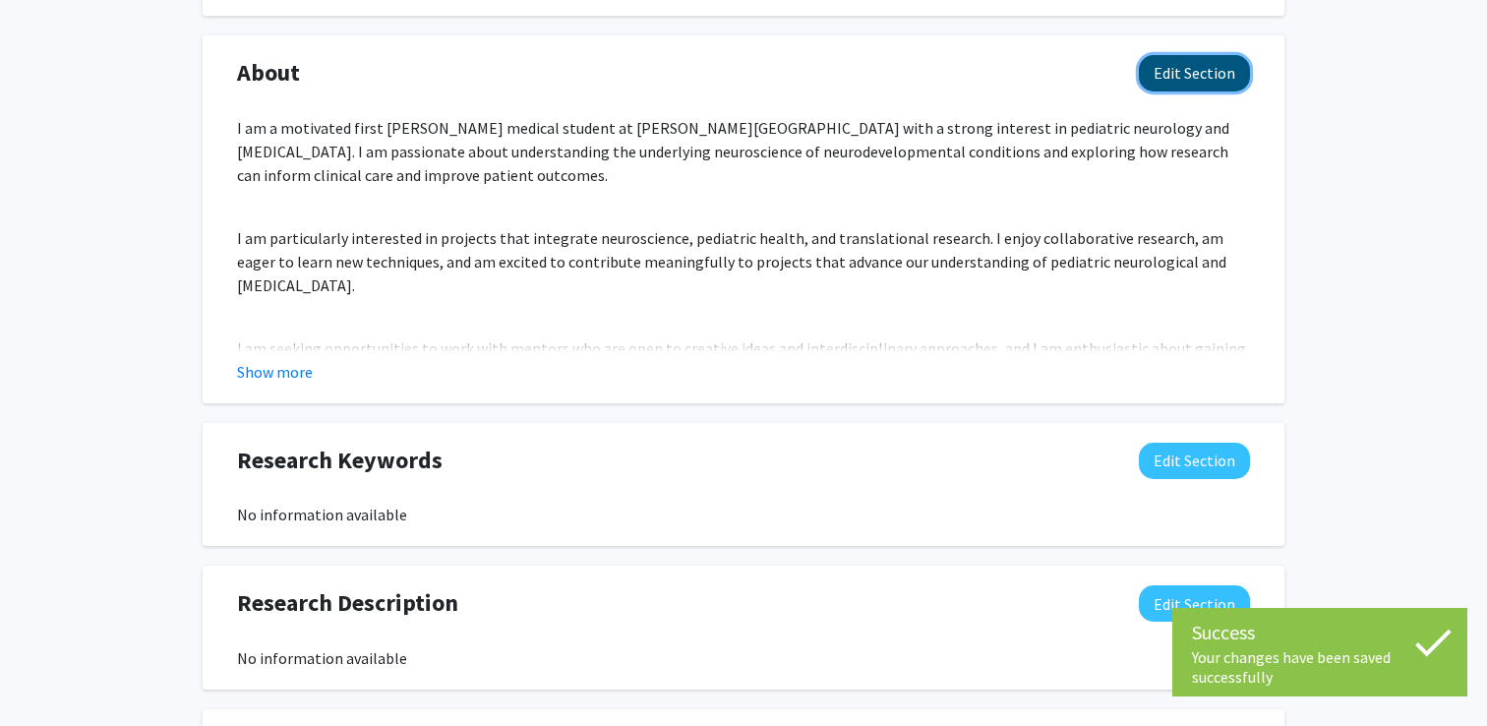
click at [1187, 64] on button "Edit Section" at bounding box center [1194, 73] width 111 height 36
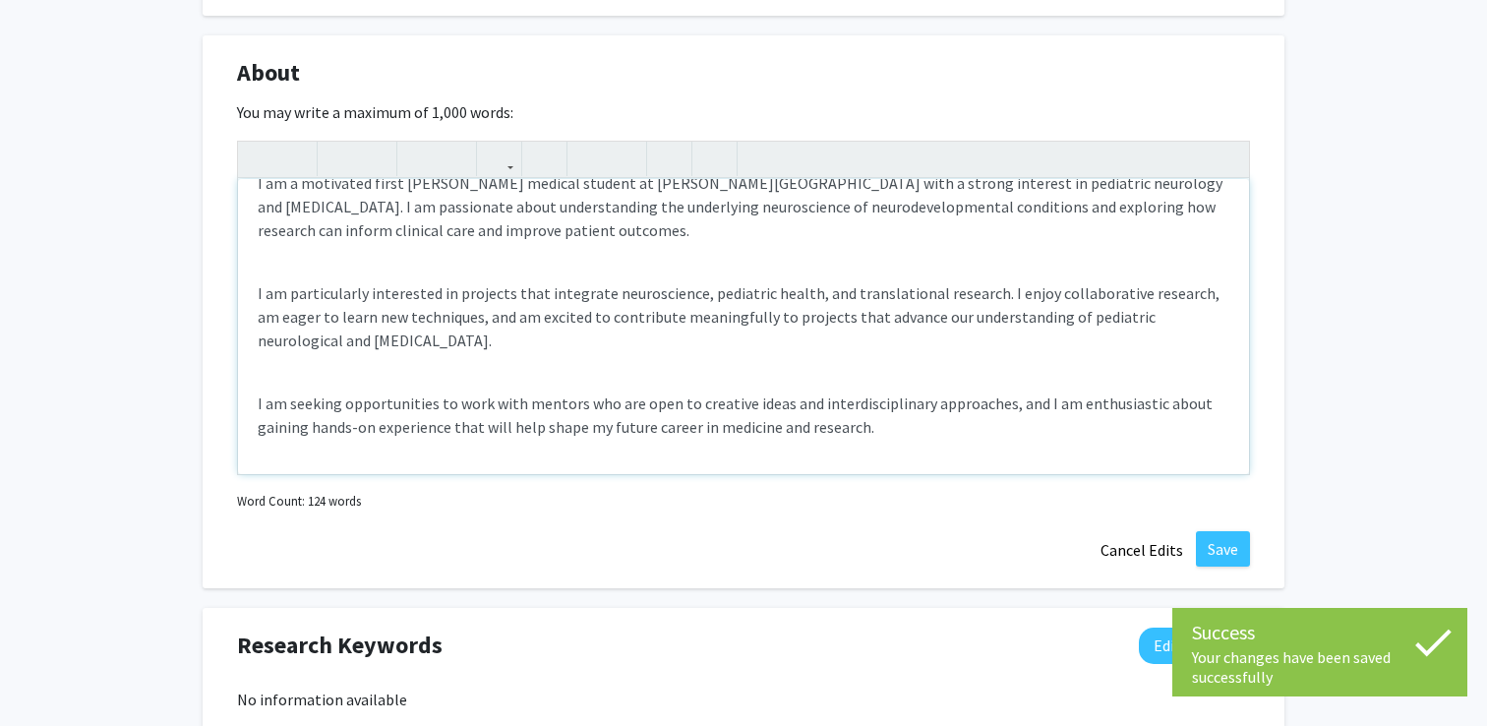
click at [259, 291] on p "I am particularly interested in projects that integrate neuroscience, pediatric…" at bounding box center [744, 316] width 972 height 71
click at [300, 270] on div "I am a motivated first yera medical student at Sidney Kimmel Medical College wi…" at bounding box center [743, 326] width 1011 height 295
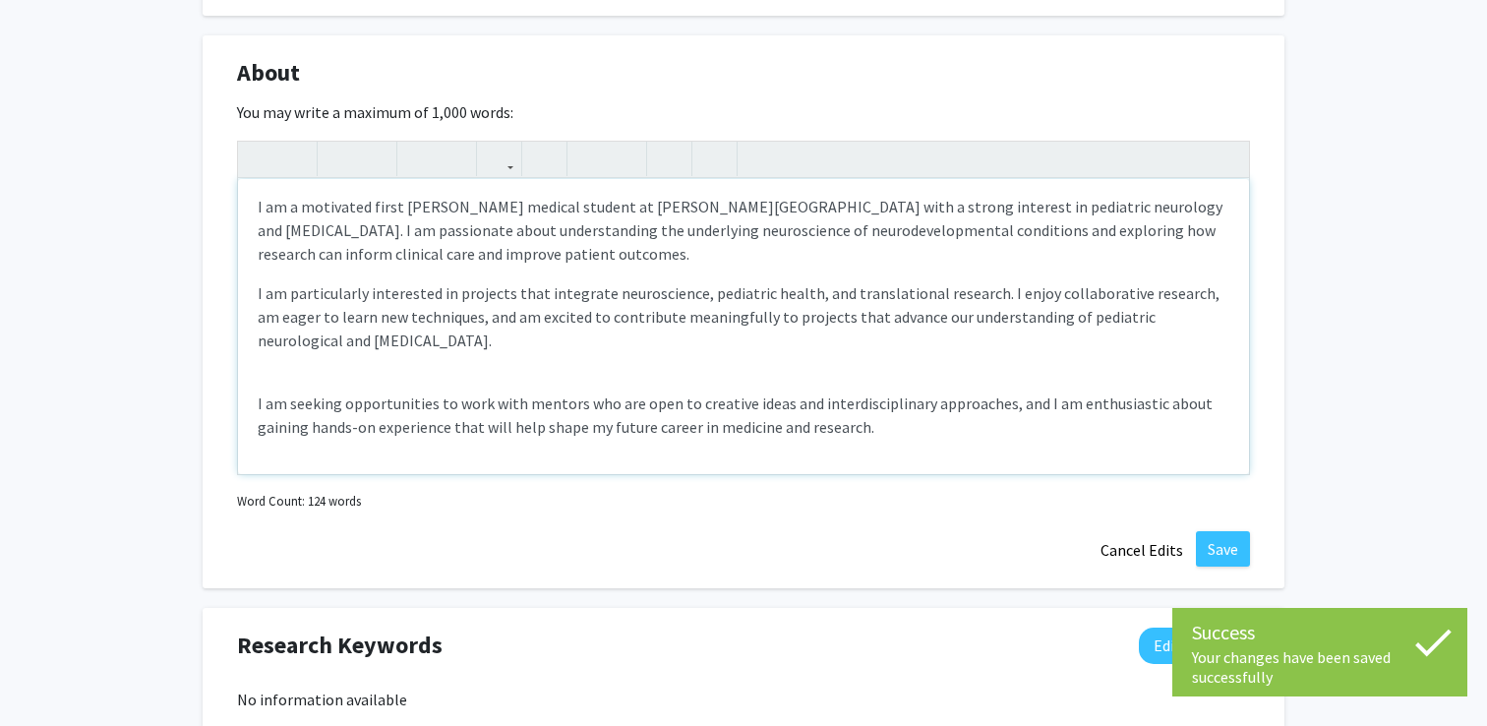
click at [317, 385] on div "I am a motivated first yera medical student at Sidney Kimmel Medical College wi…" at bounding box center [743, 326] width 1011 height 295
type textarea "<p>I am a motivated first yera medical student at Sidney Kimmel Medical College…"
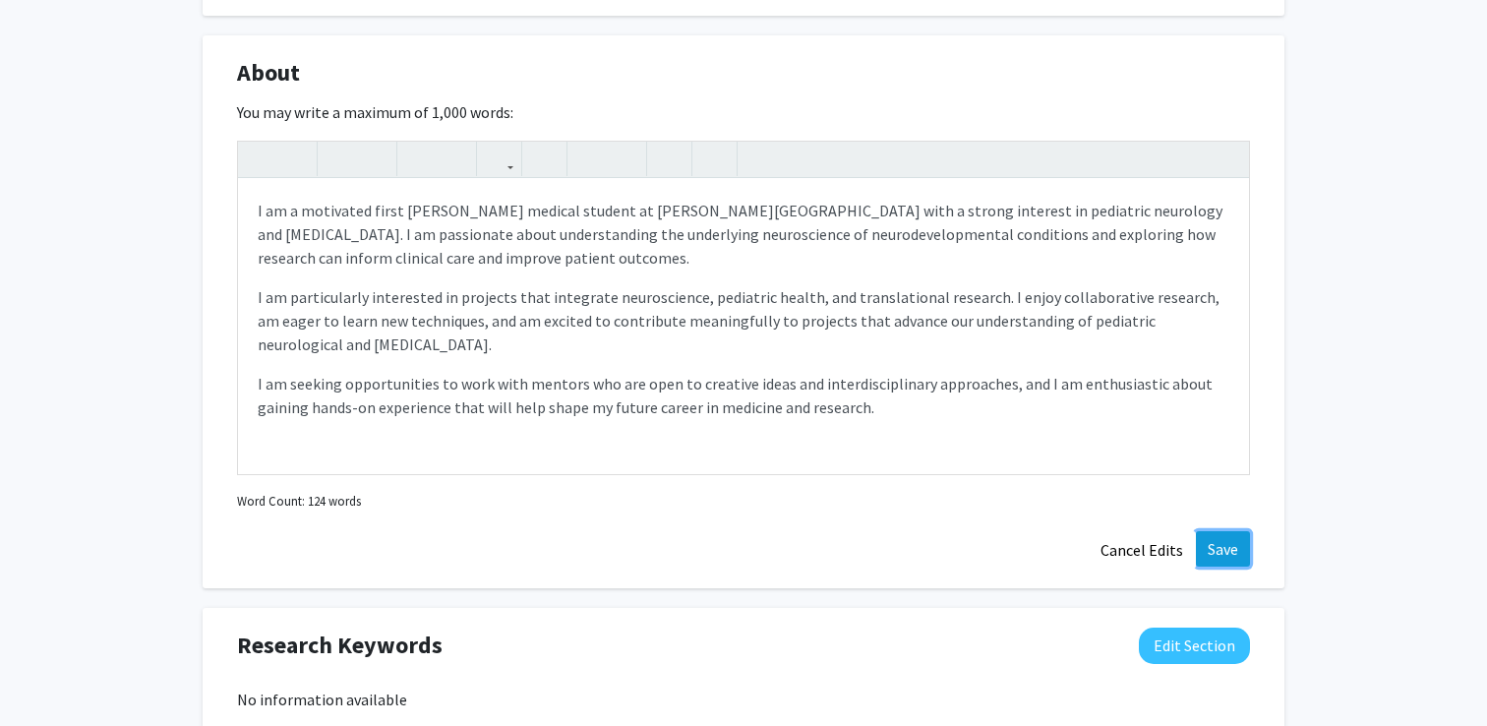
click at [1230, 543] on button "Save" at bounding box center [1223, 548] width 54 height 35
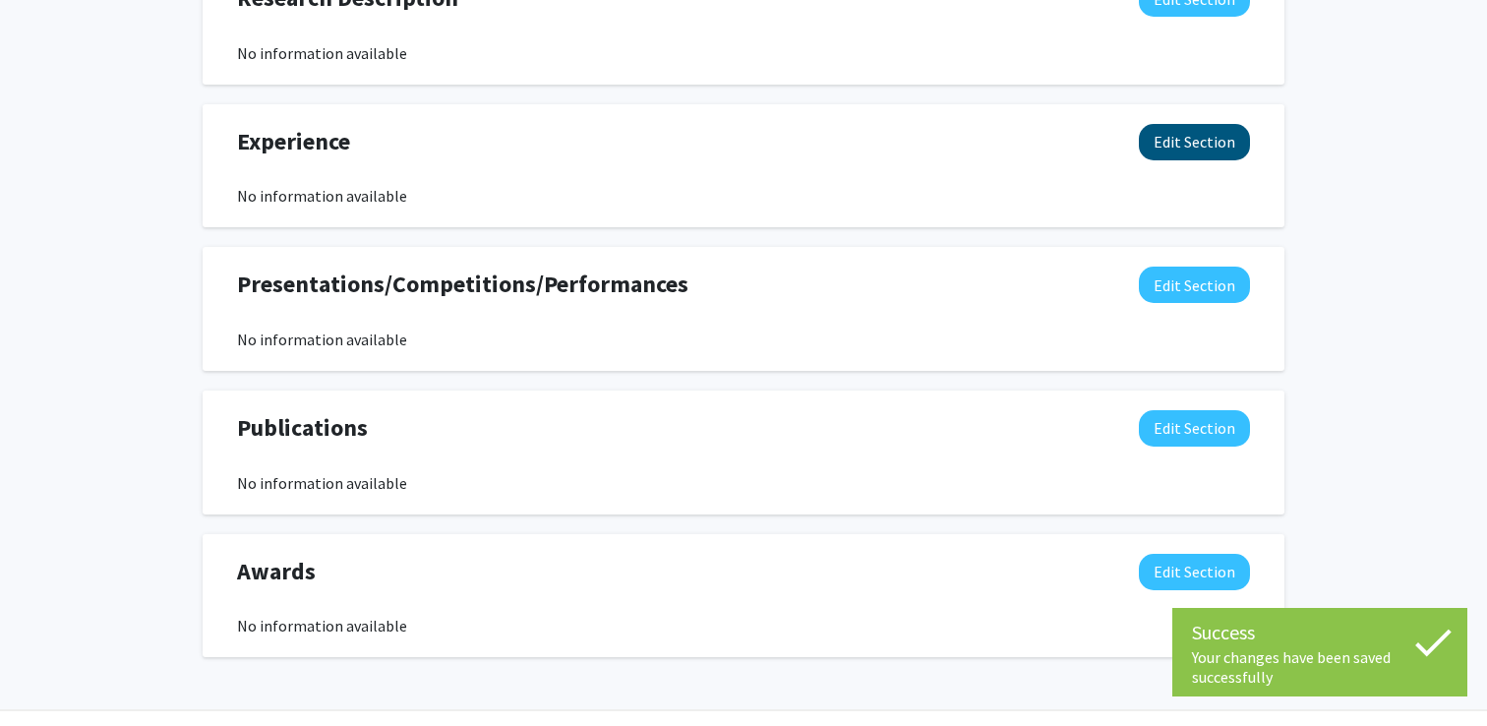
scroll to position [1791, 0]
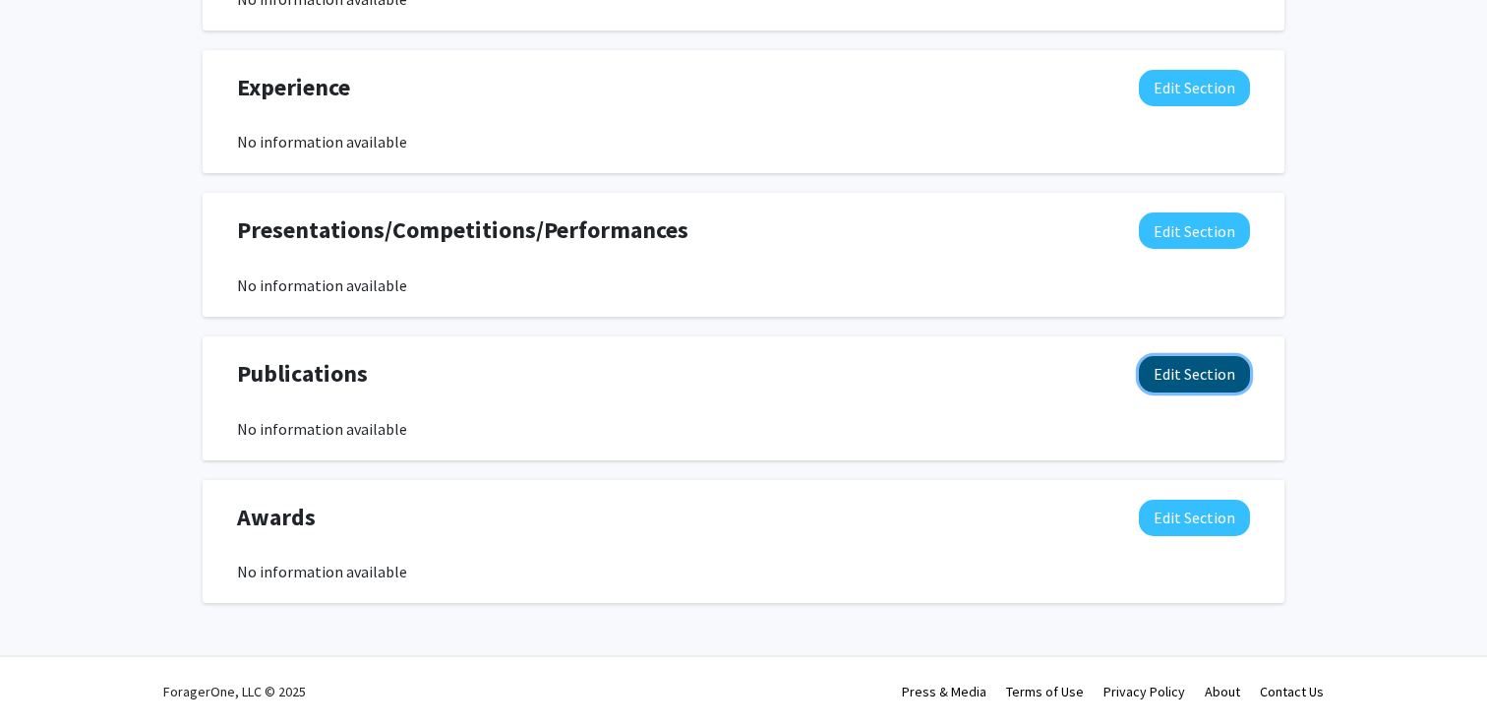
click at [1238, 375] on button "Edit Section" at bounding box center [1194, 374] width 111 height 36
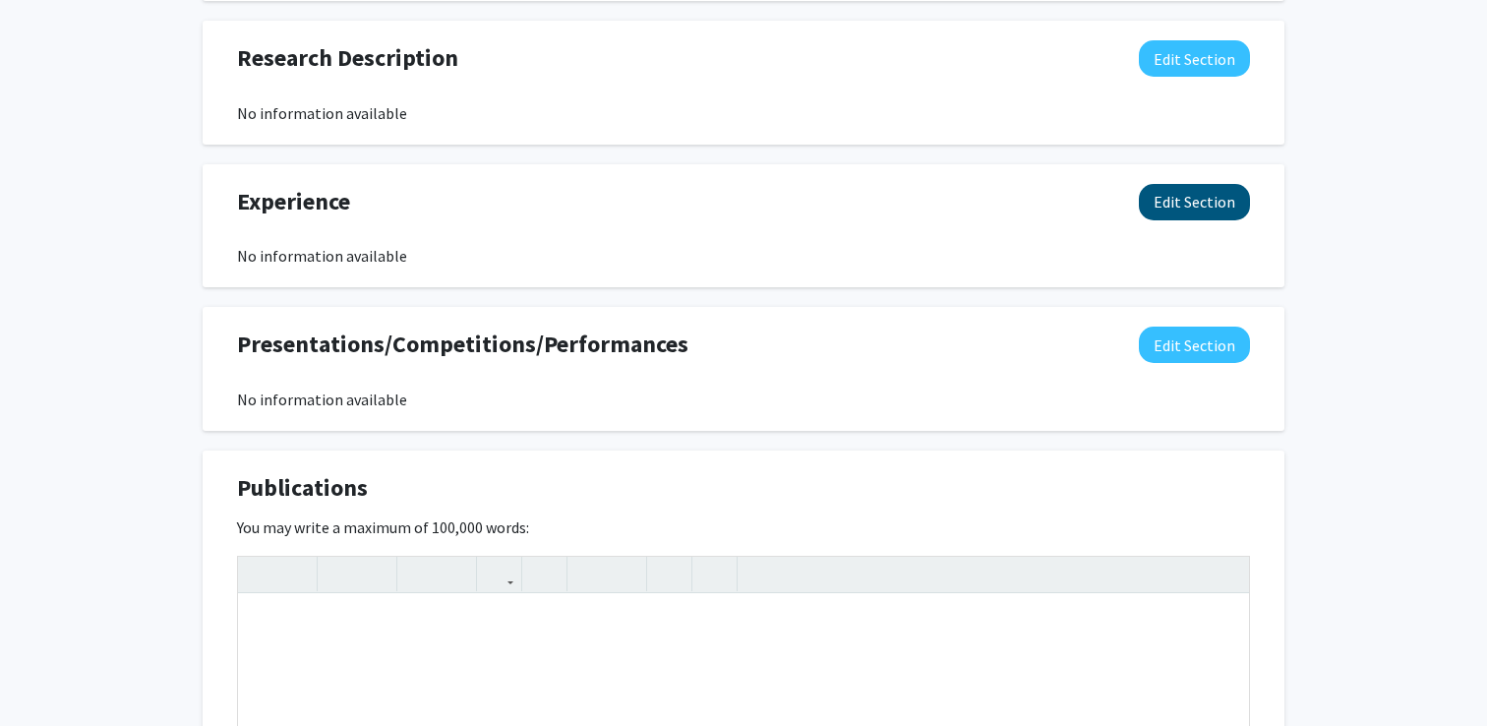
scroll to position [1559, 0]
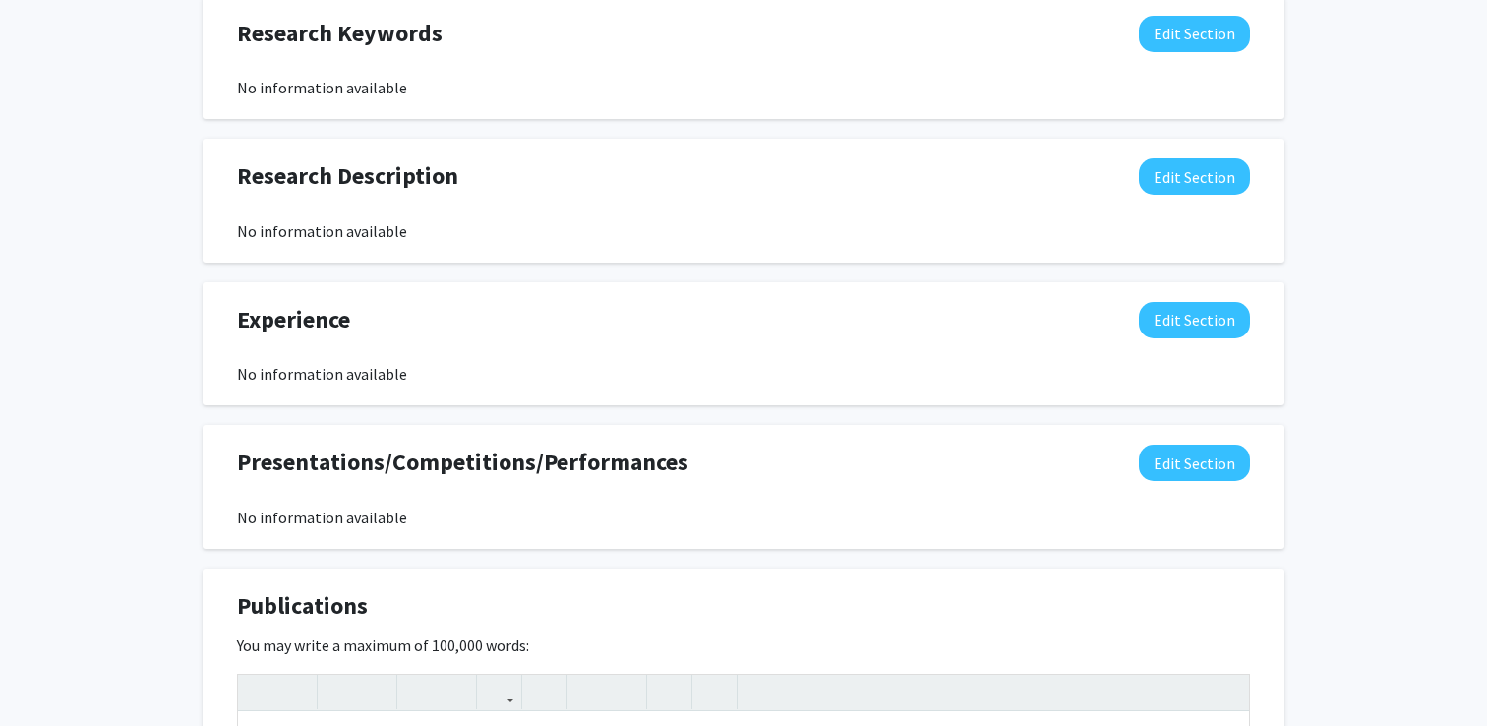
click at [1207, 301] on div "Experience Edit Section No information available You may write a maximum of 750…" at bounding box center [744, 344] width 1082 height 124
click at [1204, 321] on button "Edit Section" at bounding box center [1194, 320] width 111 height 36
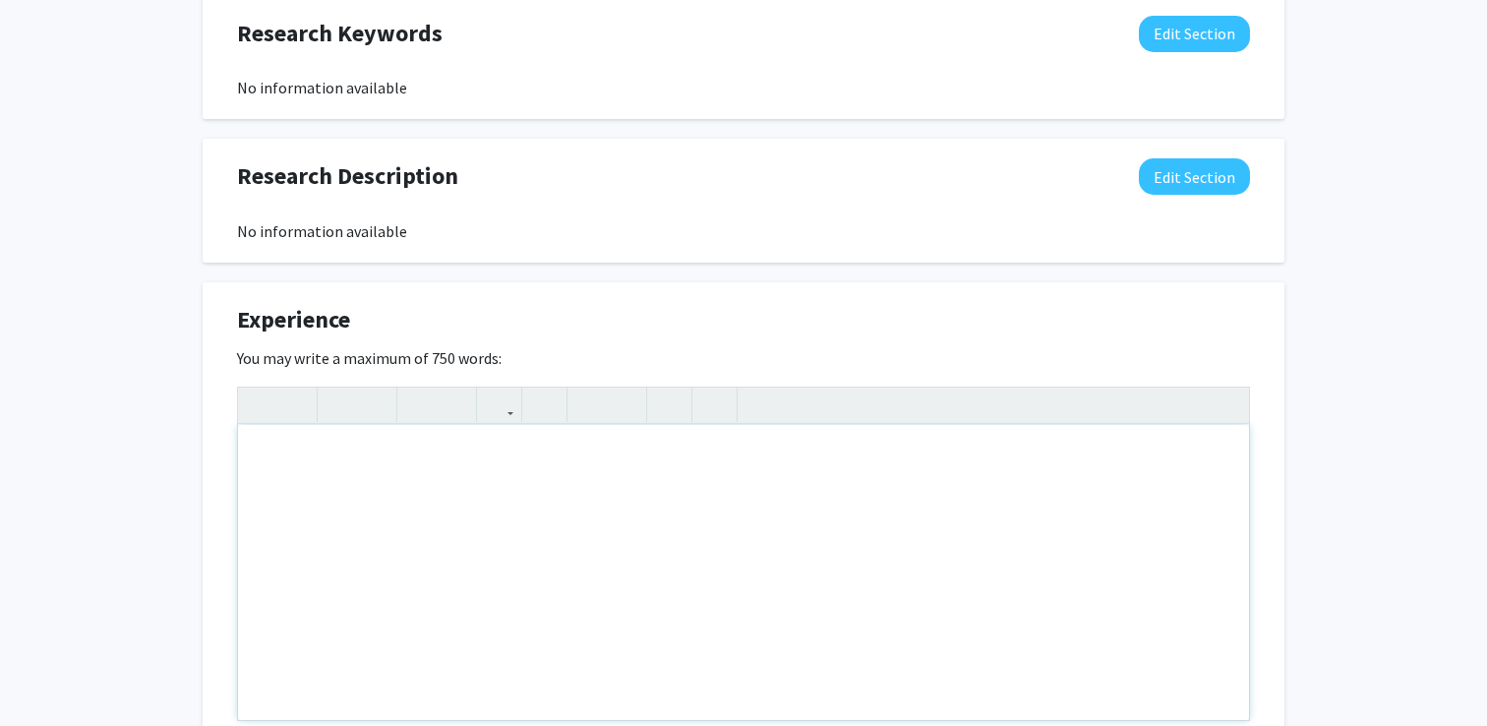
click at [702, 505] on div "Note to users with screen readers: Please deactivate our accessibility plugin f…" at bounding box center [743, 572] width 1011 height 295
click at [1261, 310] on div "Experience Edit Section" at bounding box center [743, 324] width 1043 height 45
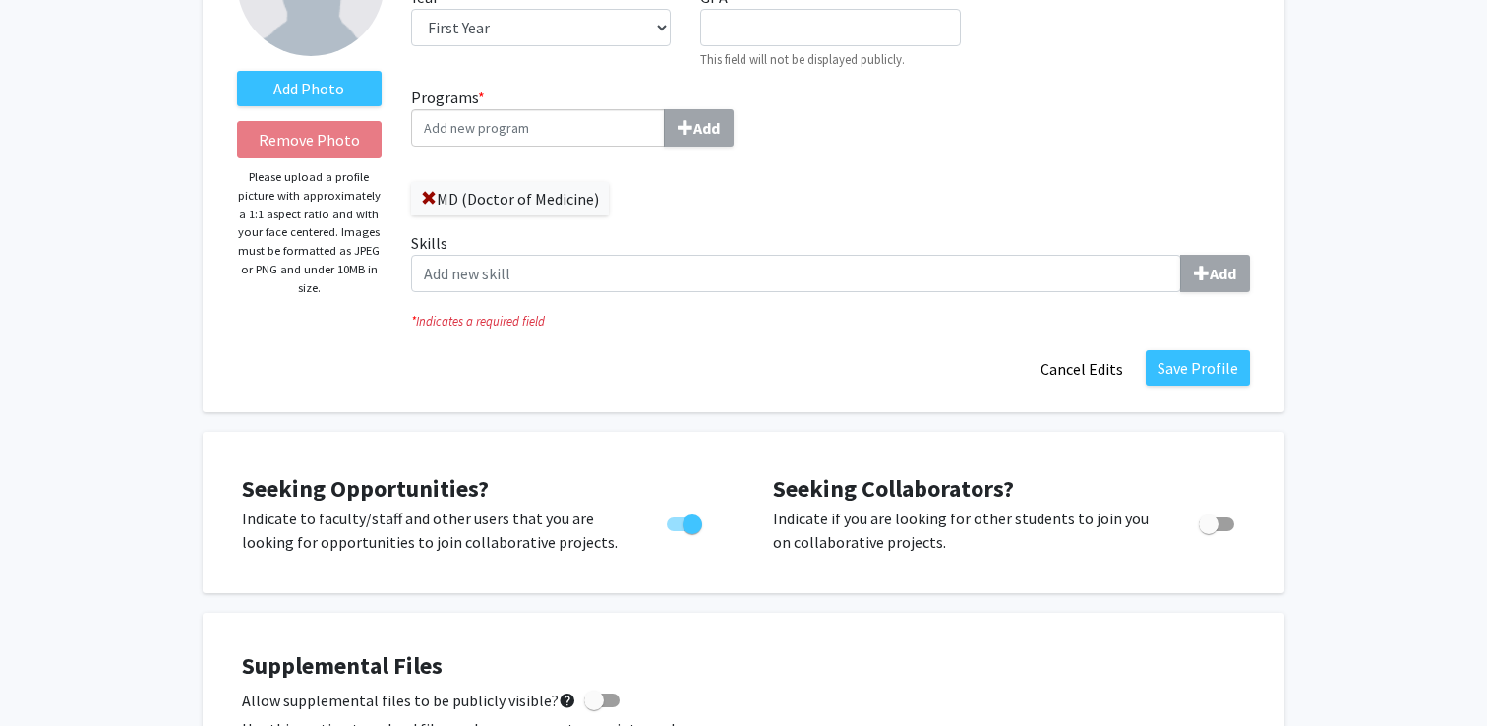
scroll to position [215, 0]
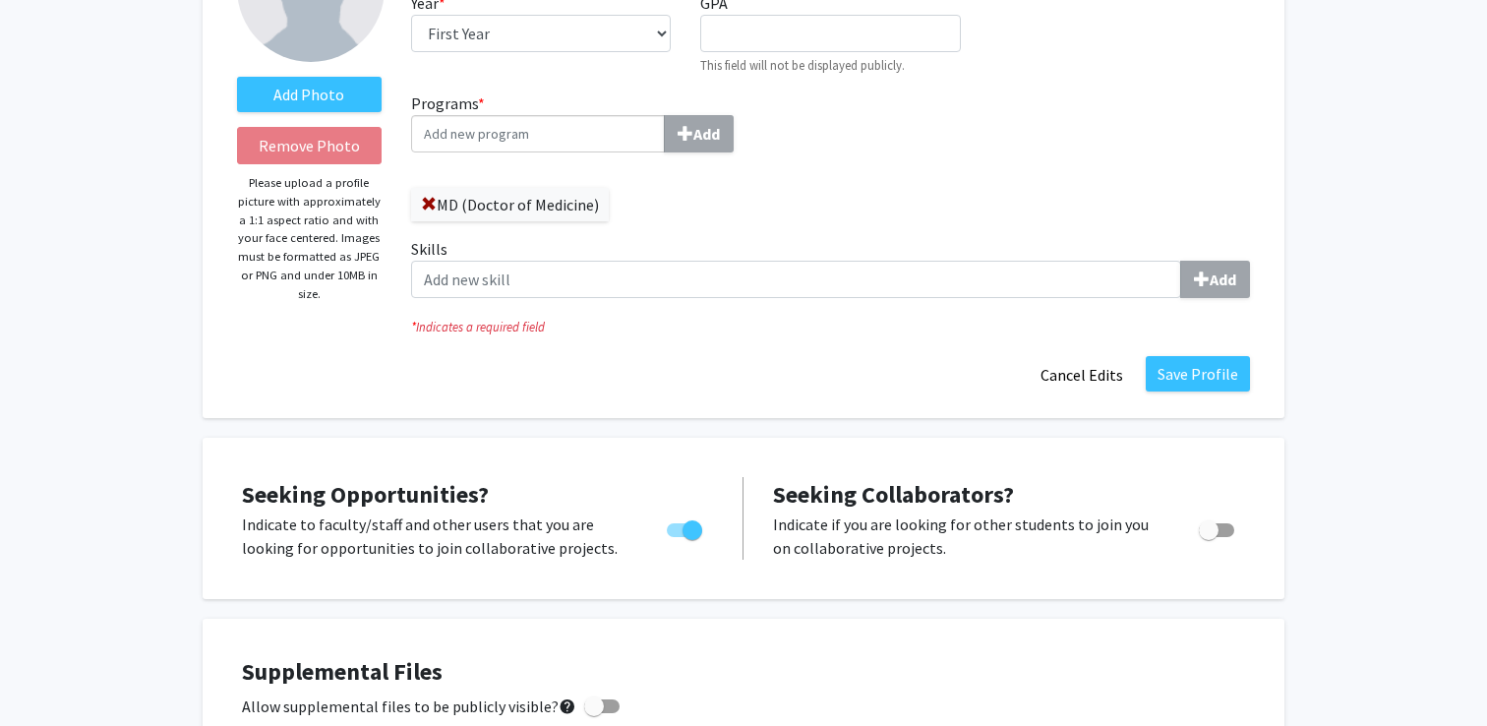
click at [628, 339] on fg-title-edit "First Name * required Samantha Last Name * required Hertz Degree Level * requir…" at bounding box center [830, 153] width 839 height 479
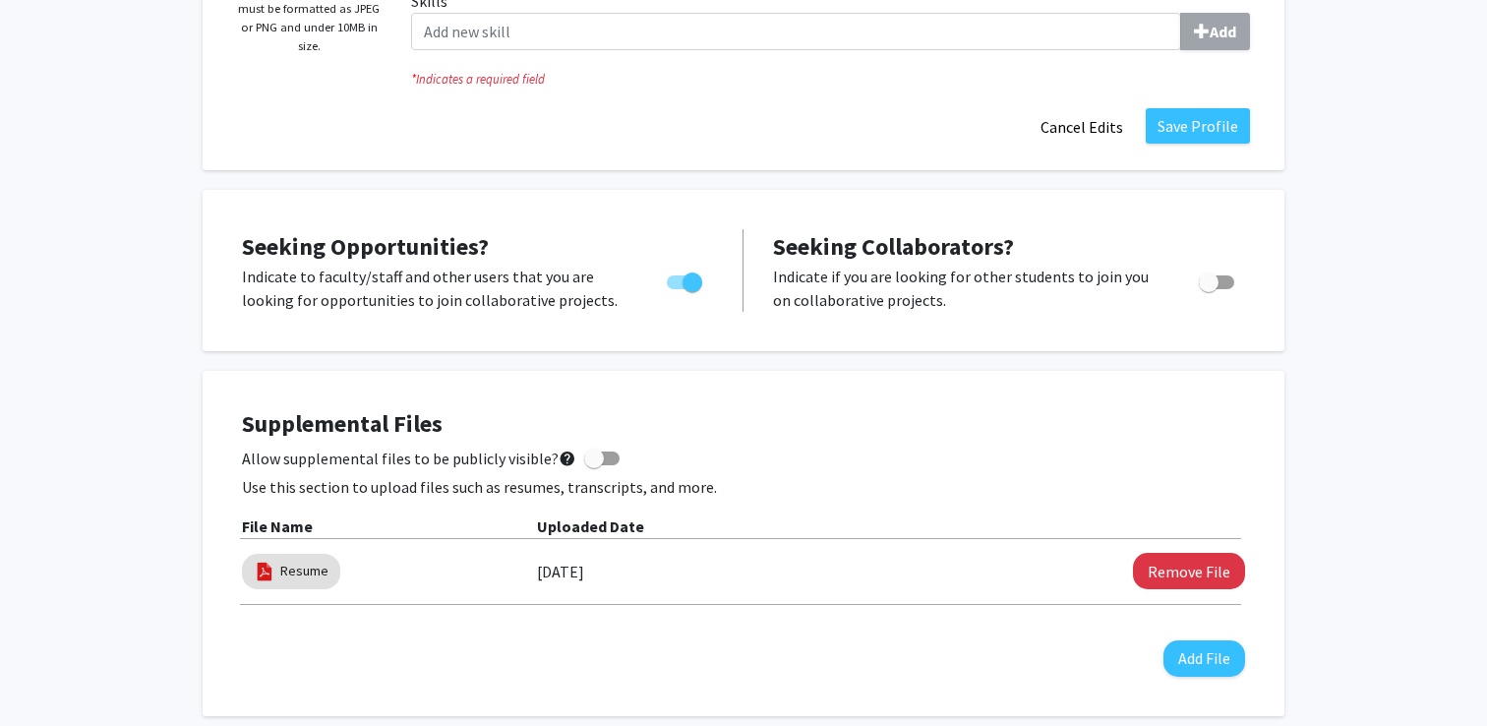
scroll to position [0, 0]
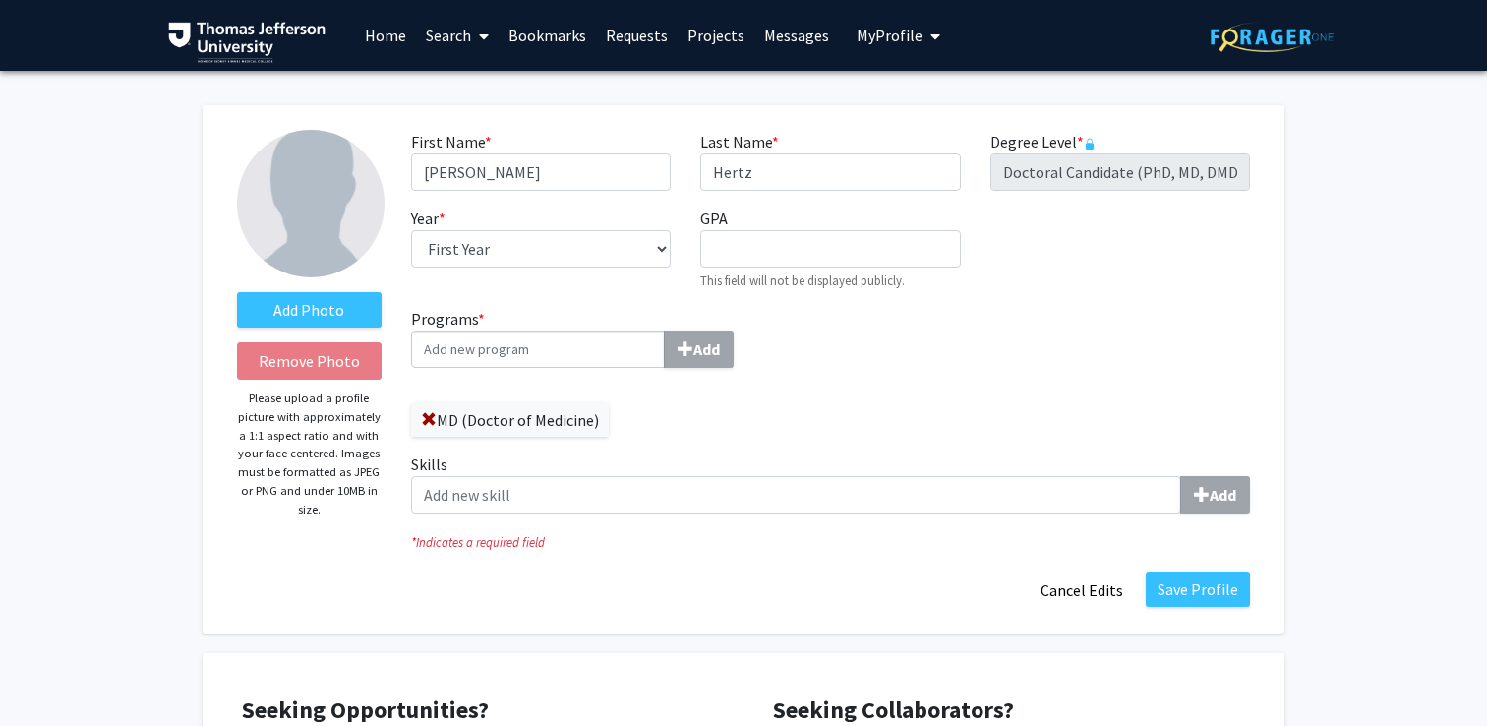
click at [867, 37] on span "My Profile" at bounding box center [890, 36] width 66 height 20
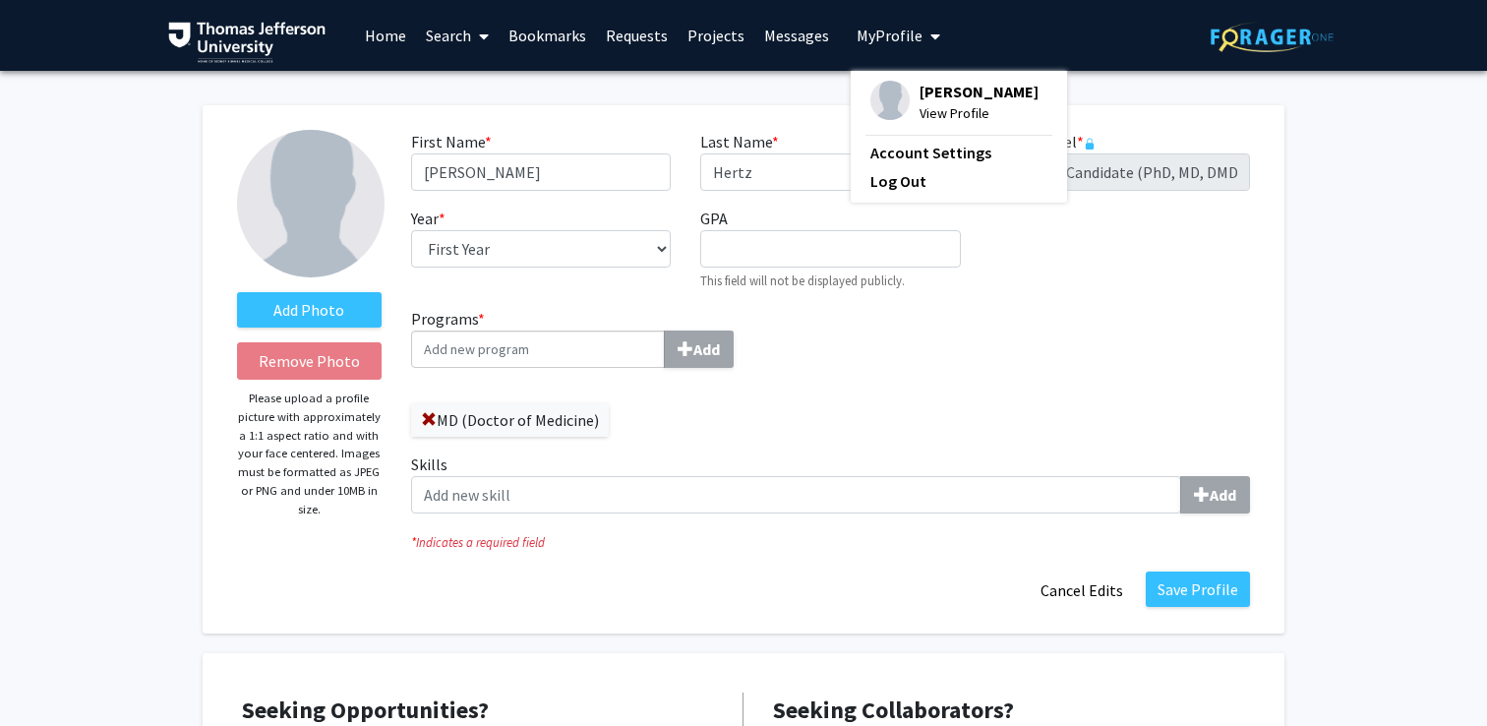
click at [905, 96] on div "Samantha Hertz View Profile" at bounding box center [954, 102] width 168 height 43
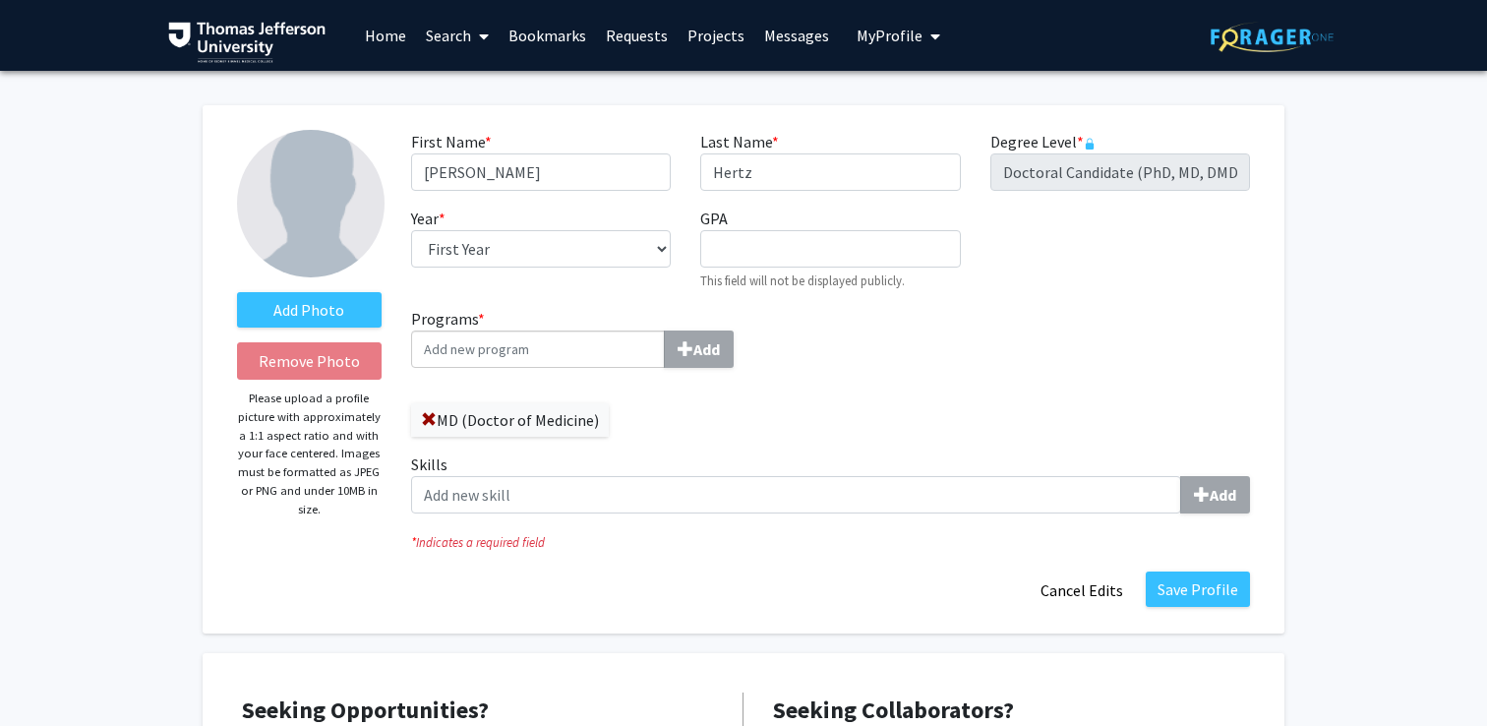
click at [538, 42] on link "Bookmarks" at bounding box center [547, 35] width 97 height 69
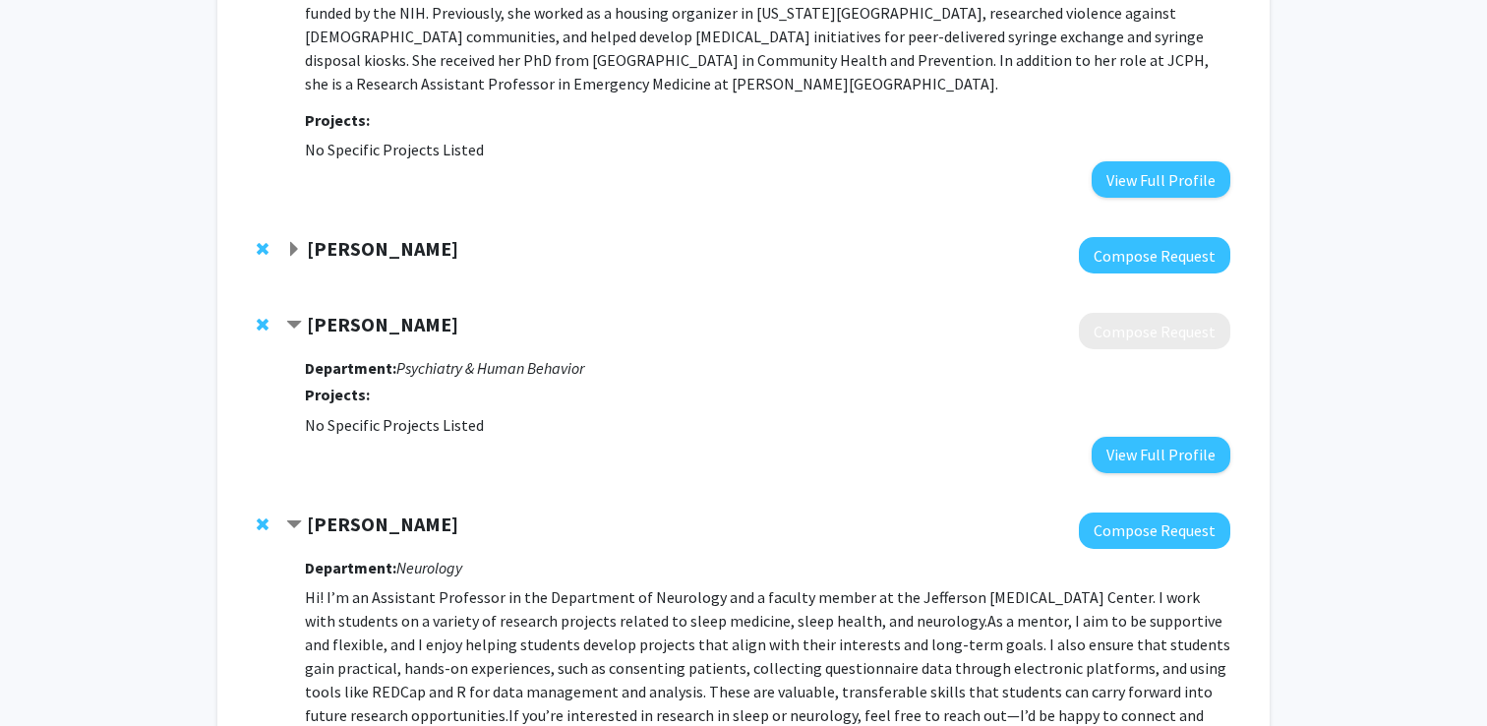
scroll to position [637, 0]
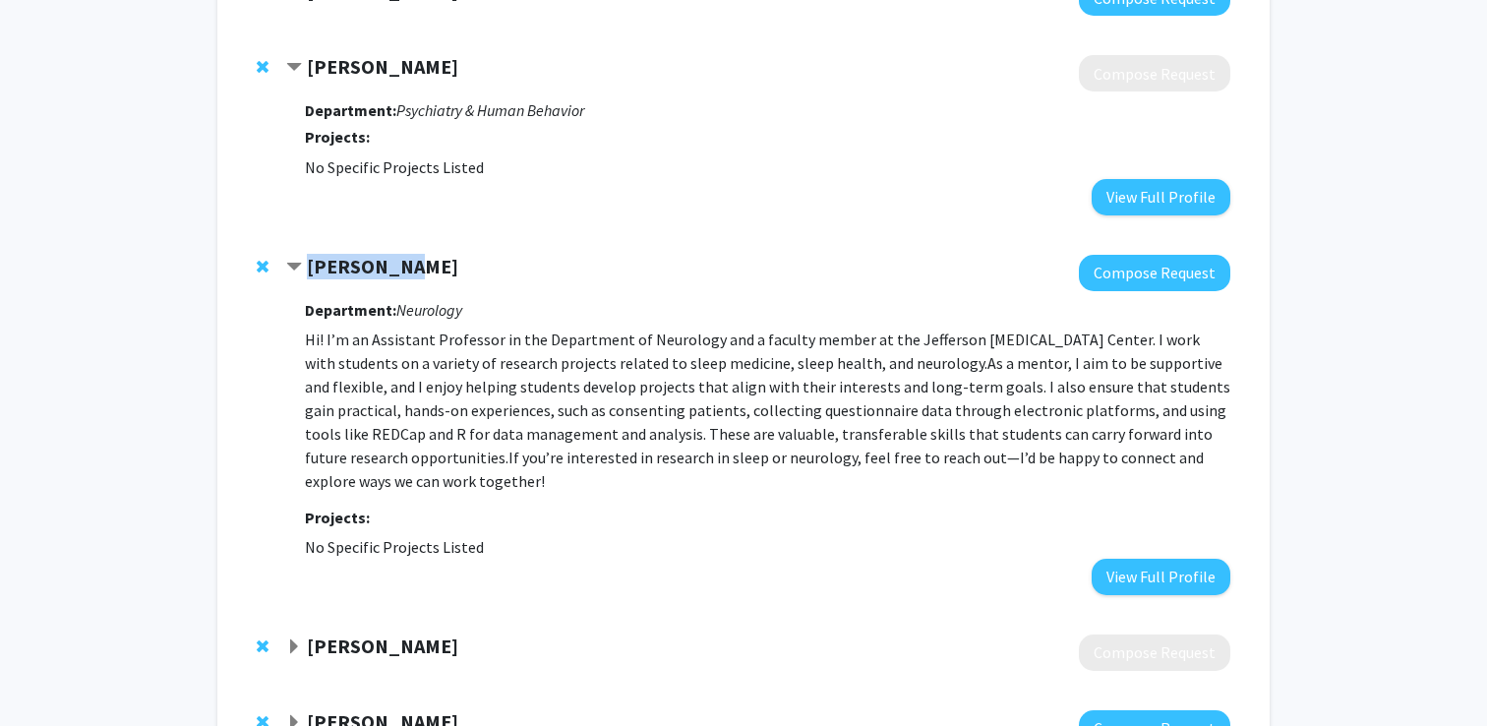
drag, startPoint x: 409, startPoint y: 246, endPoint x: 307, endPoint y: 245, distance: 102.3
click at [307, 255] on div "Zhikui Wei" at bounding box center [498, 267] width 425 height 25
copy strong "Zhikui Wei"
click at [735, 329] on p "Hi! I’m an Assistant Professor in the Department of Neurology and a faculty mem…" at bounding box center [768, 410] width 926 height 165
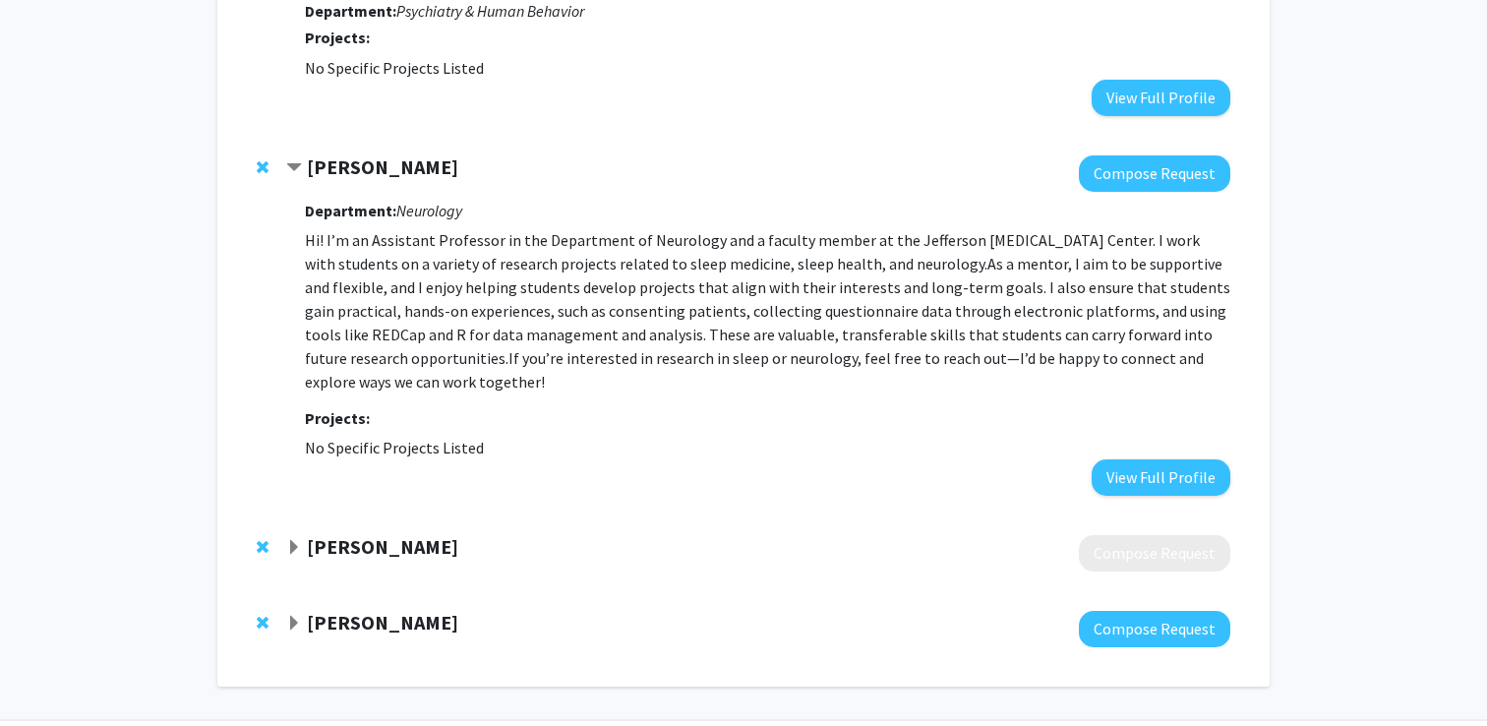
scroll to position [777, 0]
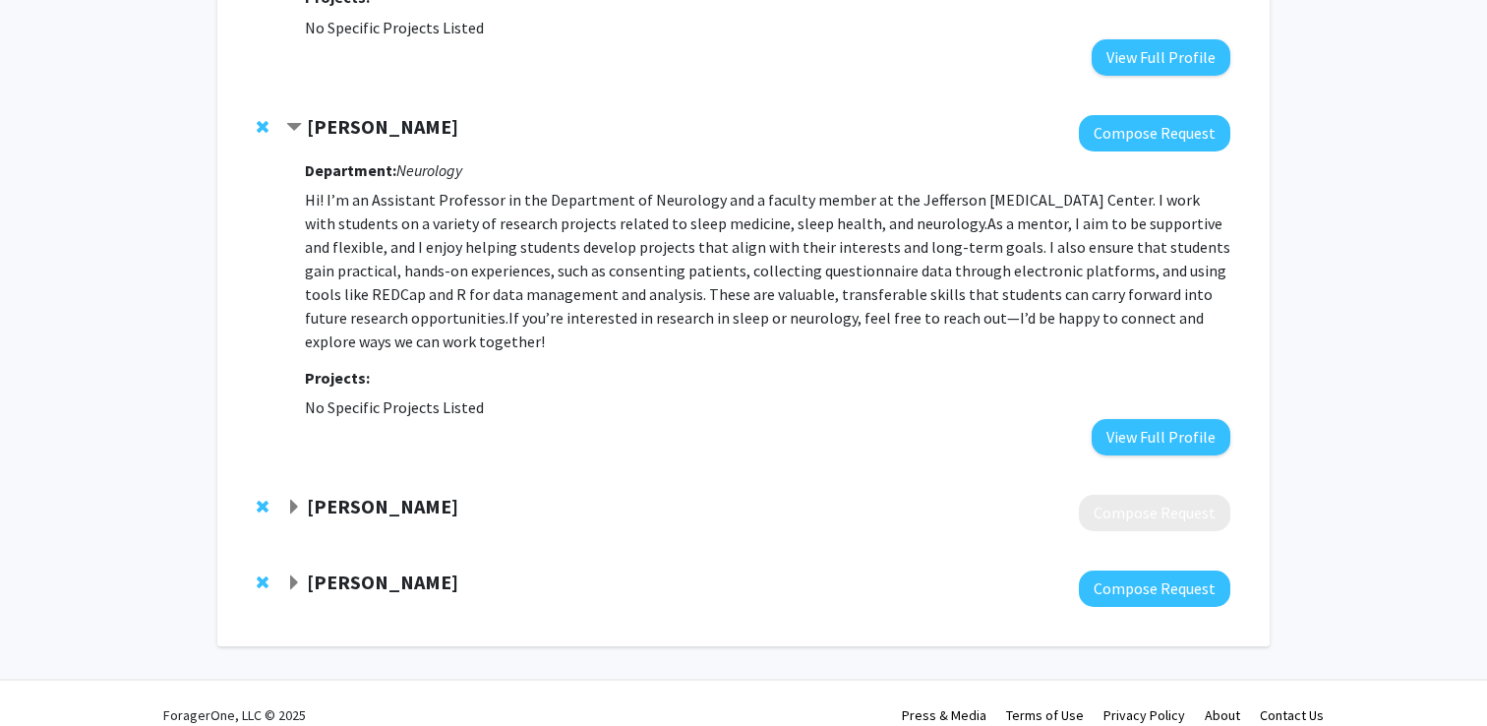
click at [378, 494] on strong "[PERSON_NAME]" at bounding box center [382, 506] width 151 height 25
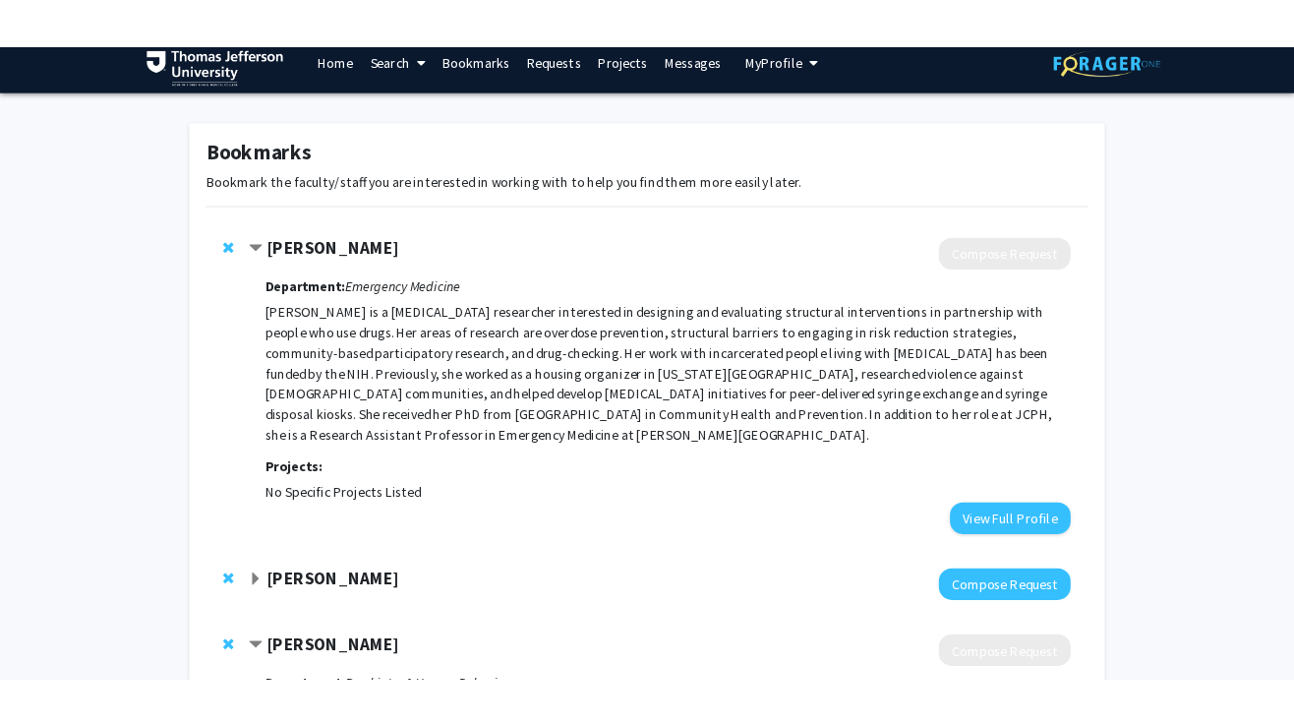
scroll to position [0, 0]
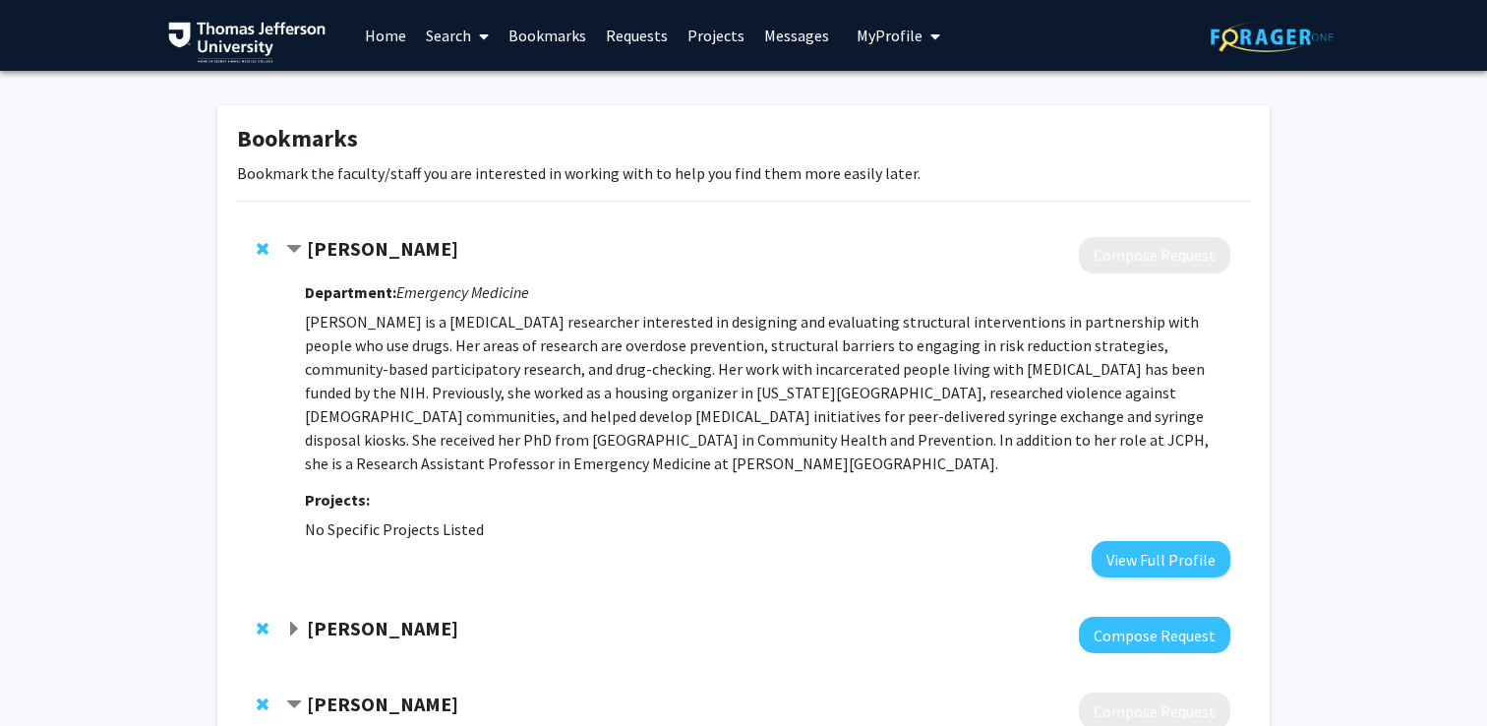
click at [388, 248] on strong "Megan Reed" at bounding box center [382, 248] width 151 height 25
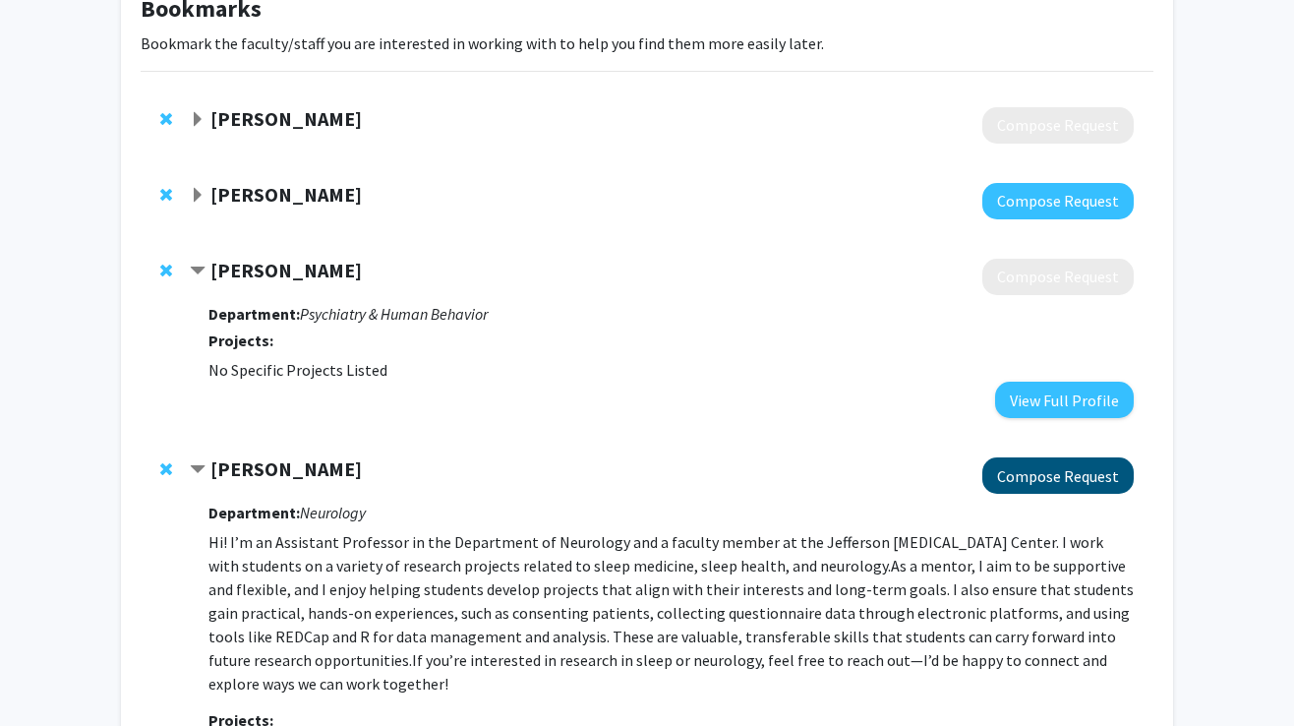
scroll to position [150, 0]
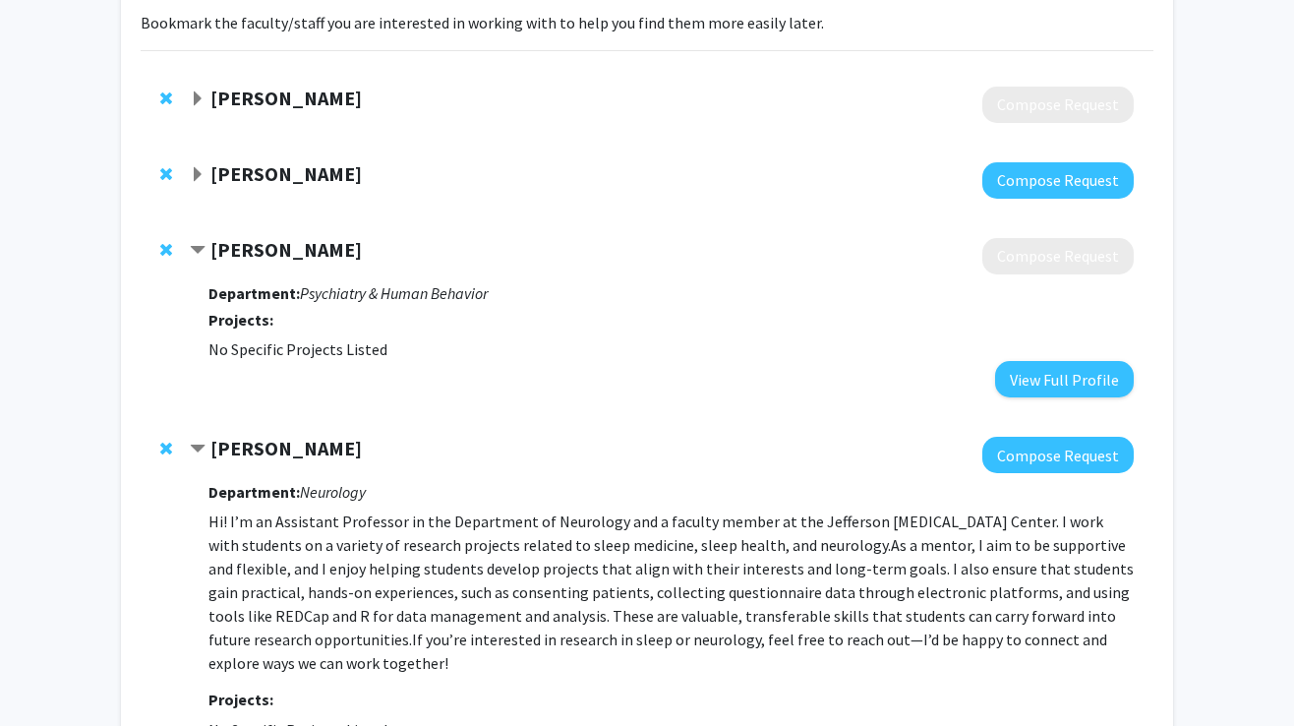
click at [292, 181] on strong "Jennie Ryan" at bounding box center [285, 173] width 151 height 25
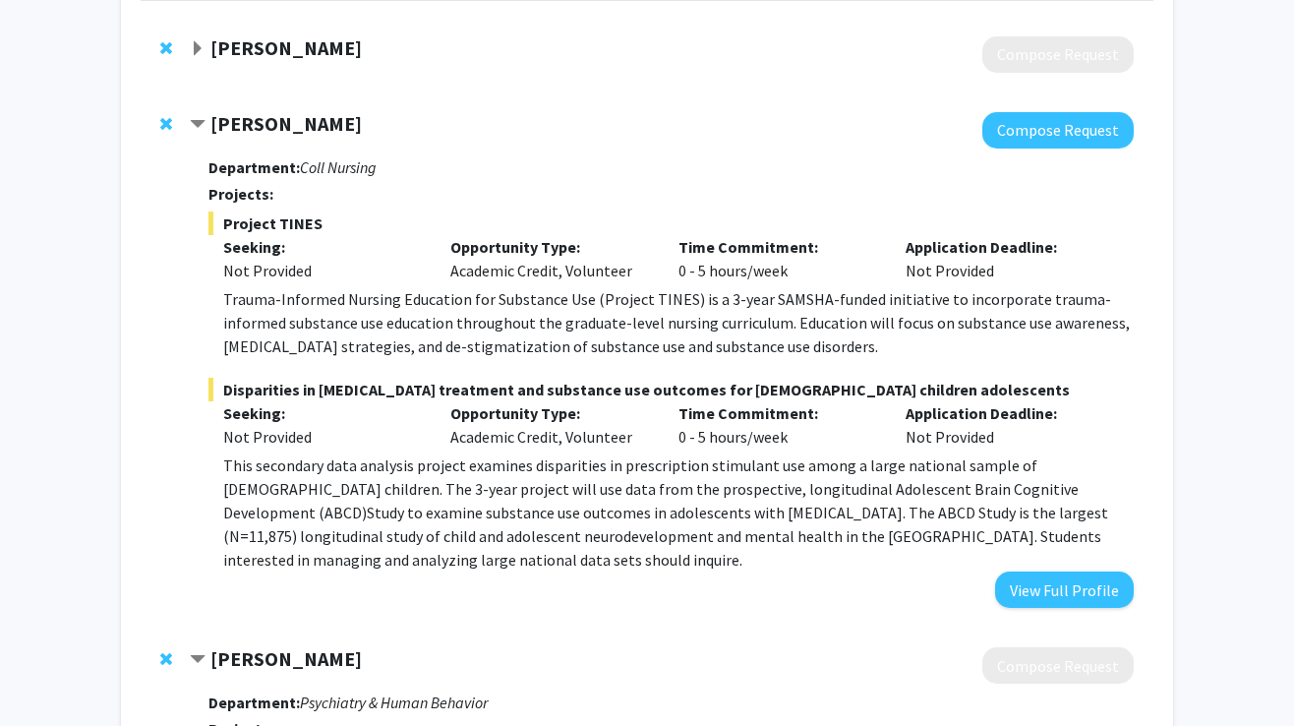
scroll to position [202, 0]
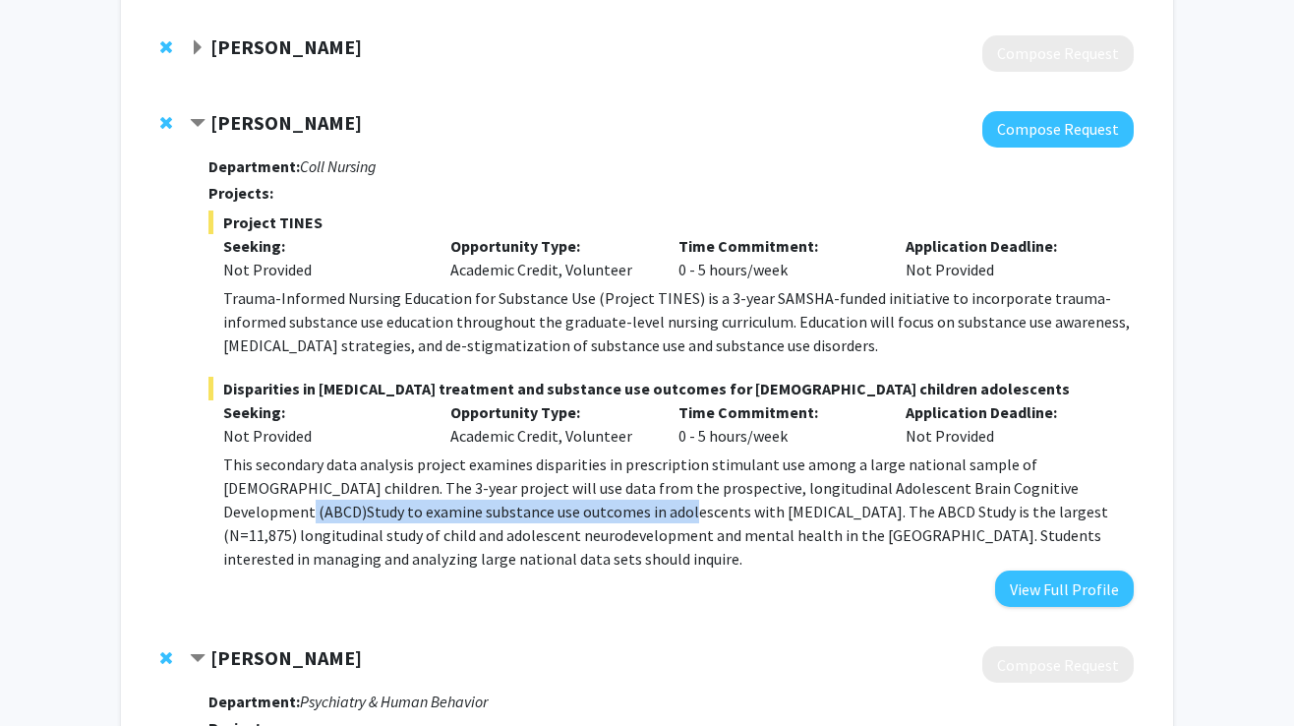
drag, startPoint x: 1002, startPoint y: 484, endPoint x: 478, endPoint y: 513, distance: 525.1
click at [477, 513] on p "This secondary data analysis project examines disparities in prescription stimu…" at bounding box center [678, 511] width 911 height 118
copy p "examine substance use outcomes in adolescents with ADH"
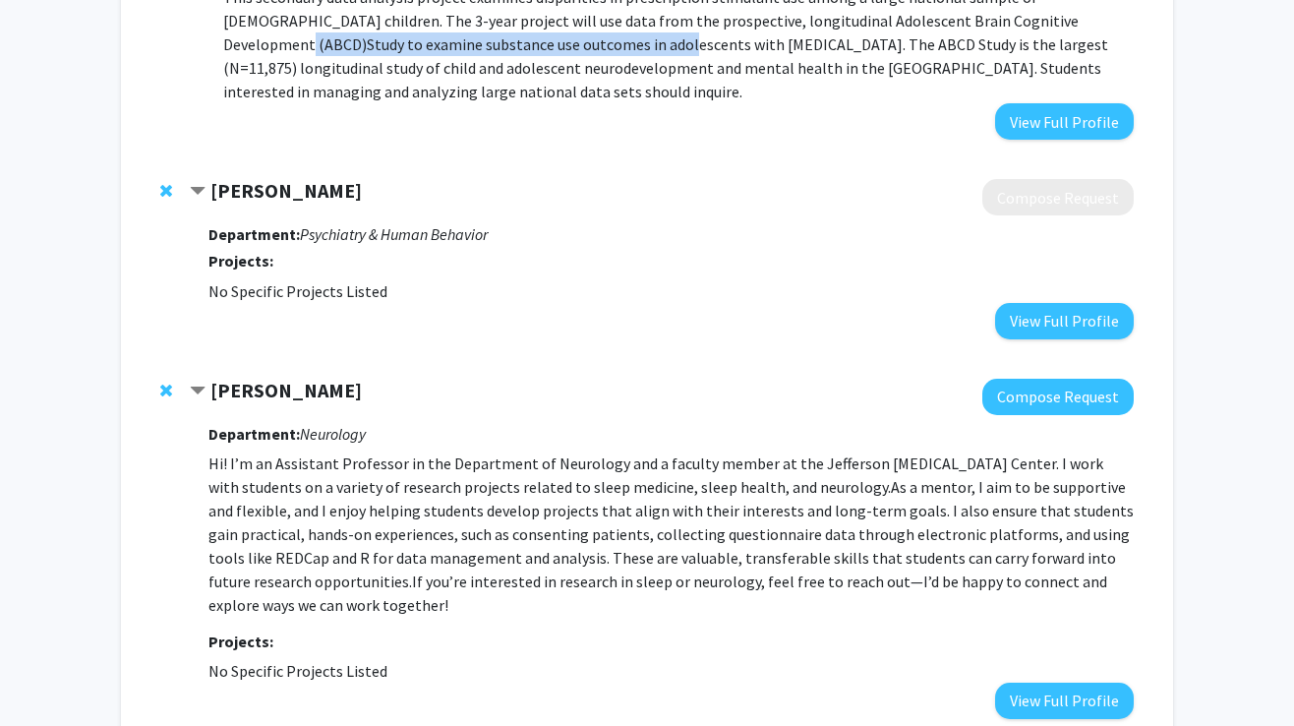
scroll to position [567, 0]
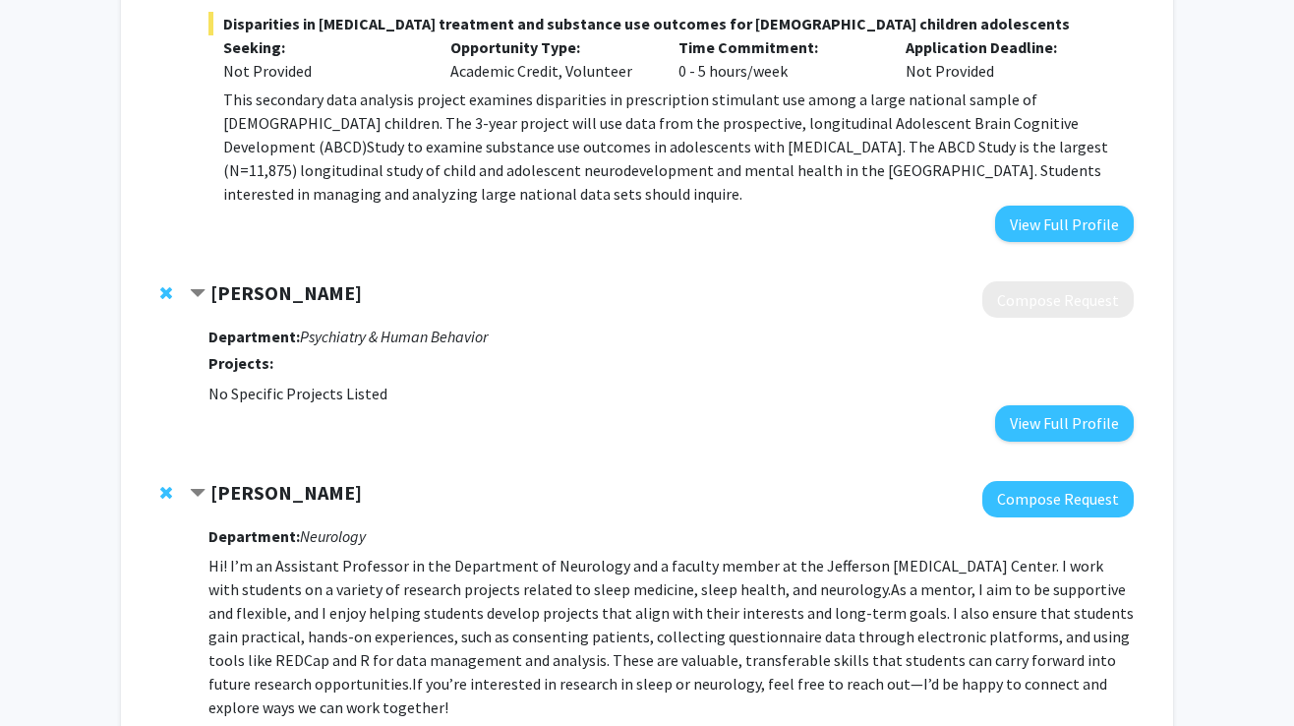
click at [287, 280] on strong "Karin Borgmann-Winter" at bounding box center [285, 292] width 151 height 25
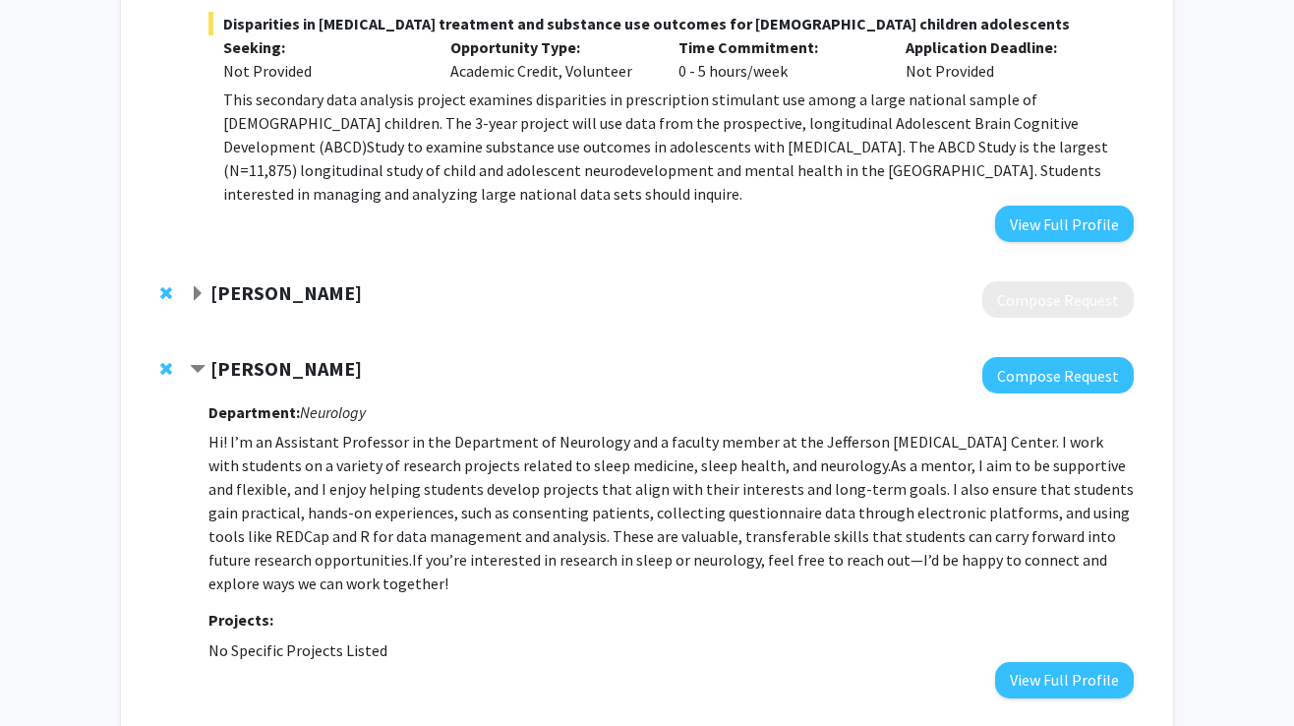
click at [287, 280] on strong "Karin Borgmann-Winter" at bounding box center [285, 292] width 151 height 25
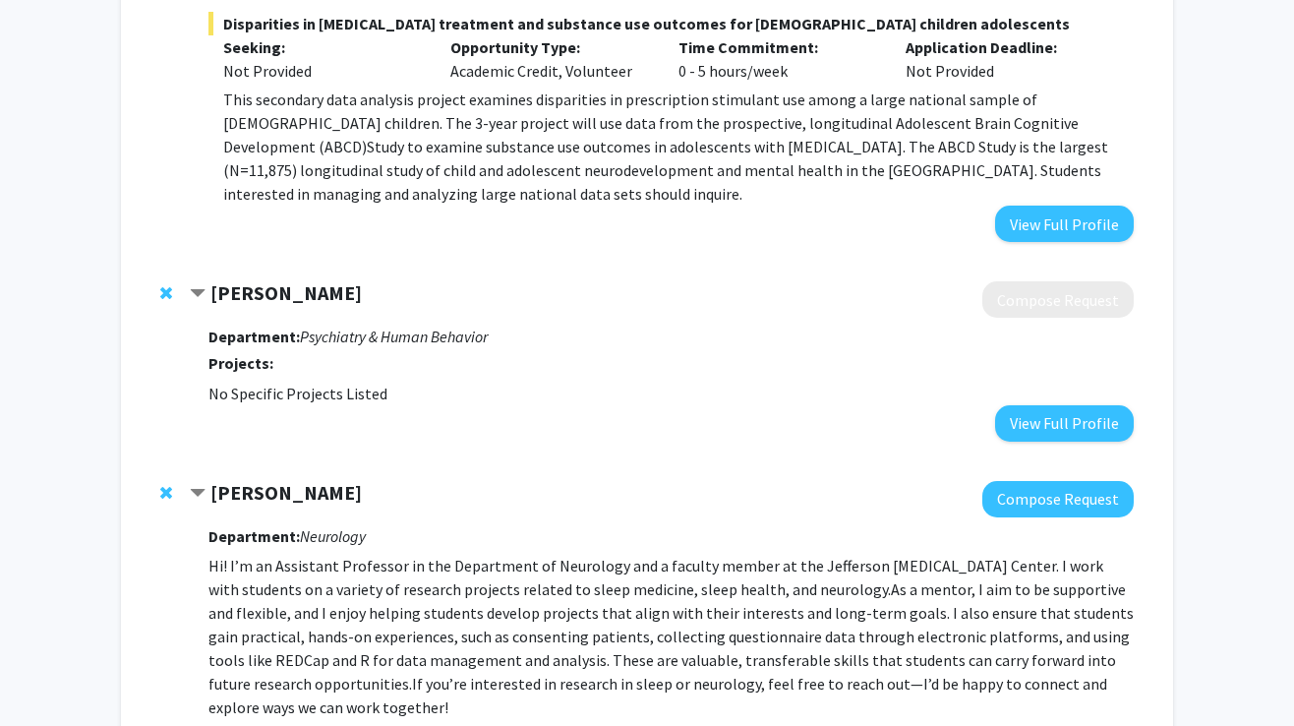
click at [1078, 420] on div "Karin Borgmann-Winter Compose Request Department: Psychiatry & Human Behavior P…" at bounding box center [647, 361] width 1013 height 199
click at [1074, 412] on button "View Full Profile" at bounding box center [1064, 423] width 139 height 36
click at [164, 285] on span "Remove Karin Borgmann-Winter from bookmarks" at bounding box center [166, 293] width 12 height 16
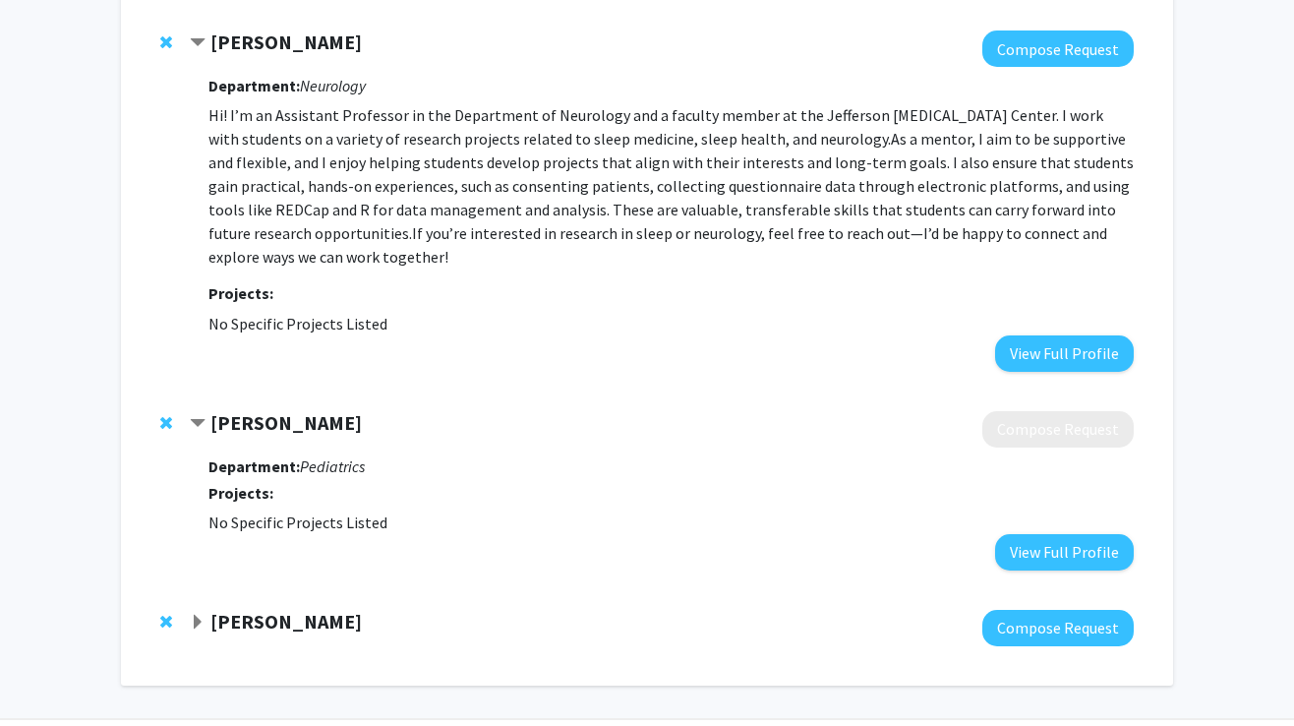
scroll to position [857, 0]
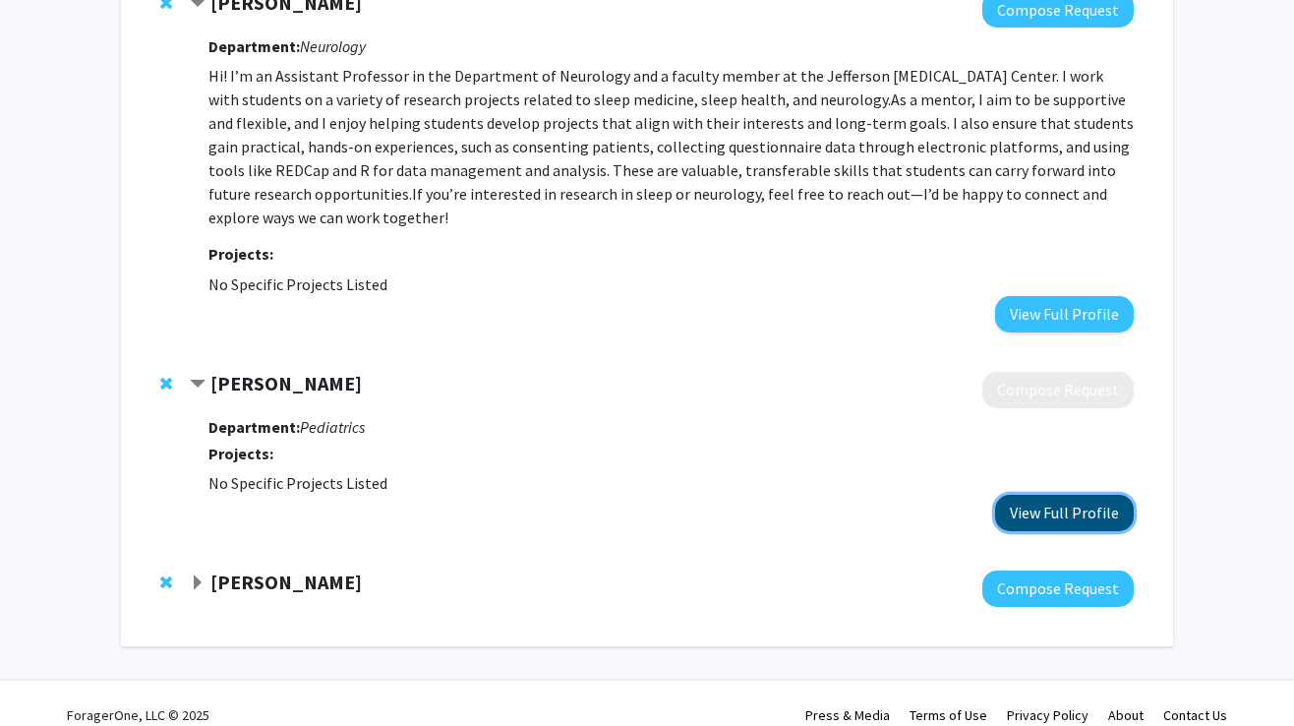
click at [1070, 501] on button "View Full Profile" at bounding box center [1064, 513] width 139 height 36
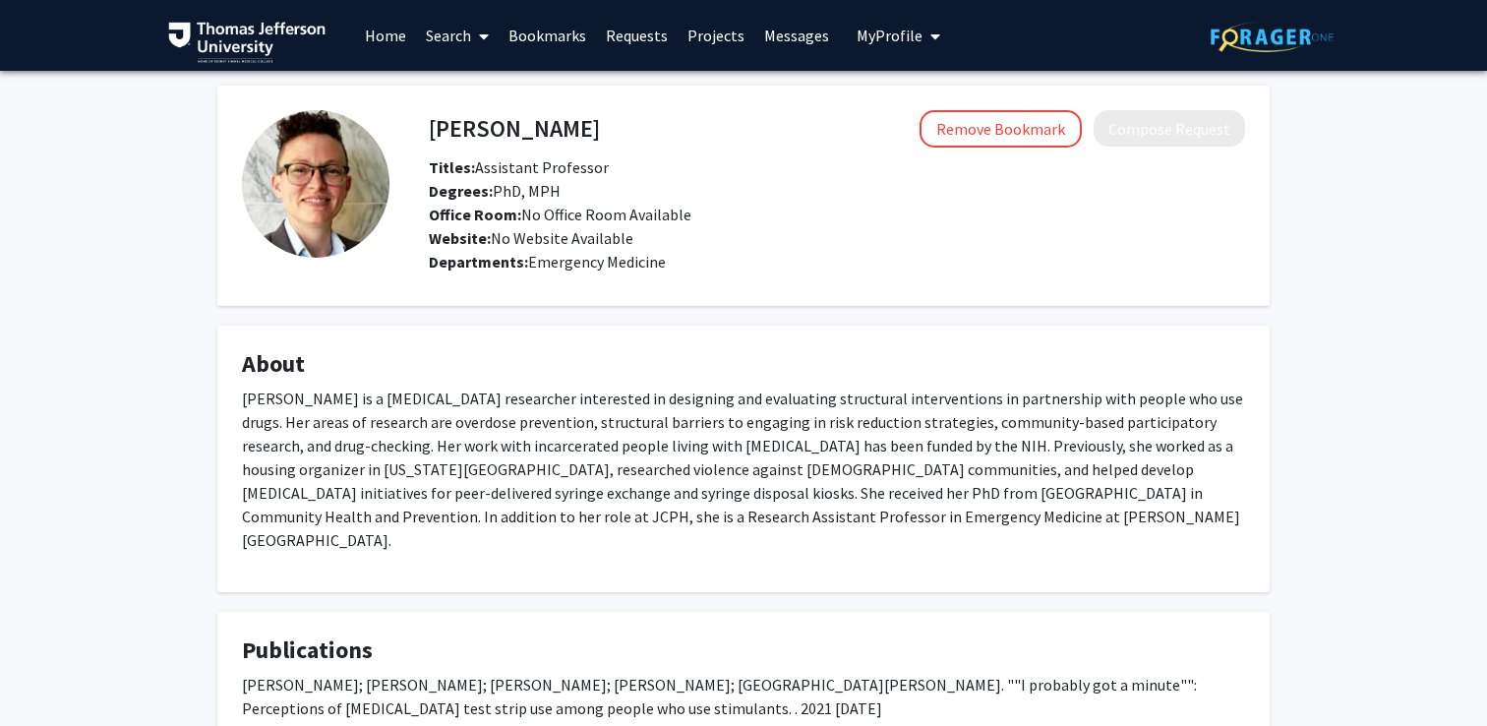
click at [549, 35] on link "Bookmarks" at bounding box center [547, 35] width 97 height 69
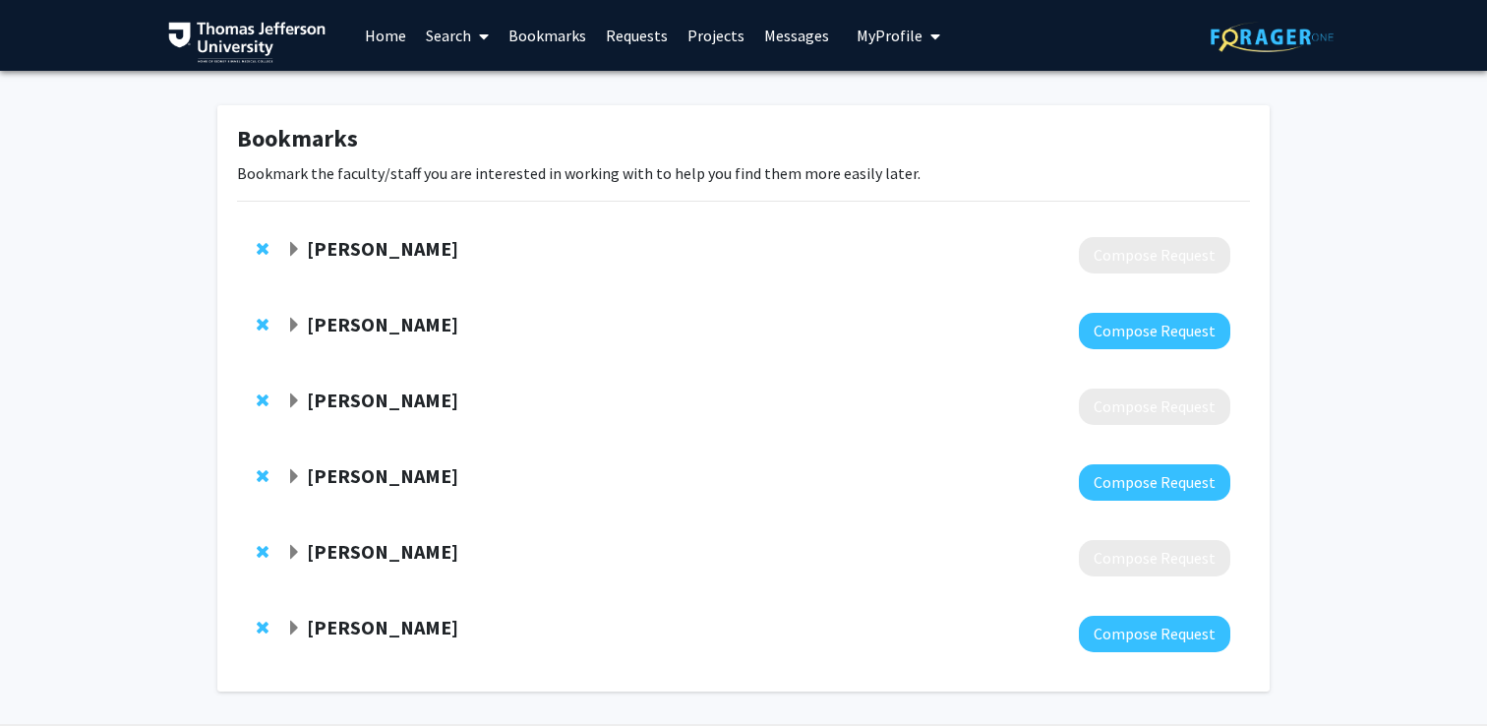
click at [348, 536] on div "Meghan Harrison Compose Request" at bounding box center [743, 558] width 1013 height 76
click at [360, 557] on strong "[PERSON_NAME]" at bounding box center [382, 551] width 151 height 25
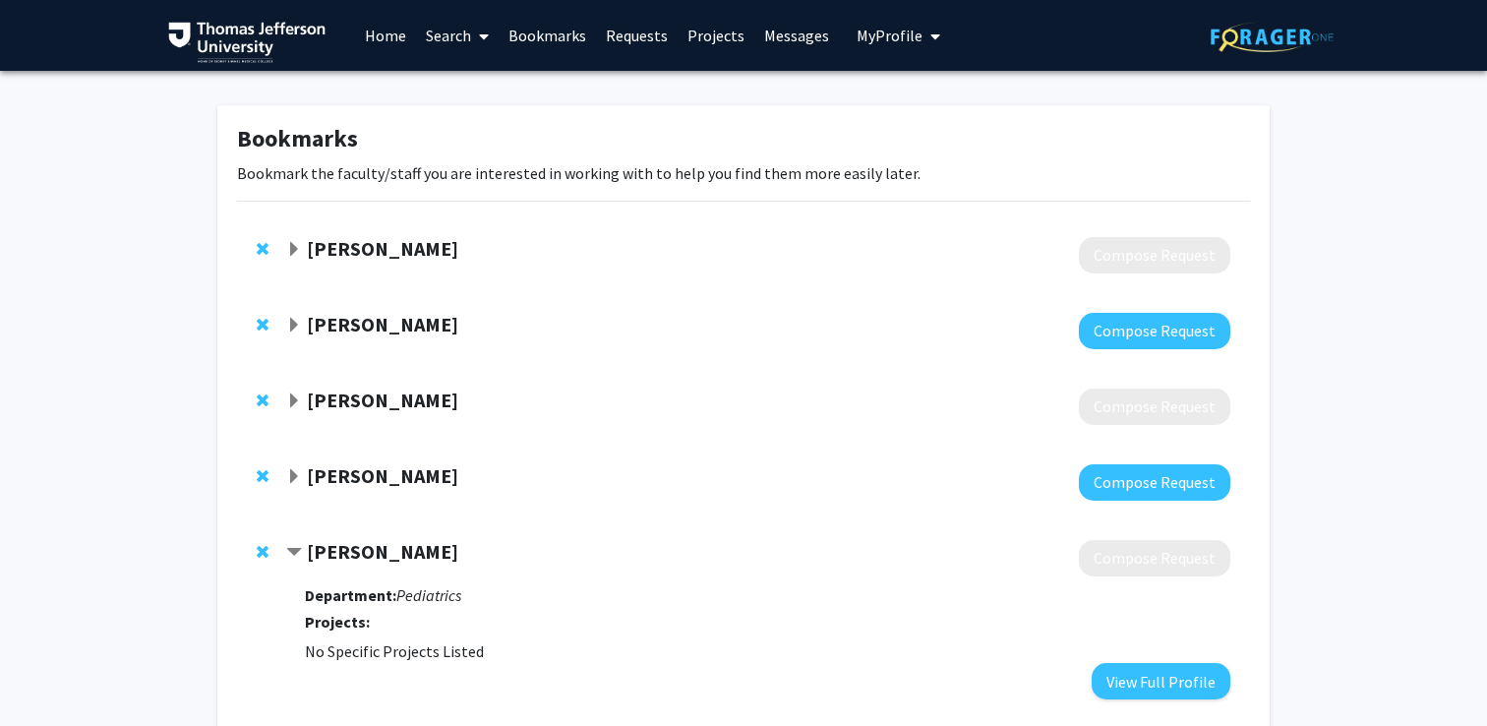
scroll to position [192, 0]
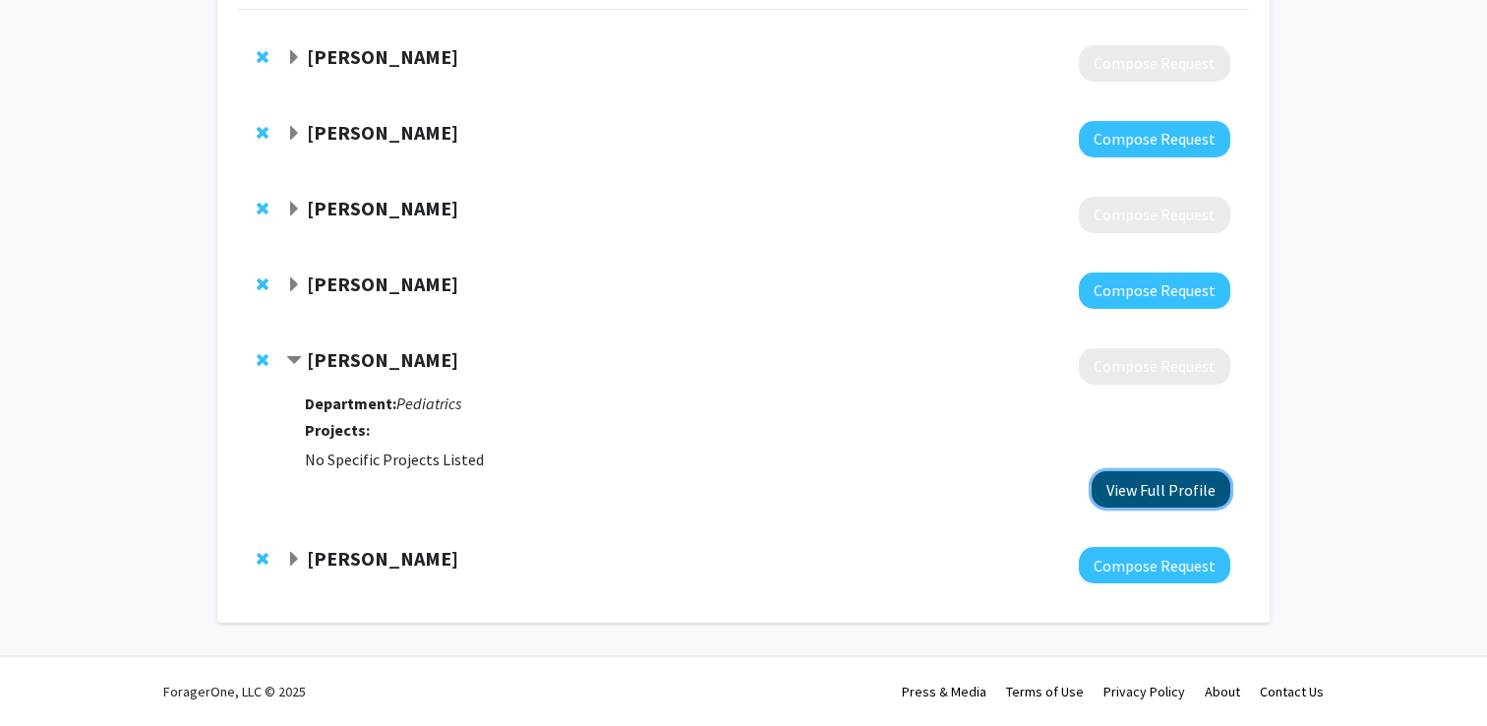
click at [1181, 498] on button "View Full Profile" at bounding box center [1161, 489] width 139 height 36
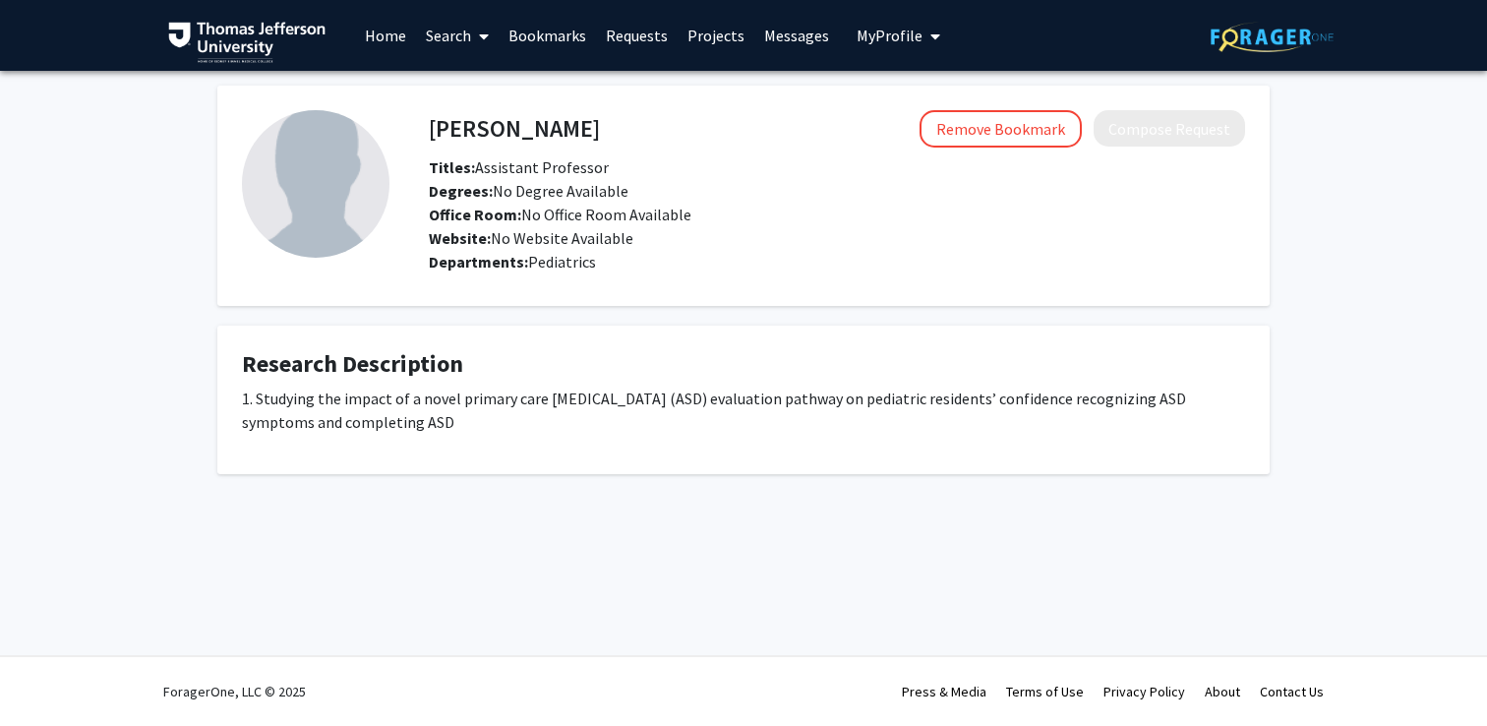
drag, startPoint x: 638, startPoint y: 137, endPoint x: 412, endPoint y: 136, distance: 226.2
click at [410, 136] on div "Meghan Harrison Remove Bookmark Compose Request Titles: Assistant Professor Deg…" at bounding box center [817, 195] width 856 height 171
copy h4 "[PERSON_NAME]"
drag, startPoint x: 432, startPoint y: 123, endPoint x: 615, endPoint y: 126, distance: 183.0
click at [615, 126] on div "Meghan Harrison Remove Bookmark Compose Request" at bounding box center [837, 128] width 846 height 37
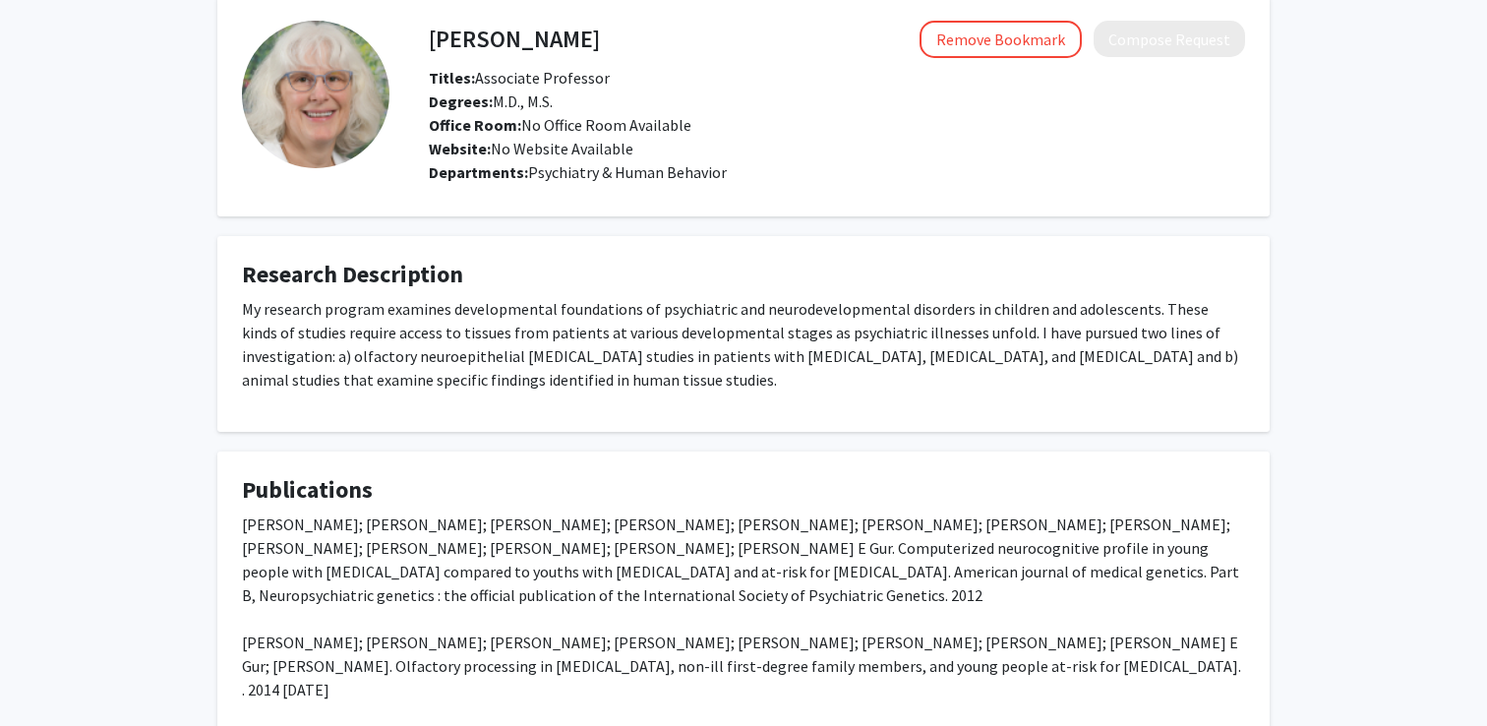
scroll to position [91, 0]
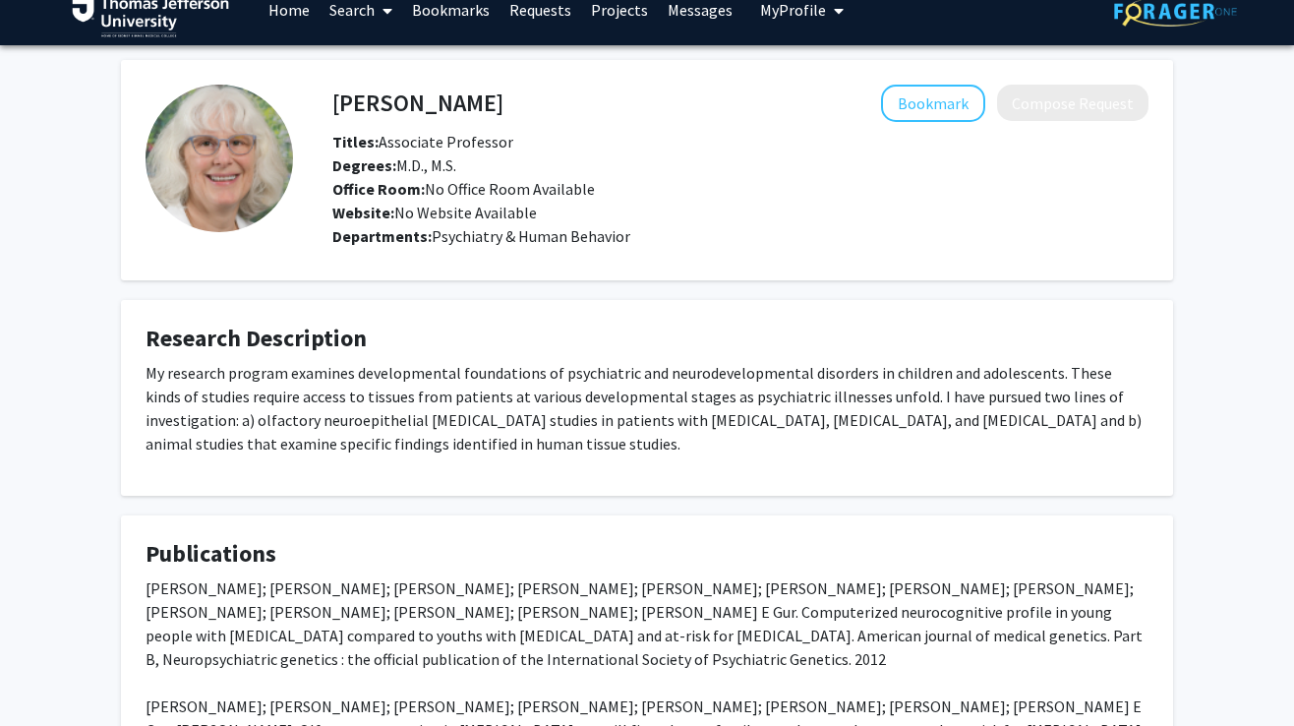
scroll to position [43, 0]
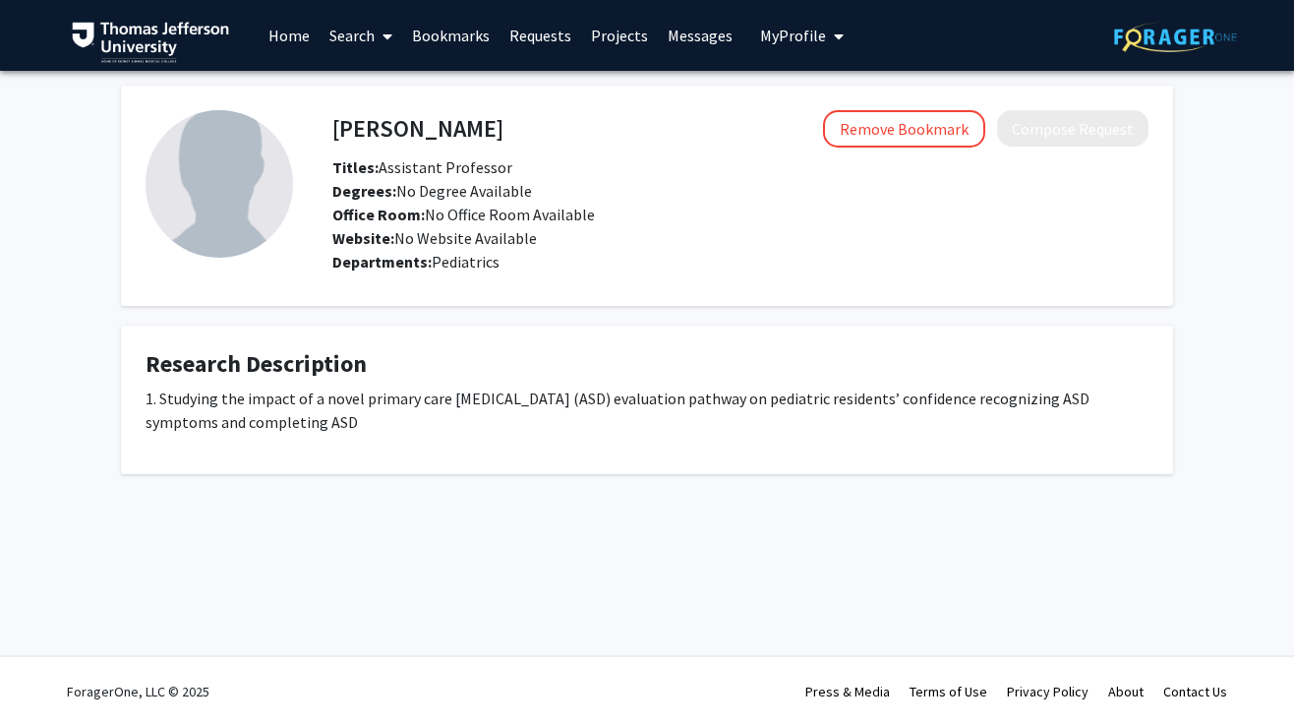
drag, startPoint x: 162, startPoint y: 397, endPoint x: 349, endPoint y: 424, distance: 188.8
click at [349, 424] on p "1. Studying the impact of a novel primary care [MEDICAL_DATA] (ASD) evaluation …" at bounding box center [647, 410] width 1003 height 47
copy p "Studying the impact of a novel primary care [MEDICAL_DATA] (ASD) evaluation pat…"
